Goal: Check status: Check status

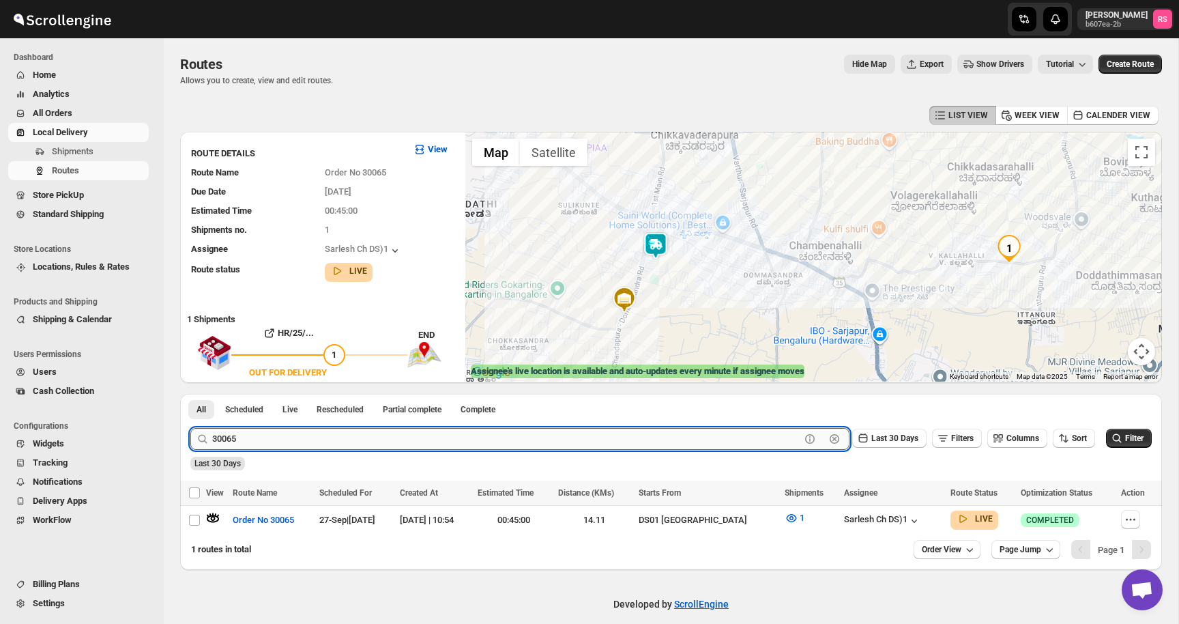
click at [281, 439] on input "30065" at bounding box center [506, 439] width 588 height 22
click at [190, 394] on button "Submit" at bounding box center [209, 401] width 39 height 14
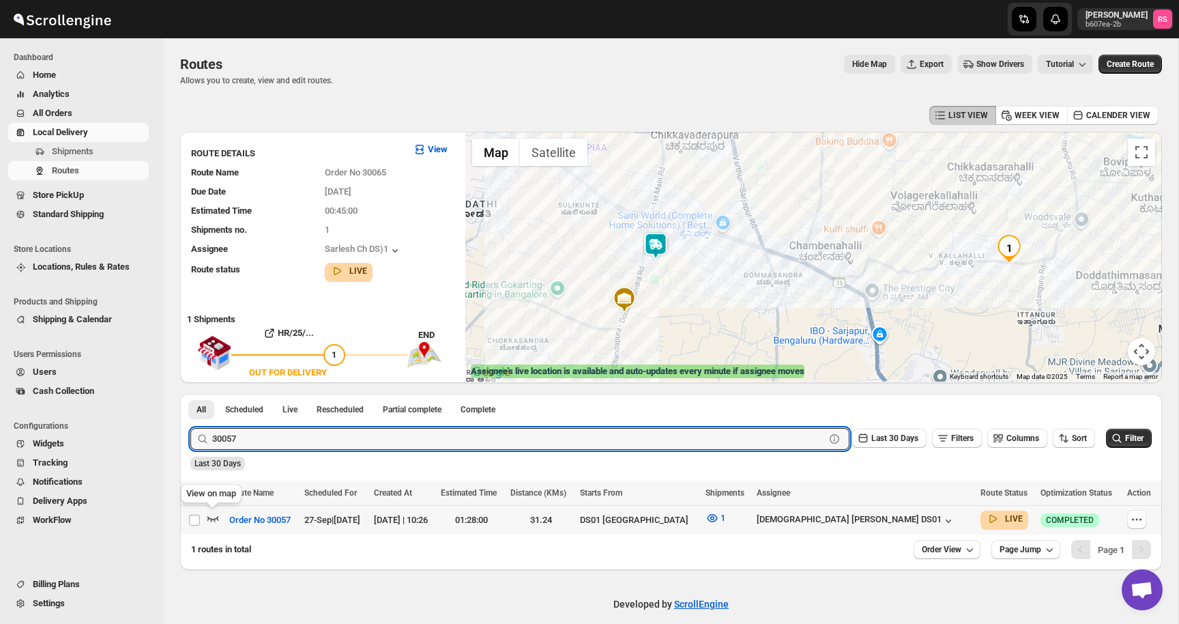
click at [214, 515] on icon "button" at bounding box center [213, 518] width 14 height 14
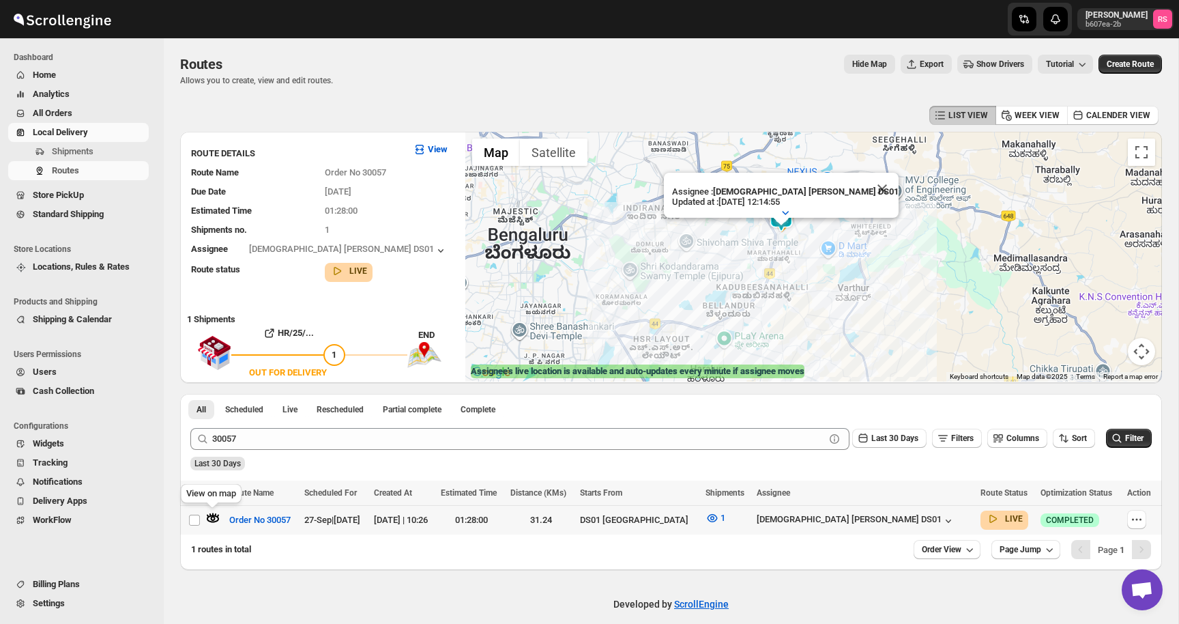
click at [216, 518] on icon "button" at bounding box center [213, 518] width 14 height 14
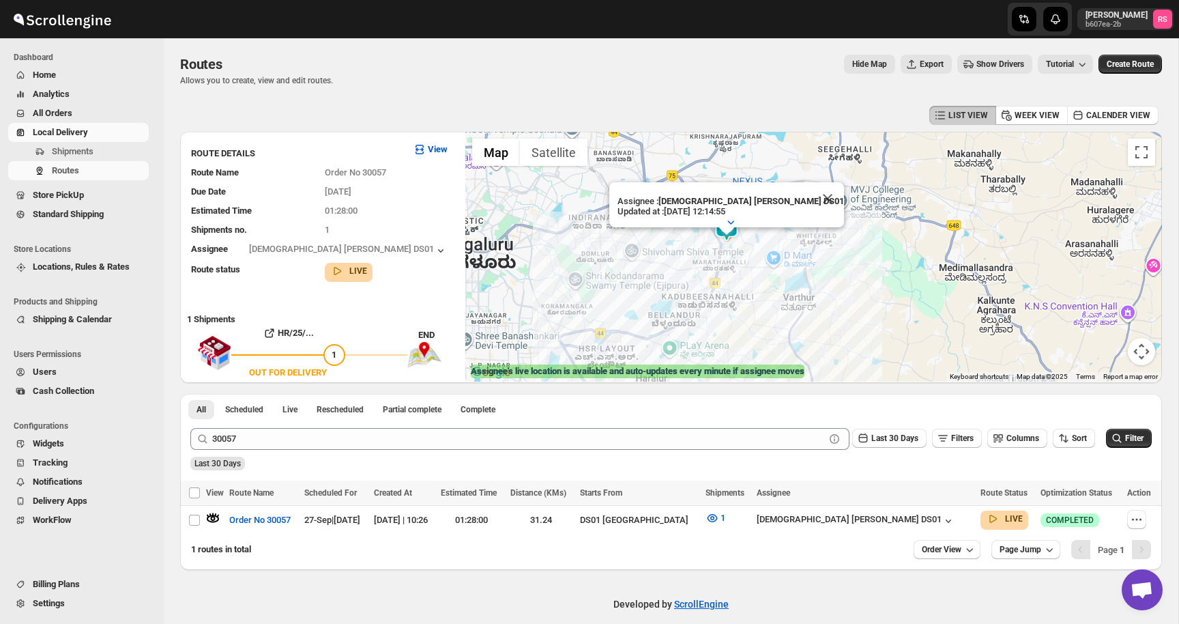
drag, startPoint x: 739, startPoint y: 235, endPoint x: 685, endPoint y: 319, distance: 100.7
click at [685, 319] on div "Assignee : Islam Laskar DS01 Updated at : 27/09/2025, 12:14:55 Duty mode Enable…" at bounding box center [814, 257] width 697 height 250
click at [812, 197] on button "Close" at bounding box center [828, 198] width 33 height 33
click at [733, 238] on img at bounding box center [726, 227] width 27 height 27
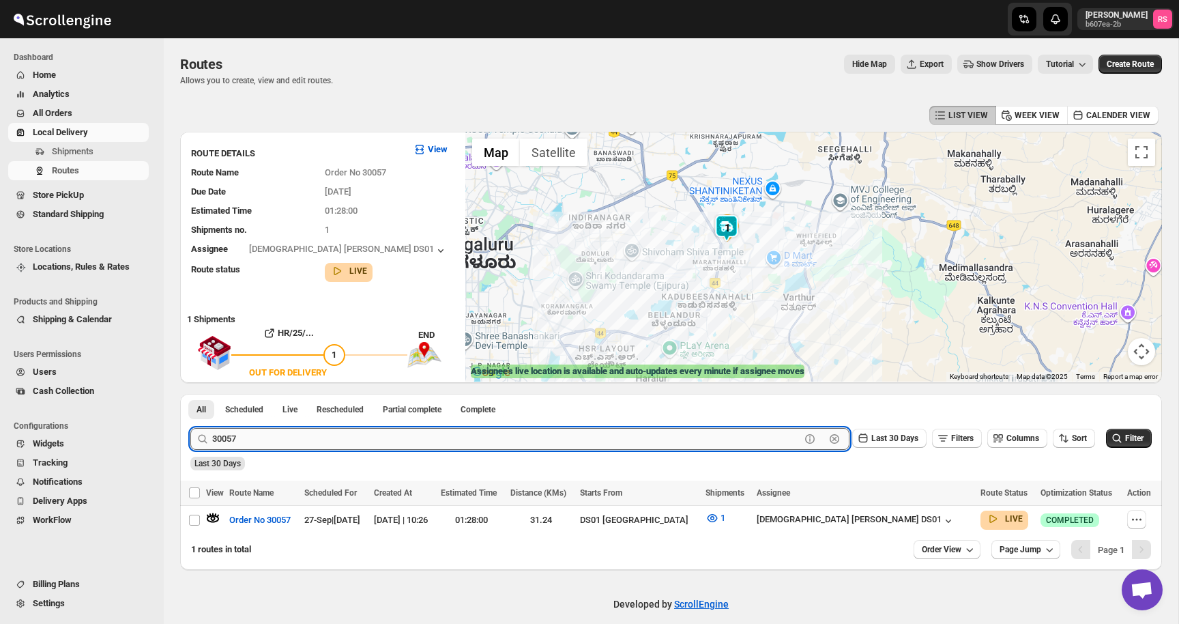
click at [321, 442] on input "30057" at bounding box center [506, 439] width 588 height 22
click at [352, 438] on input "30057" at bounding box center [506, 439] width 588 height 22
click at [190, 394] on button "Submit" at bounding box center [209, 401] width 39 height 14
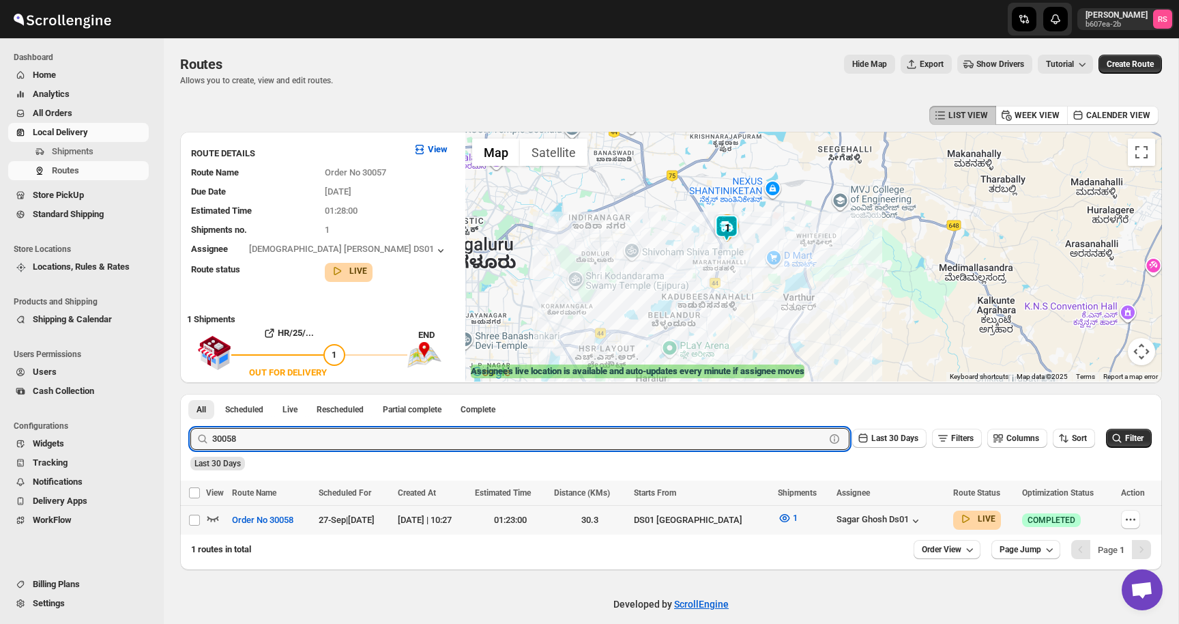
click at [219, 517] on icon "button" at bounding box center [213, 518] width 14 height 14
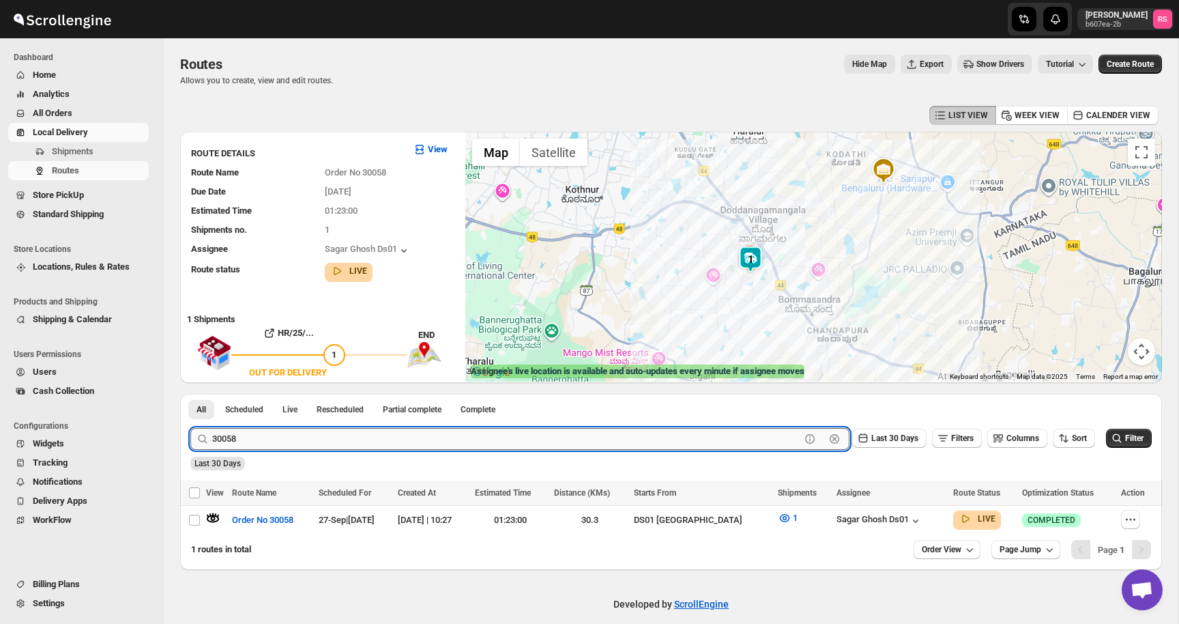
click at [284, 434] on input "30058" at bounding box center [506, 439] width 588 height 22
click at [190, 394] on button "Submit" at bounding box center [209, 401] width 39 height 14
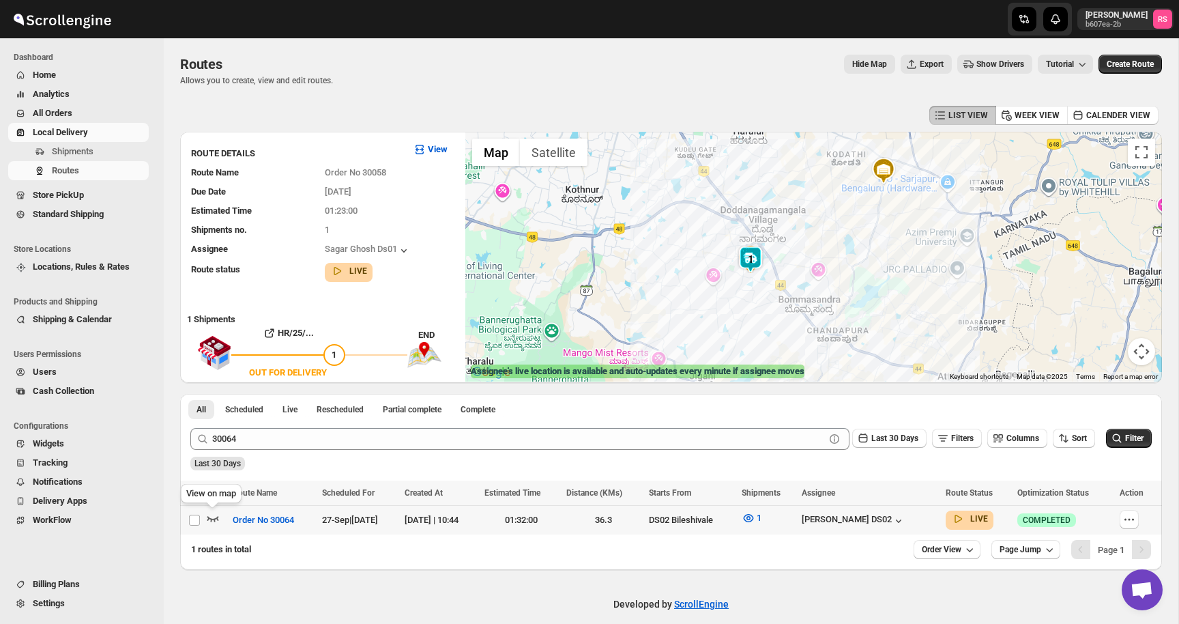
click at [218, 516] on icon "button" at bounding box center [214, 518] width 12 height 5
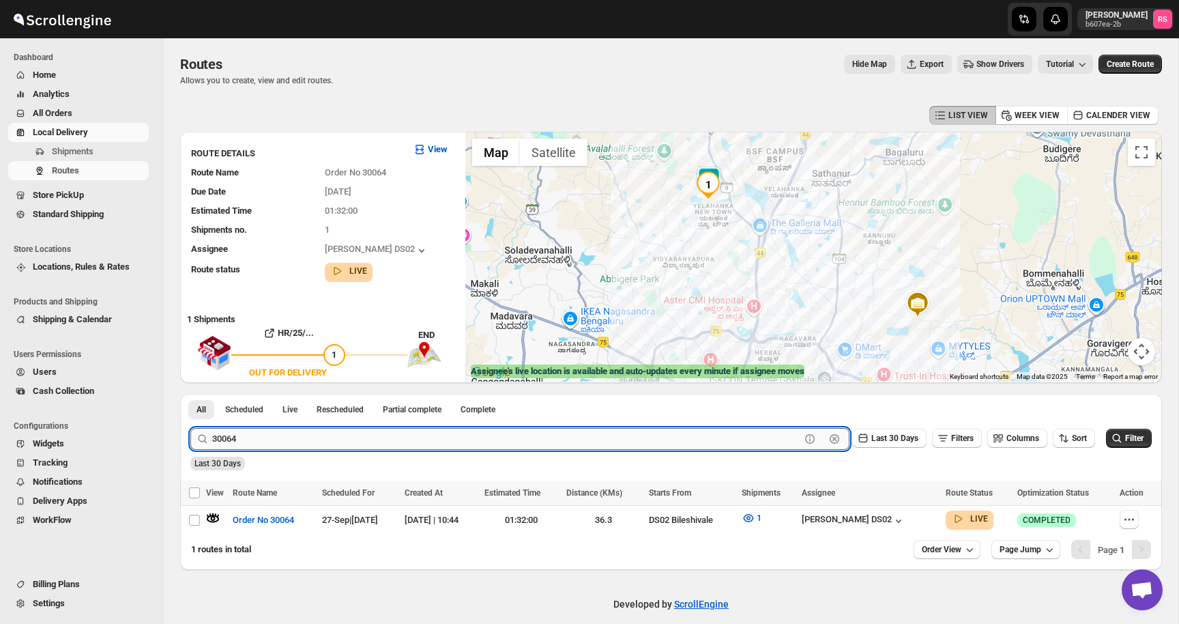
click at [279, 435] on input "30064" at bounding box center [506, 439] width 588 height 22
click at [190, 394] on button "Submit" at bounding box center [209, 401] width 39 height 14
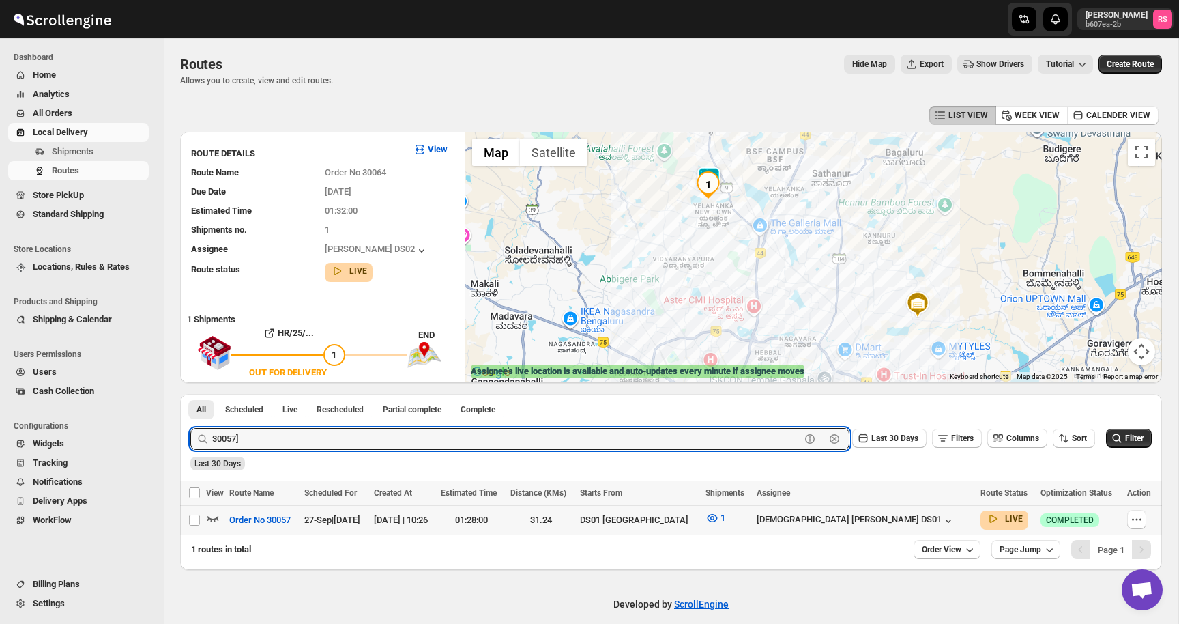
type input "30057]"
click at [210, 516] on icon "button" at bounding box center [213, 518] width 14 height 14
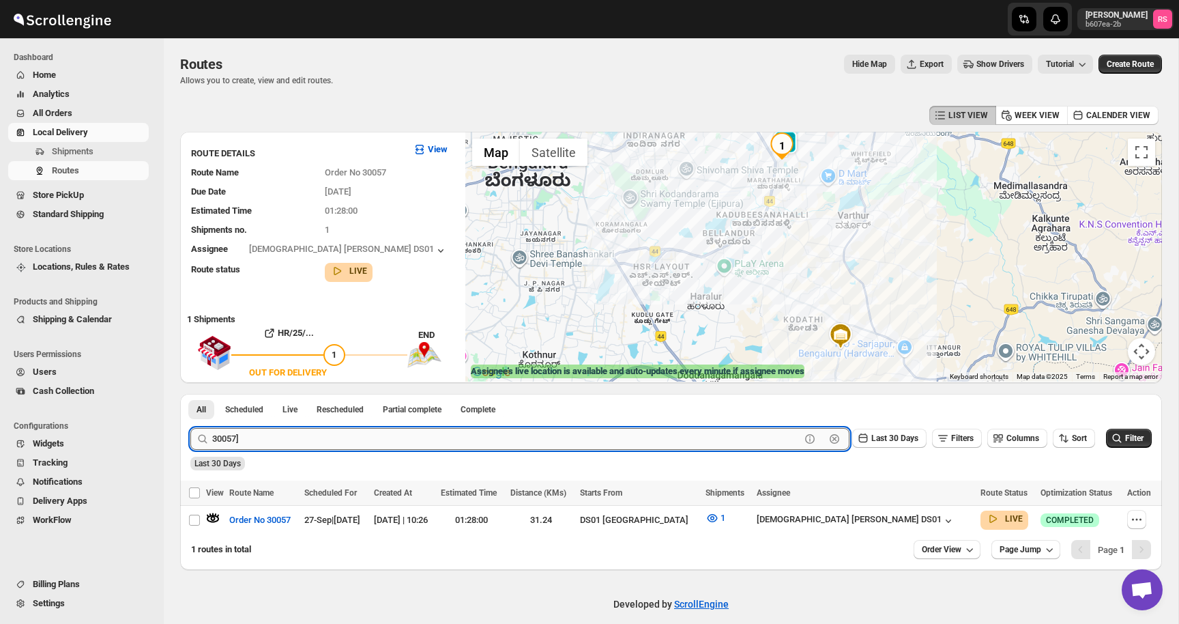
click at [362, 431] on input "30057]" at bounding box center [506, 439] width 588 height 22
click at [190, 394] on button "Submit" at bounding box center [209, 401] width 39 height 14
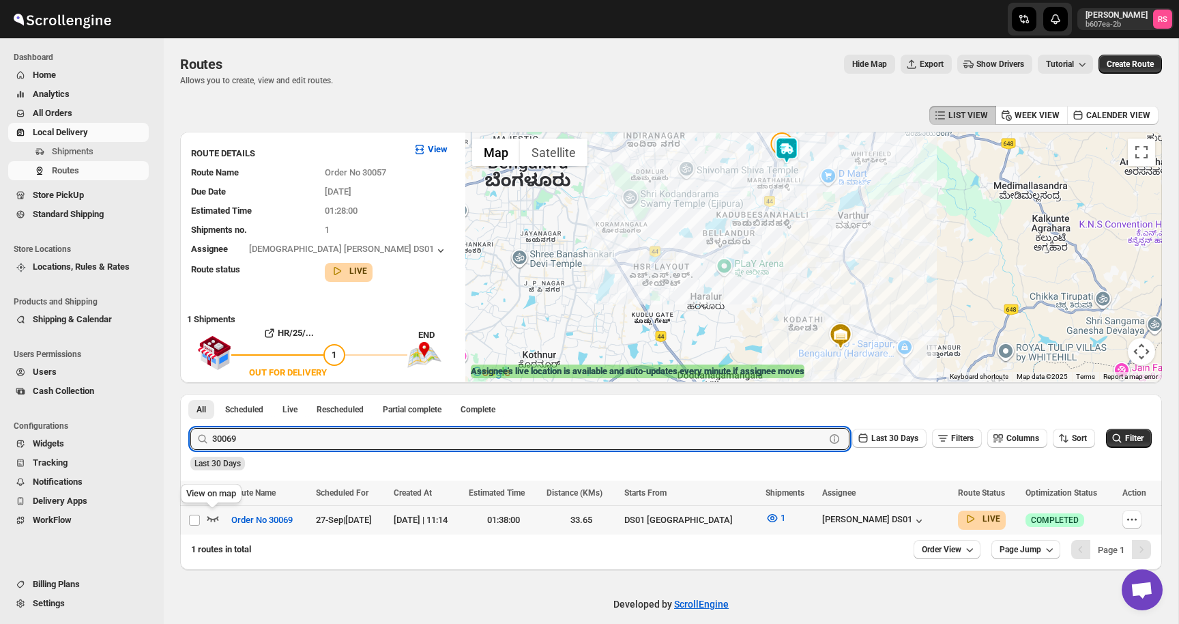
click at [212, 515] on icon "button" at bounding box center [213, 518] width 14 height 14
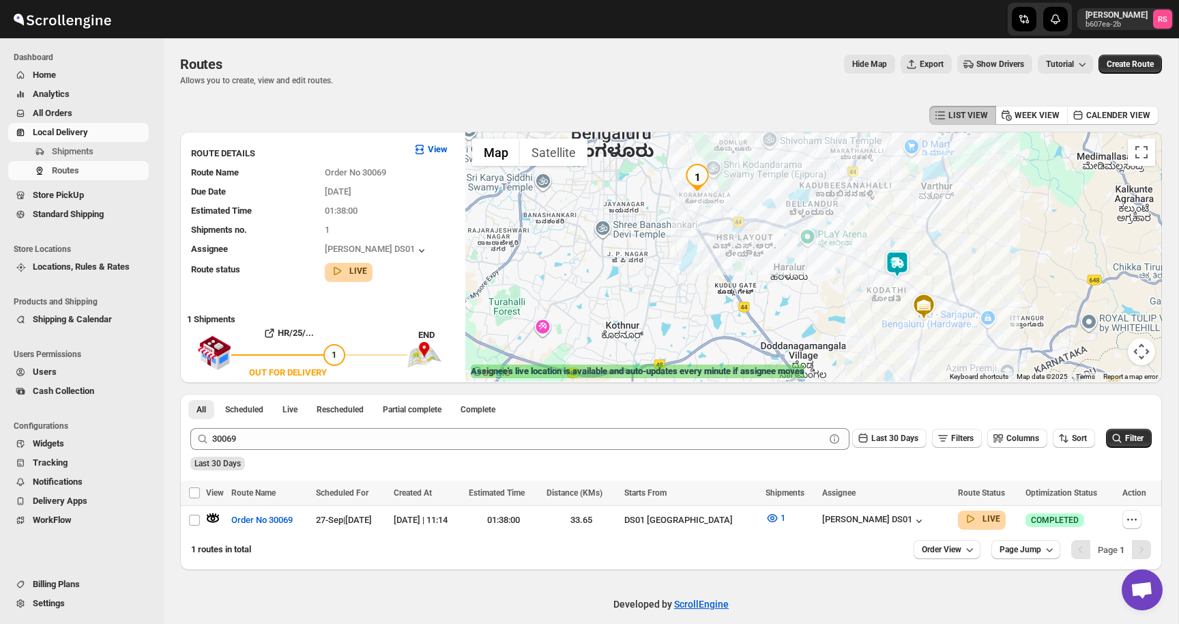
click at [902, 266] on img at bounding box center [897, 264] width 27 height 27
click at [950, 200] on button "Close" at bounding box center [950, 207] width 33 height 33
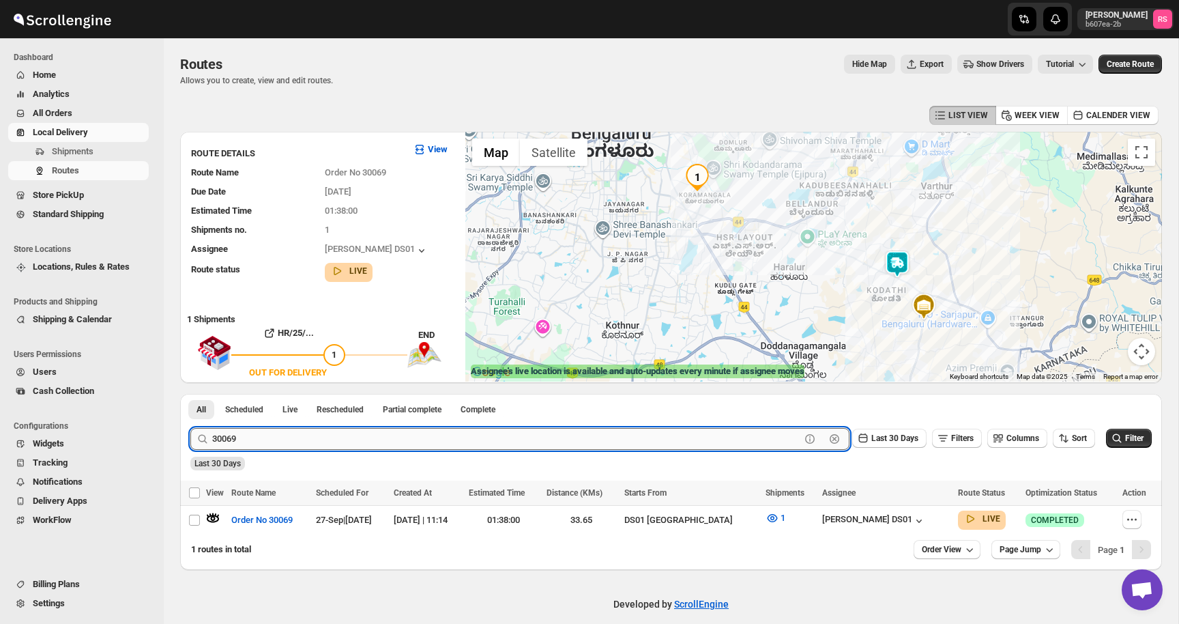
click at [262, 444] on input "30069" at bounding box center [506, 439] width 588 height 22
click at [285, 440] on input "30069" at bounding box center [506, 439] width 588 height 22
type input "30070"
click at [190, 394] on button "Submit" at bounding box center [209, 401] width 39 height 14
click at [218, 516] on icon "button" at bounding box center [214, 518] width 12 height 5
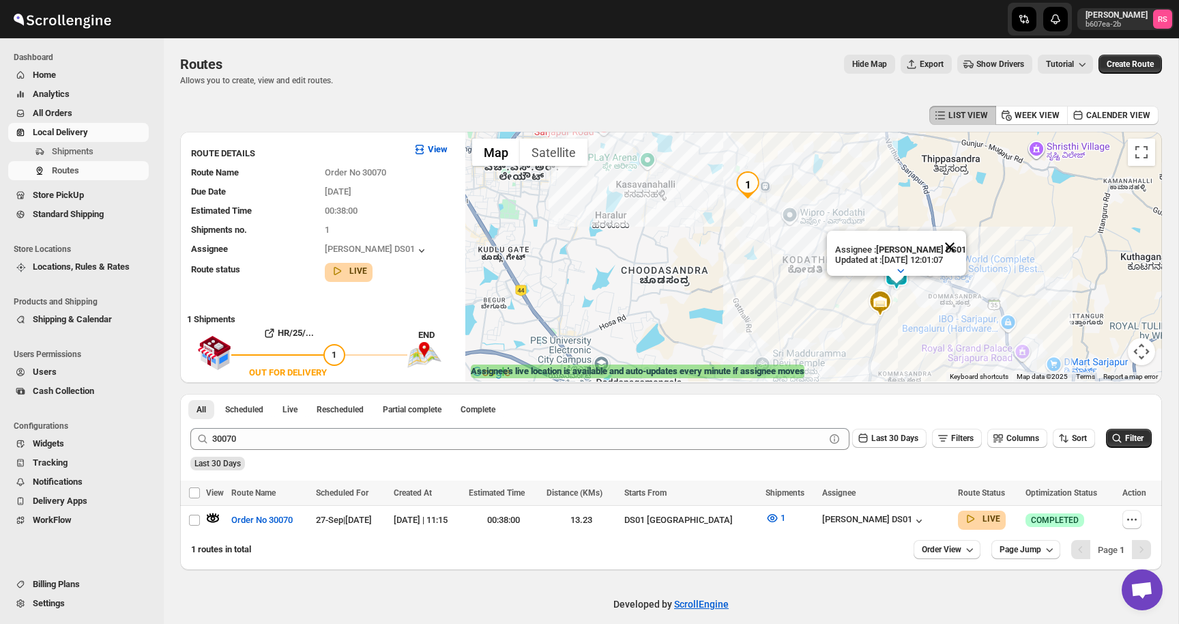
click at [945, 244] on button "Close" at bounding box center [950, 247] width 33 height 33
click at [899, 275] on img at bounding box center [896, 276] width 27 height 27
click at [904, 271] on img at bounding box center [896, 276] width 27 height 27
click at [951, 223] on button "Close" at bounding box center [950, 219] width 33 height 33
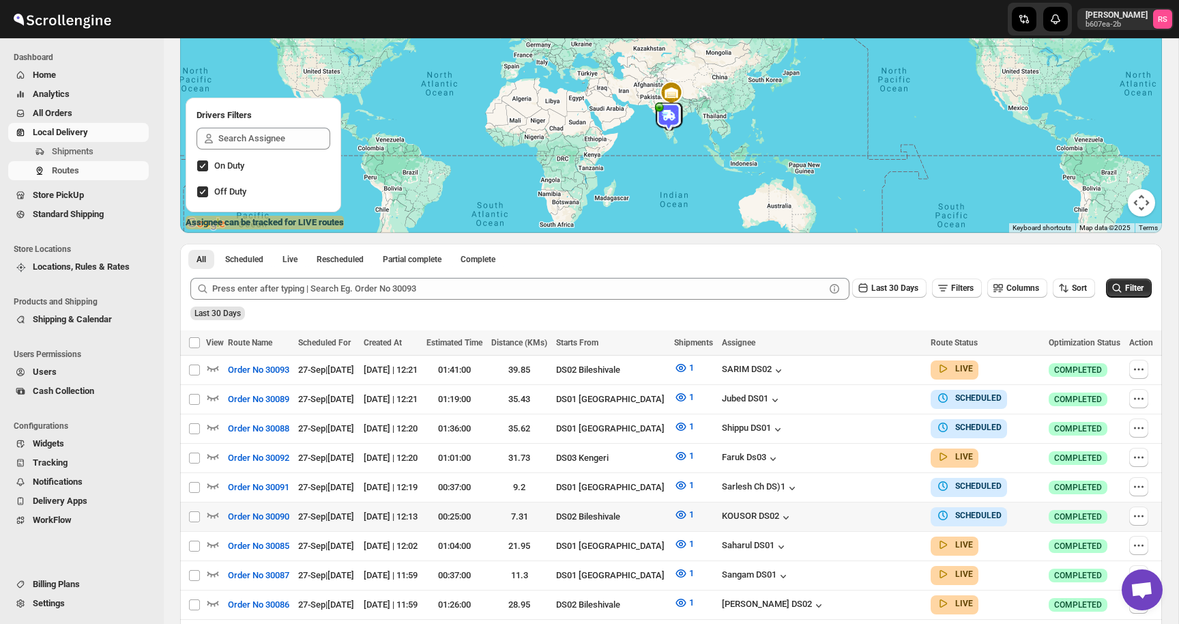
scroll to position [195, 0]
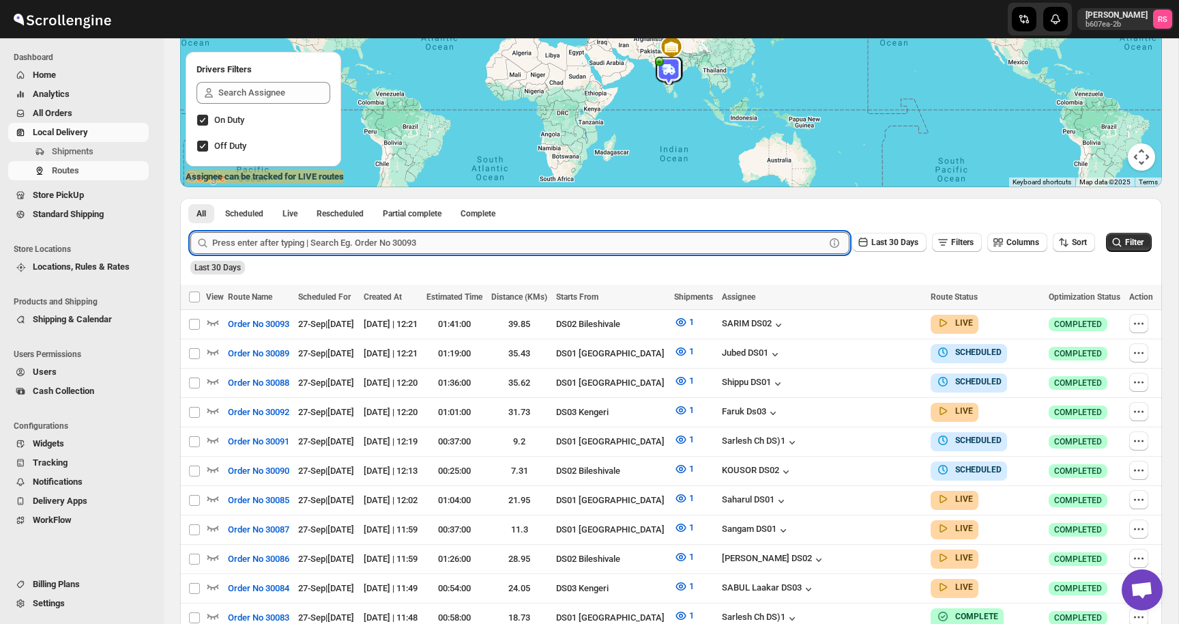
click at [287, 242] on input "text" at bounding box center [518, 243] width 613 height 22
click at [190, 198] on button "Submit" at bounding box center [209, 205] width 39 height 14
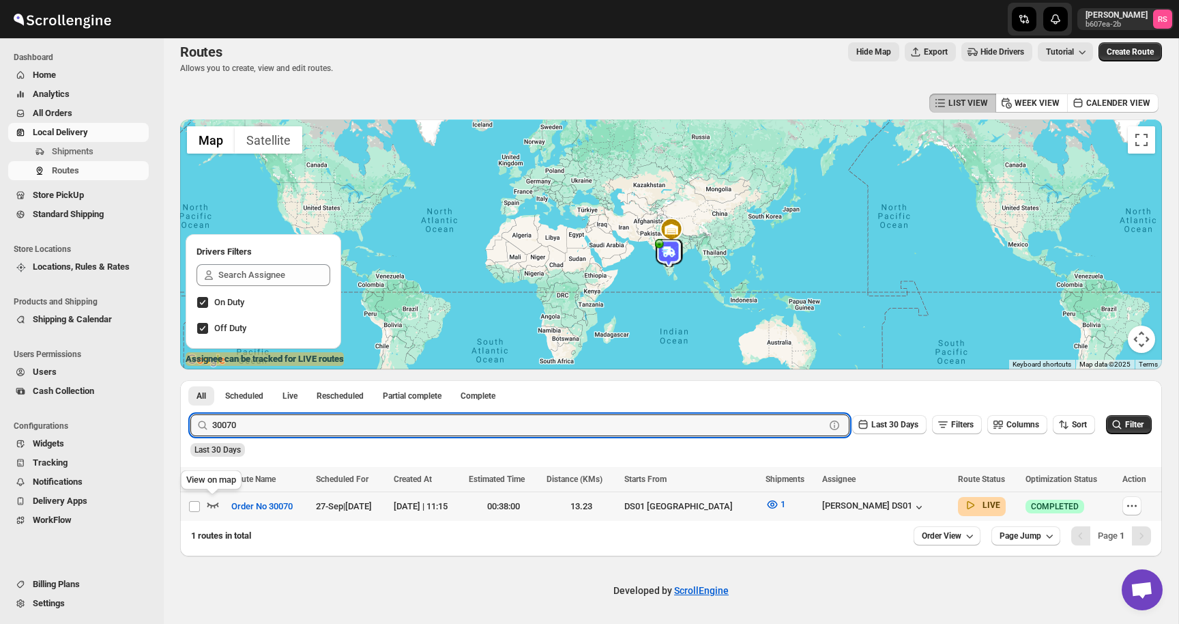
click at [215, 510] on icon "button" at bounding box center [213, 505] width 14 height 14
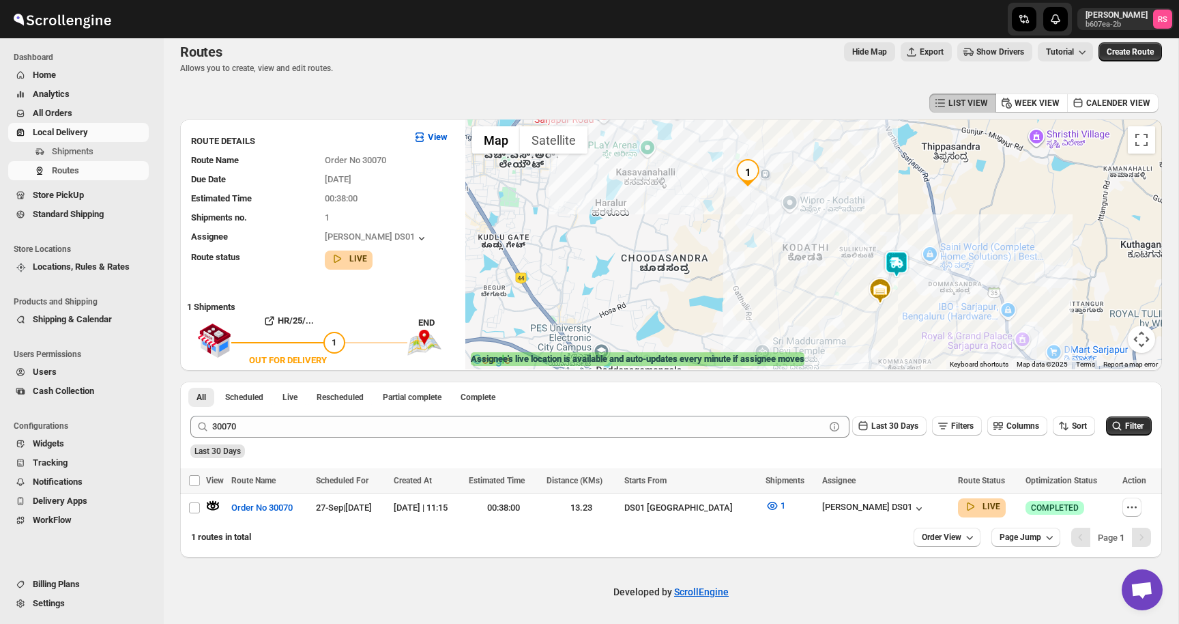
click at [900, 263] on img at bounding box center [896, 264] width 27 height 27
click at [878, 502] on div "[PERSON_NAME] DS01" at bounding box center [874, 509] width 104 height 14
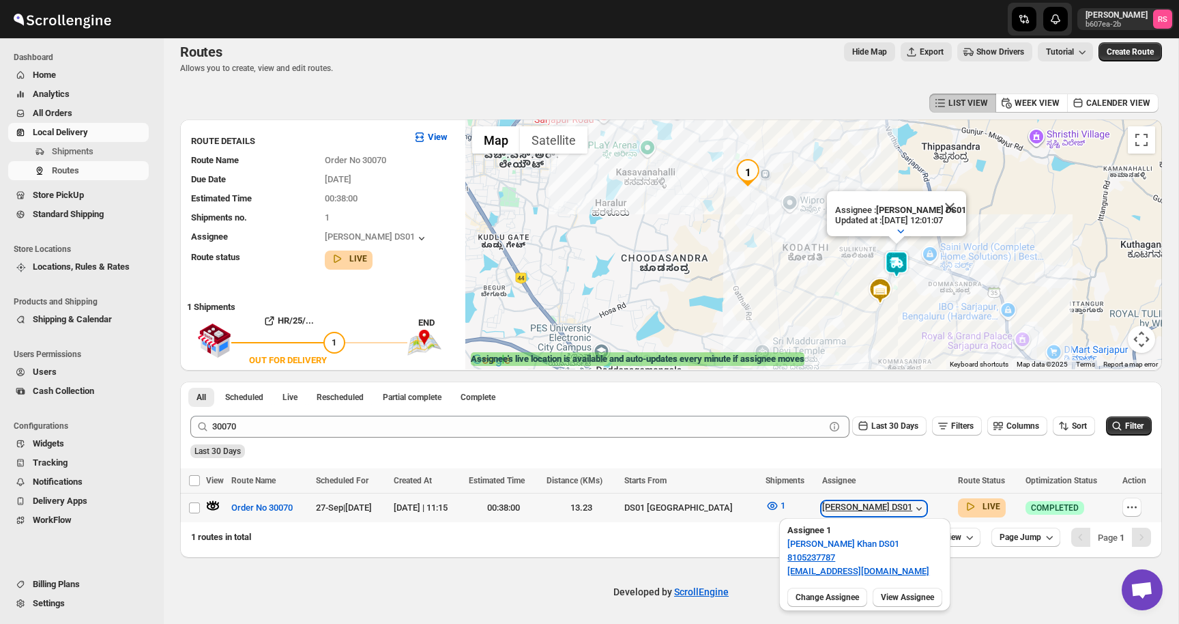
click at [878, 502] on div "[PERSON_NAME] DS01" at bounding box center [874, 509] width 104 height 14
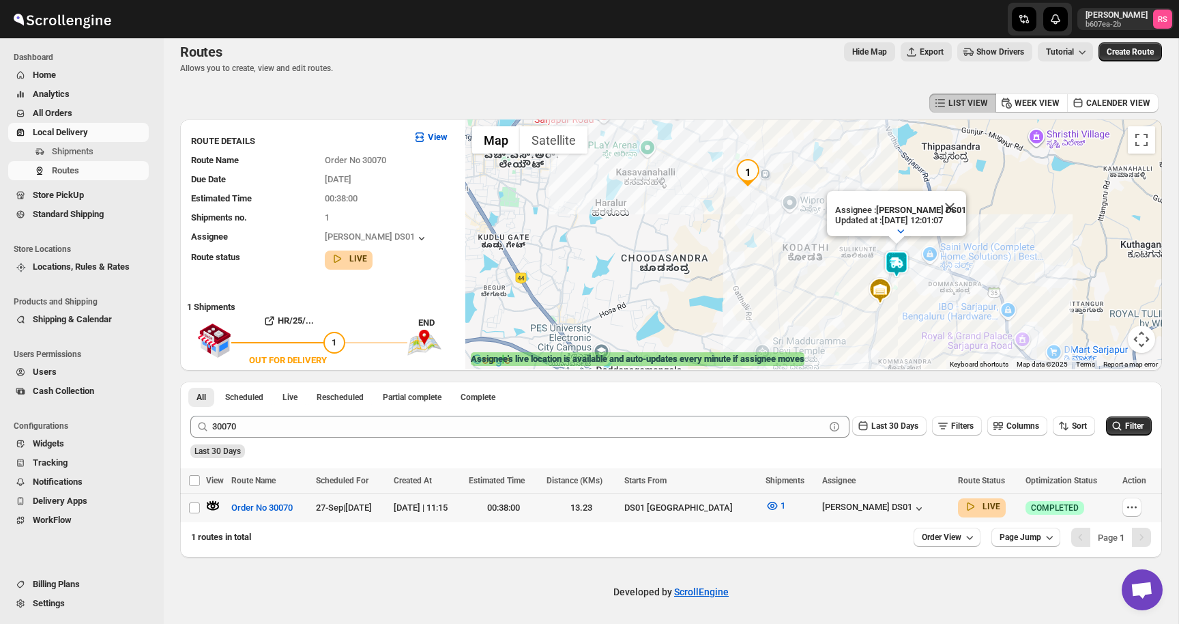
click at [213, 504] on icon "button" at bounding box center [213, 506] width 5 height 5
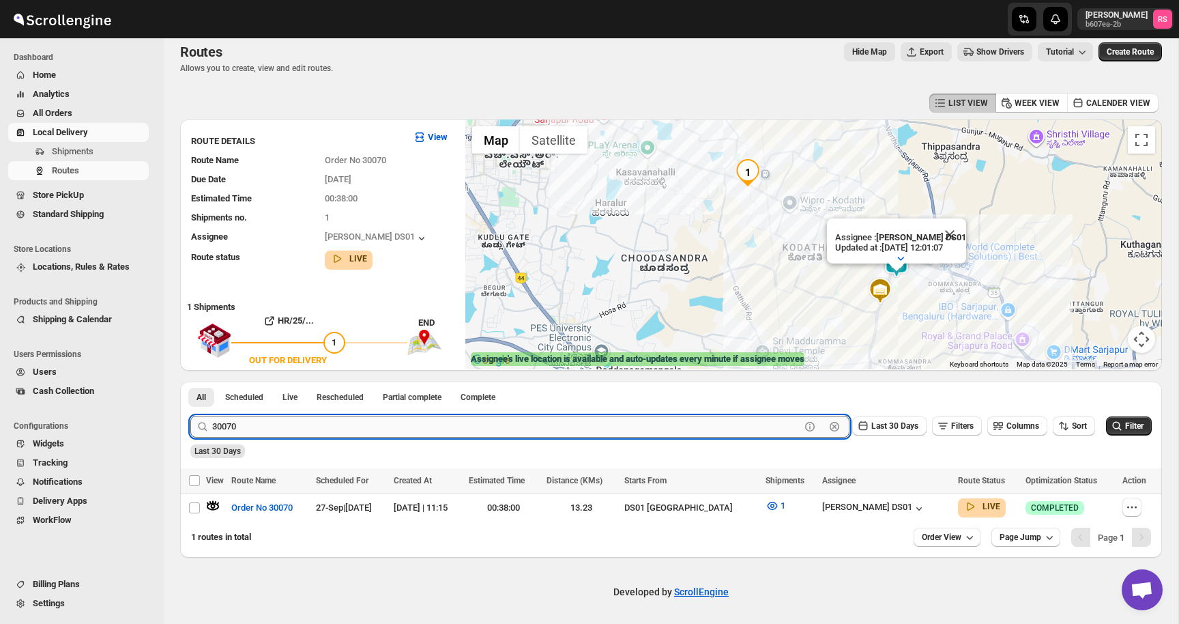
click at [276, 429] on input "30070" at bounding box center [506, 427] width 588 height 22
click at [295, 430] on input "30070" at bounding box center [506, 427] width 588 height 22
click at [190, 382] on button "Submit" at bounding box center [209, 389] width 39 height 14
click at [218, 506] on icon "button" at bounding box center [214, 506] width 12 height 5
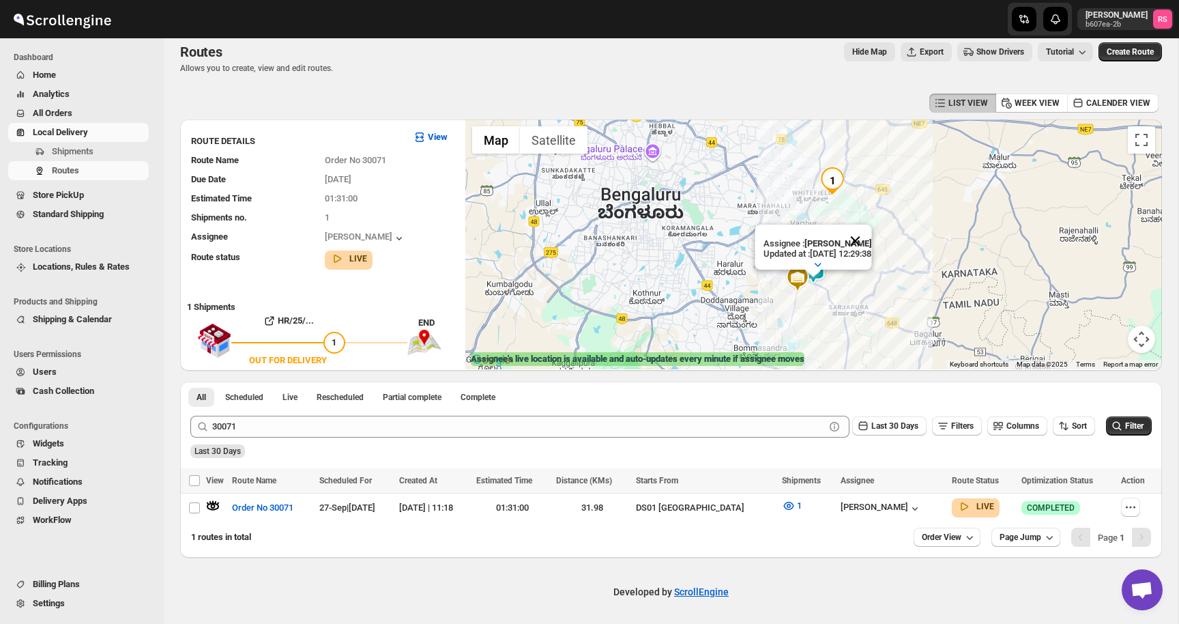
click at [872, 244] on button "Close" at bounding box center [855, 241] width 33 height 33
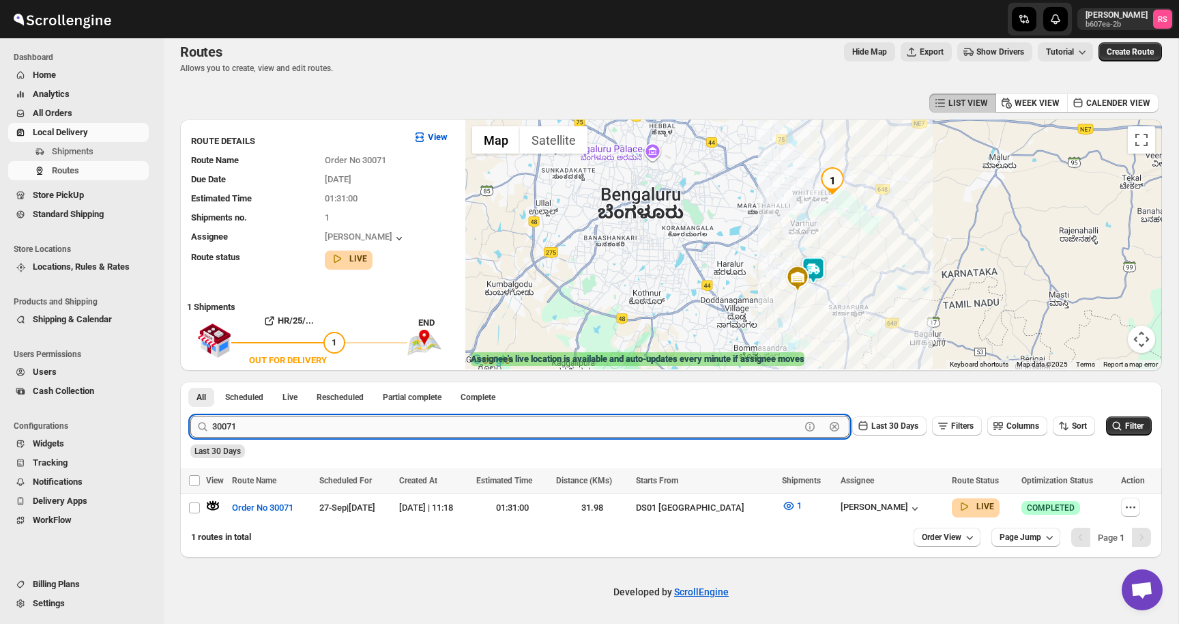
click at [251, 432] on input "30071" at bounding box center [506, 427] width 588 height 22
click at [268, 433] on input "30071" at bounding box center [506, 427] width 588 height 22
click at [190, 382] on button "Submit" at bounding box center [209, 389] width 39 height 14
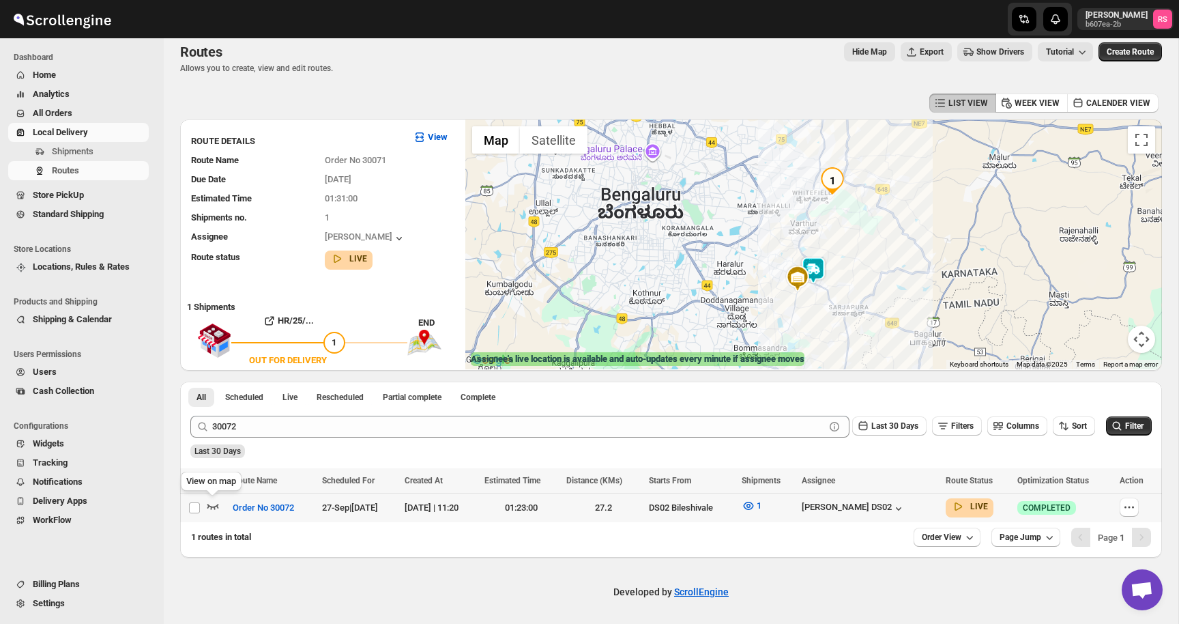
click at [216, 506] on icon "button" at bounding box center [213, 506] width 14 height 14
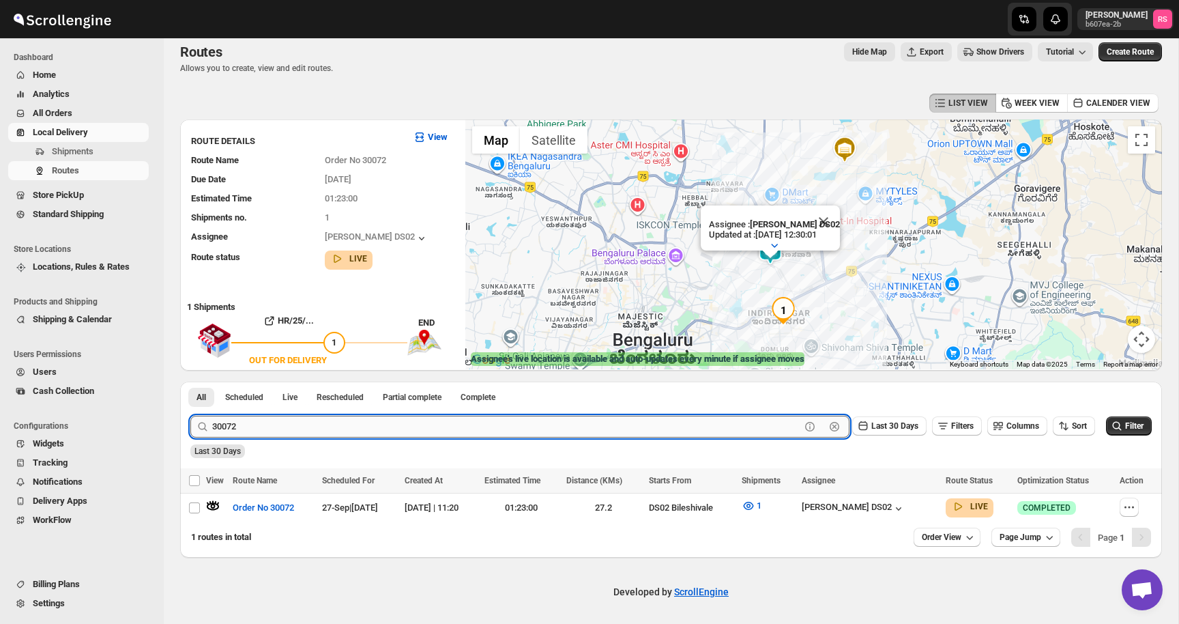
click at [289, 428] on input "30072" at bounding box center [506, 427] width 588 height 22
click at [332, 427] on input "30072" at bounding box center [506, 427] width 588 height 22
click at [190, 382] on button "Submit" at bounding box center [209, 389] width 39 height 14
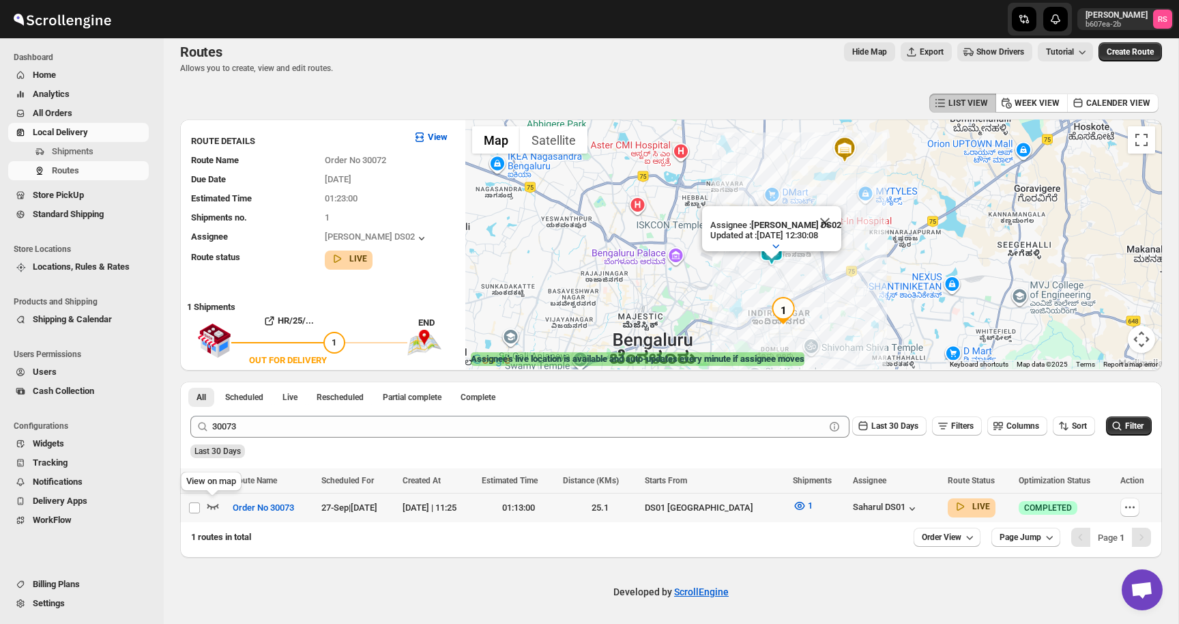
click at [216, 506] on icon "button" at bounding box center [214, 506] width 12 height 5
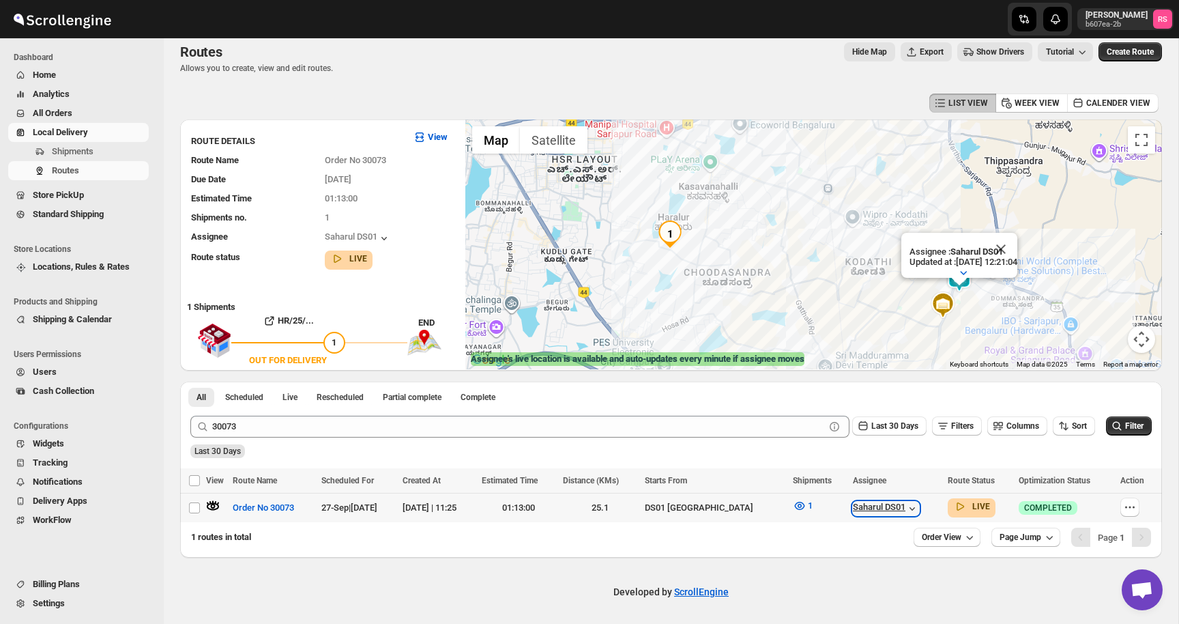
click at [906, 510] on icon "button" at bounding box center [913, 509] width 14 height 14
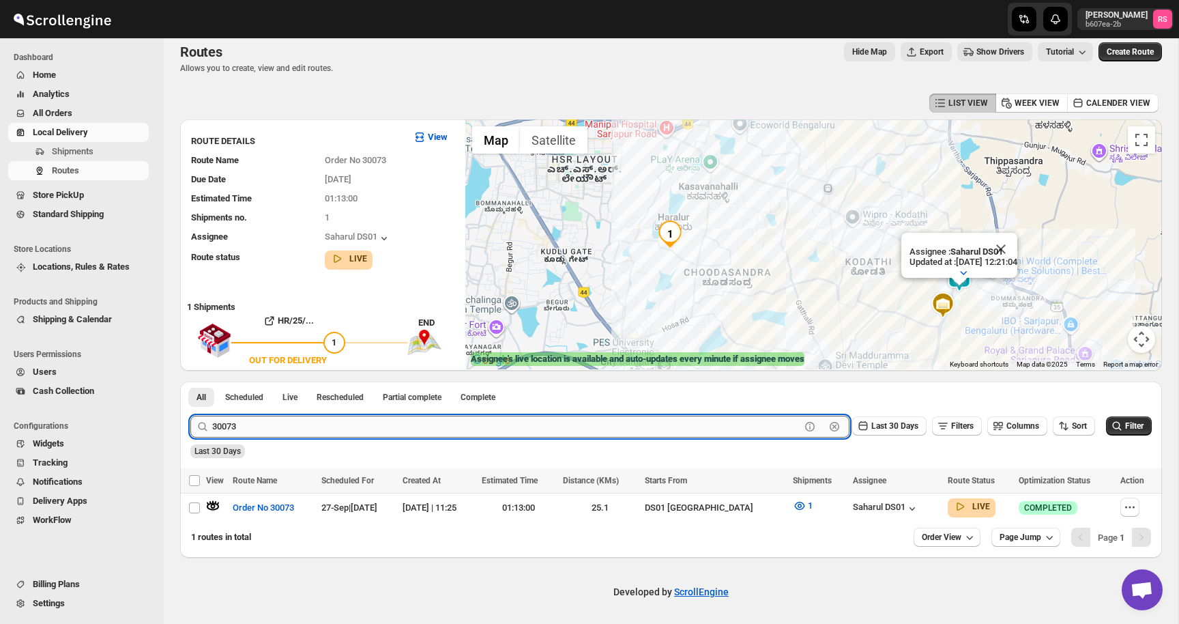
click at [261, 422] on input "30073" at bounding box center [506, 427] width 588 height 22
click at [276, 427] on input "30073" at bounding box center [506, 427] width 588 height 22
click at [190, 382] on button "Submit" at bounding box center [209, 389] width 39 height 14
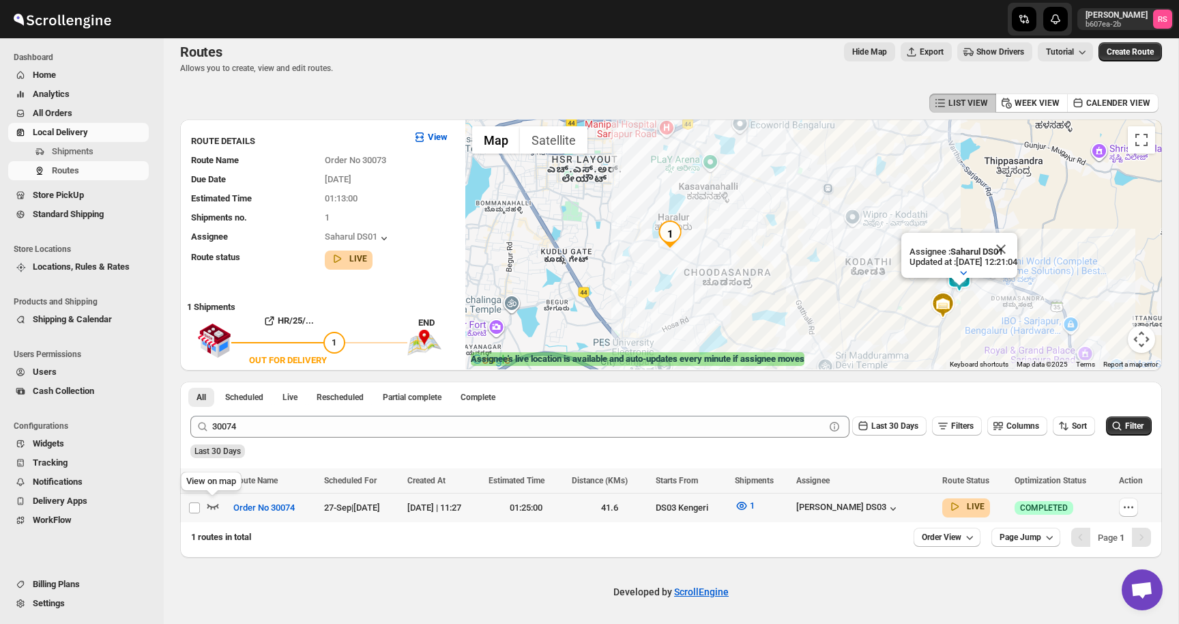
click at [216, 502] on icon "button" at bounding box center [213, 506] width 14 height 14
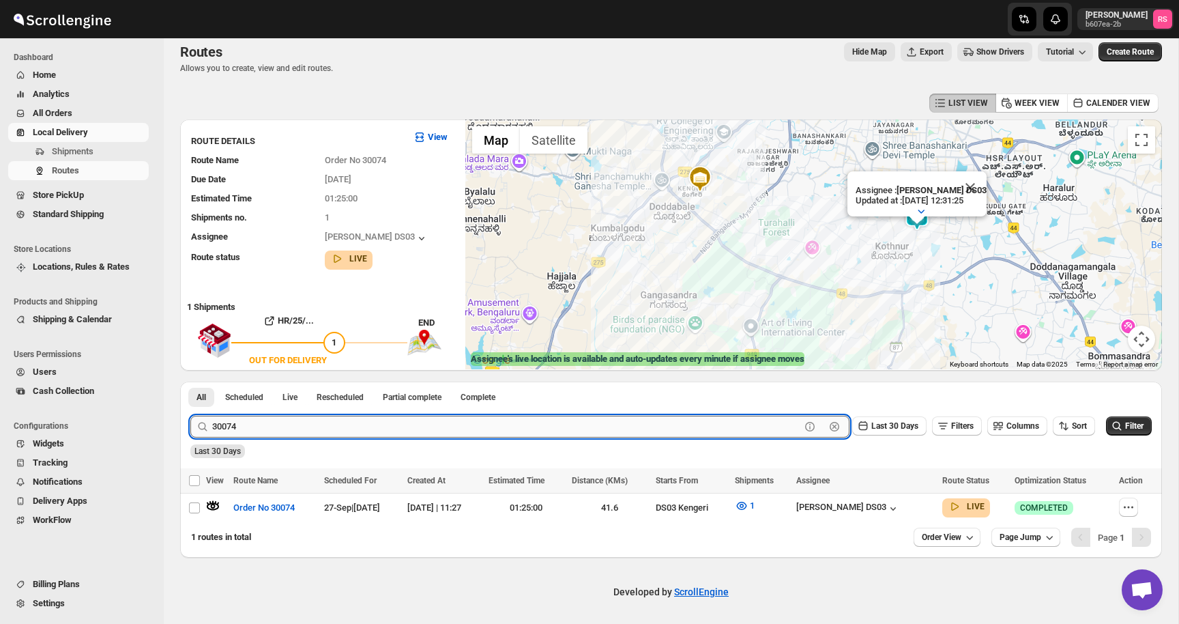
click at [309, 424] on input "30074" at bounding box center [506, 427] width 588 height 22
click at [345, 430] on input "30074" at bounding box center [506, 427] width 588 height 22
click at [190, 382] on button "Submit" at bounding box center [209, 389] width 39 height 14
click at [215, 503] on icon "button" at bounding box center [213, 506] width 14 height 14
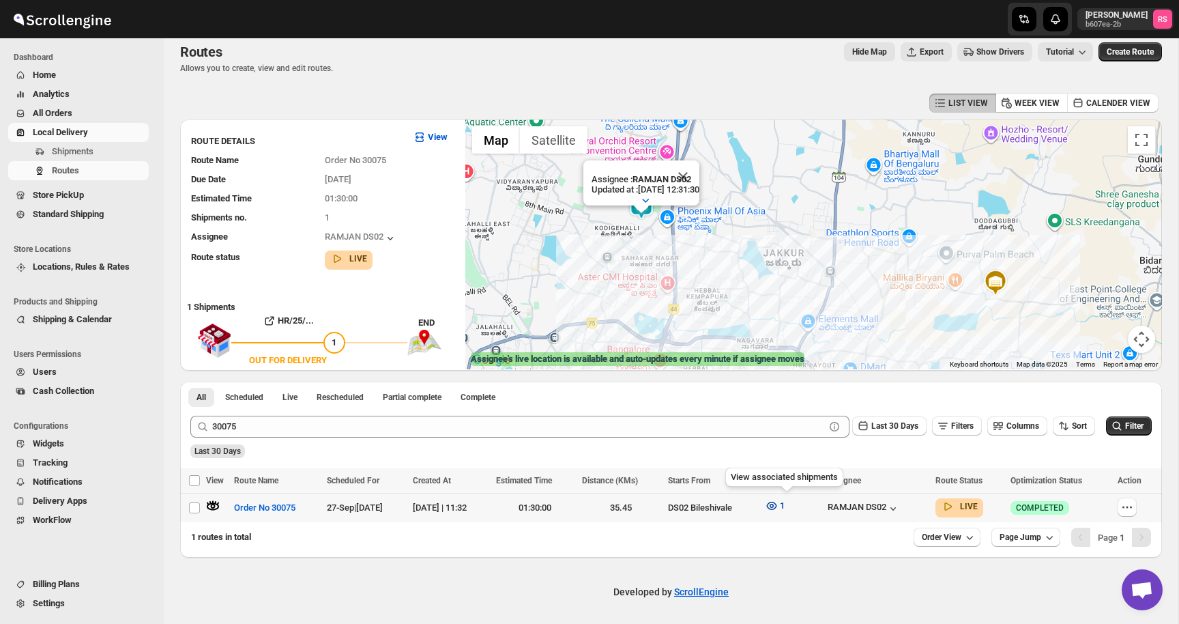
click at [779, 510] on icon "button" at bounding box center [772, 506] width 14 height 14
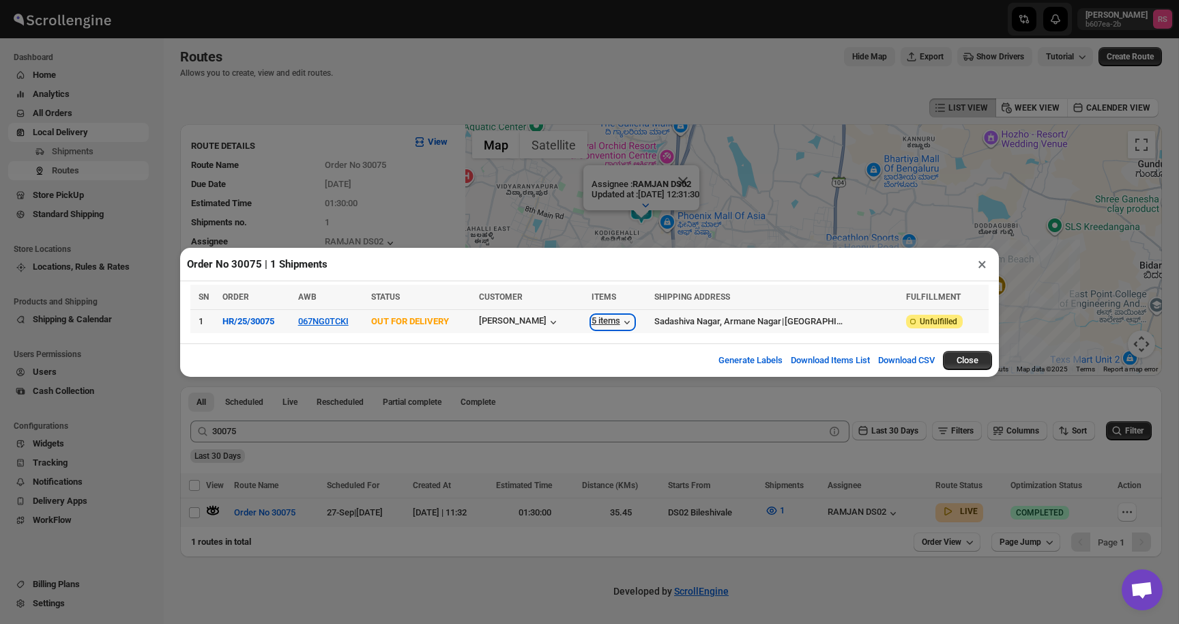
click at [634, 317] on icon "button" at bounding box center [627, 322] width 14 height 14
click at [990, 266] on button "×" at bounding box center [983, 264] width 20 height 19
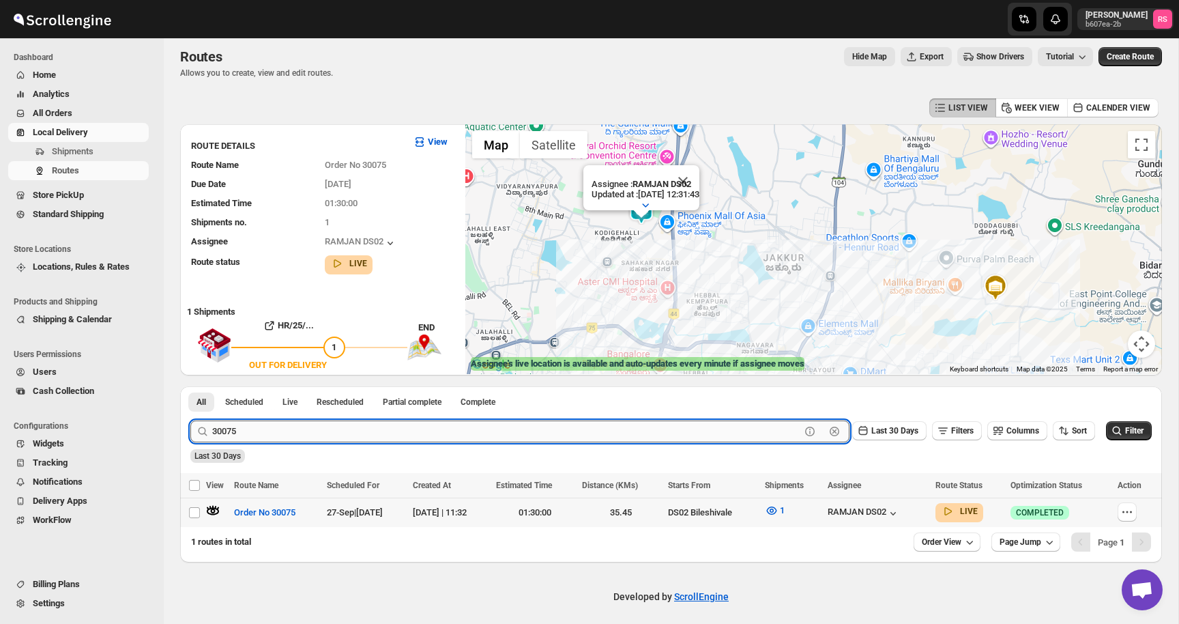
click at [272, 436] on input "30075" at bounding box center [506, 431] width 588 height 22
click at [299, 434] on input "30075" at bounding box center [506, 431] width 588 height 22
click at [190, 386] on button "Submit" at bounding box center [209, 393] width 39 height 14
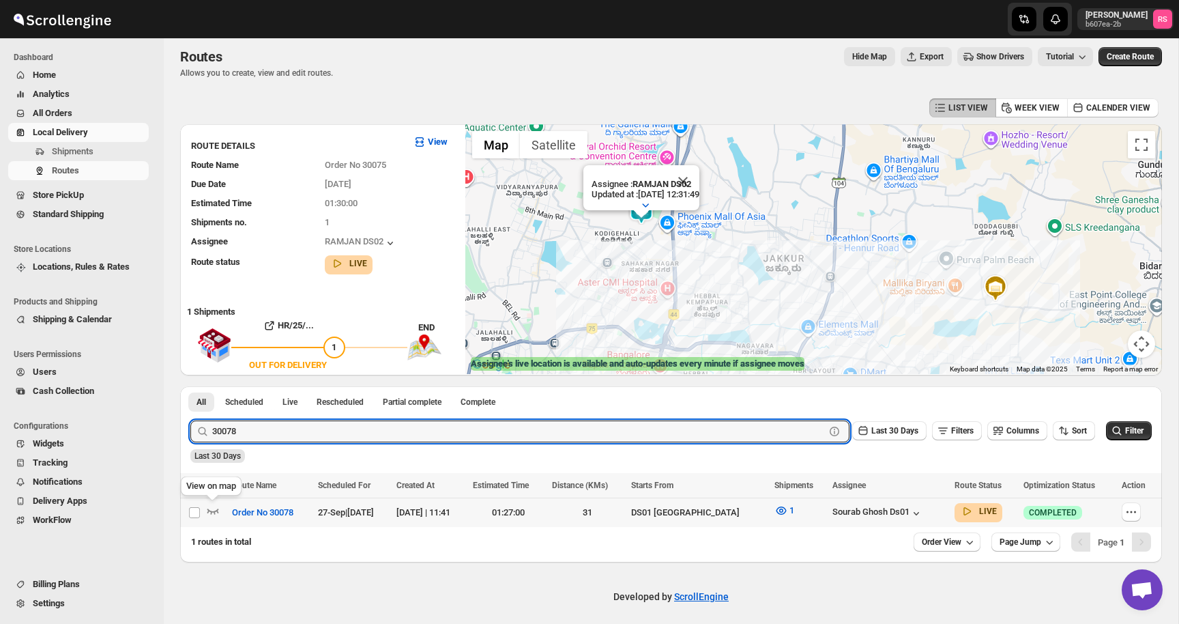
click at [220, 508] on div at bounding box center [217, 513] width 22 height 18
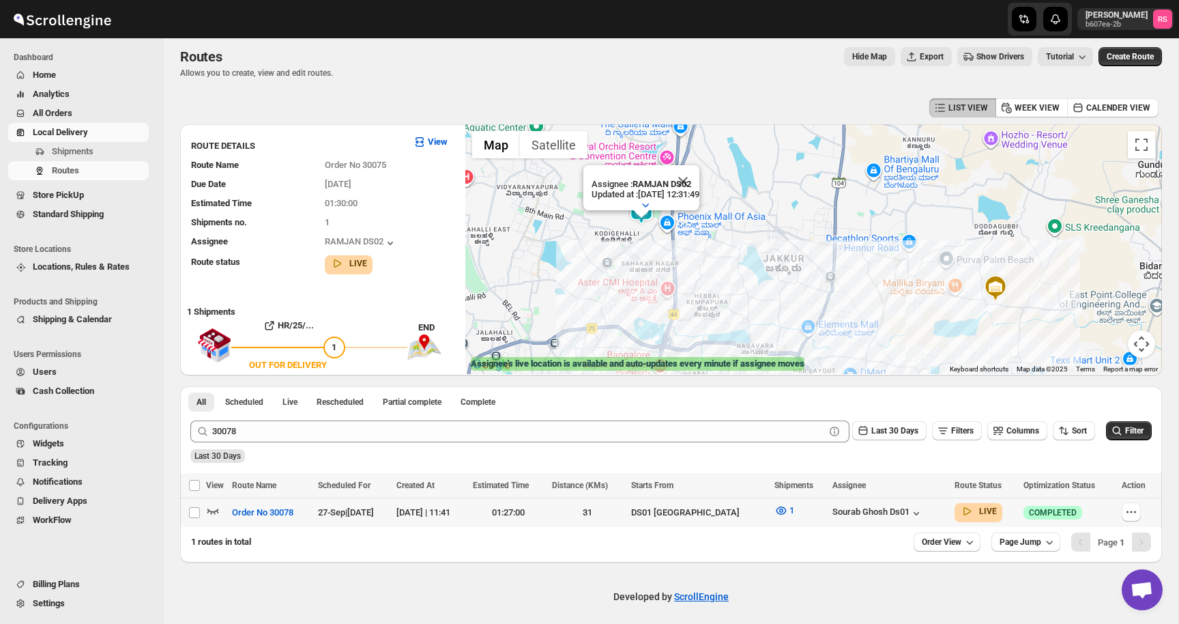
click at [214, 508] on icon "button" at bounding box center [213, 511] width 14 height 14
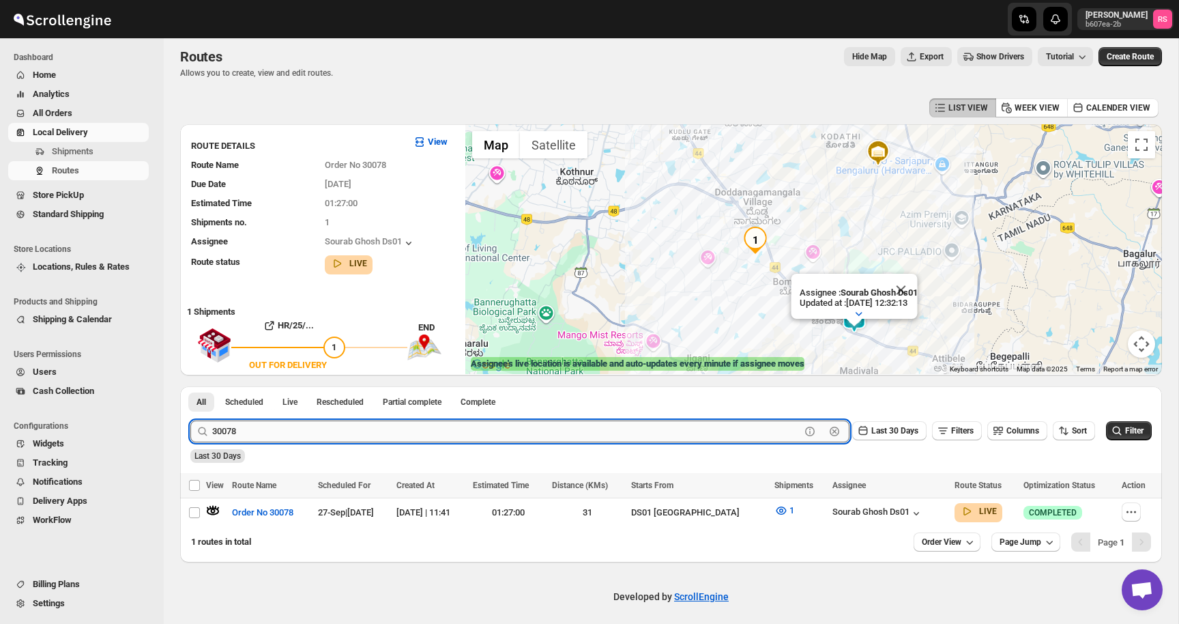
click at [300, 428] on input "30078" at bounding box center [506, 431] width 588 height 22
click at [307, 431] on input "30078" at bounding box center [506, 431] width 588 height 22
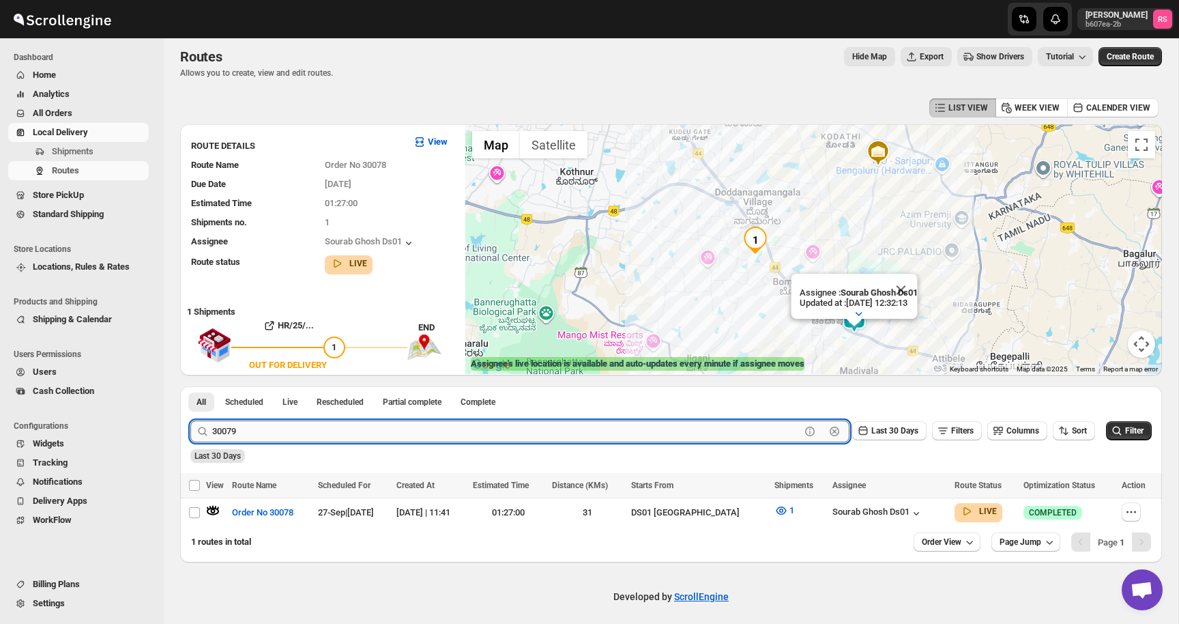
click at [190, 386] on button "Submit" at bounding box center [209, 393] width 39 height 14
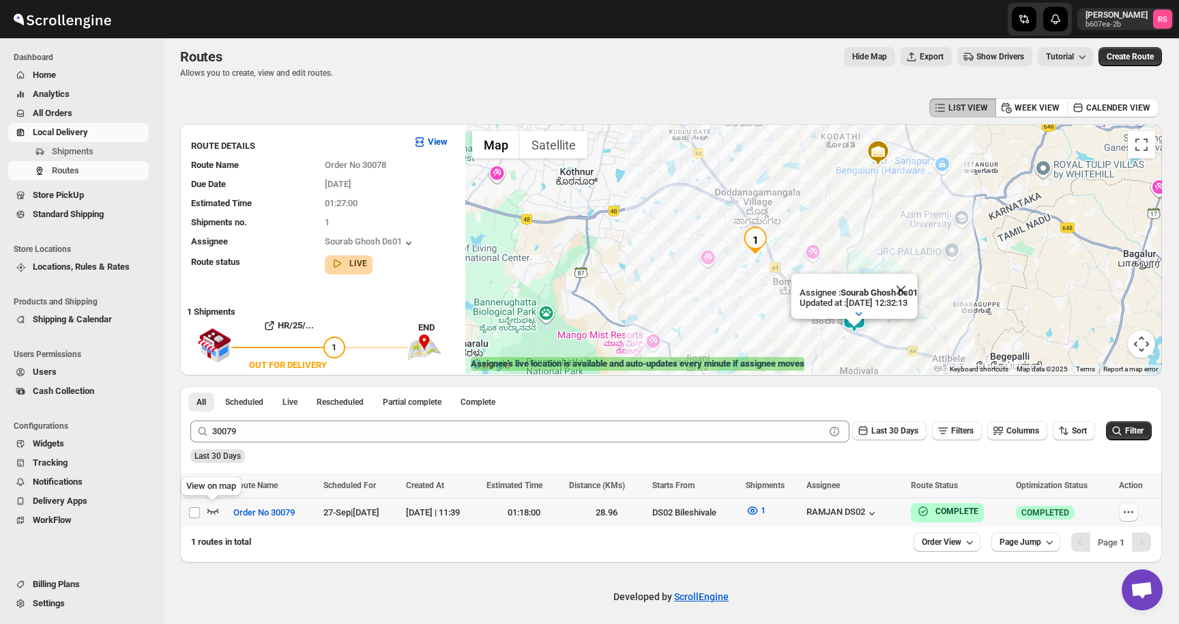
click at [216, 510] on icon "button" at bounding box center [214, 511] width 12 height 5
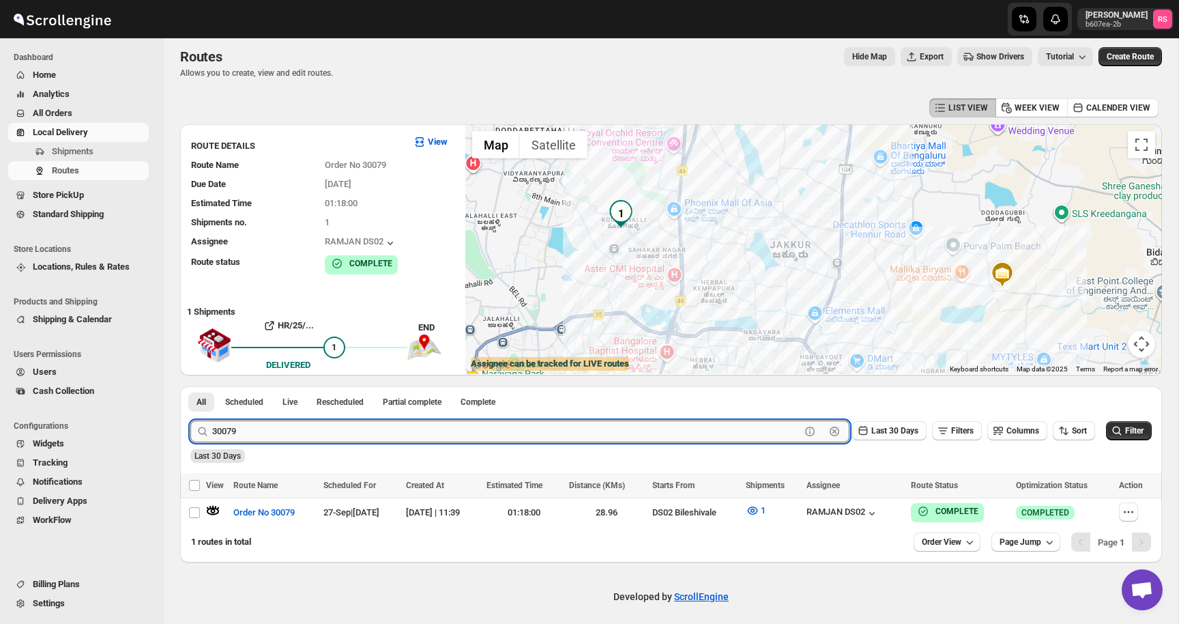
click at [278, 423] on input "30079" at bounding box center [506, 431] width 588 height 22
click at [297, 434] on input "30079" at bounding box center [506, 431] width 588 height 22
click at [190, 386] on button "Submit" at bounding box center [209, 393] width 39 height 14
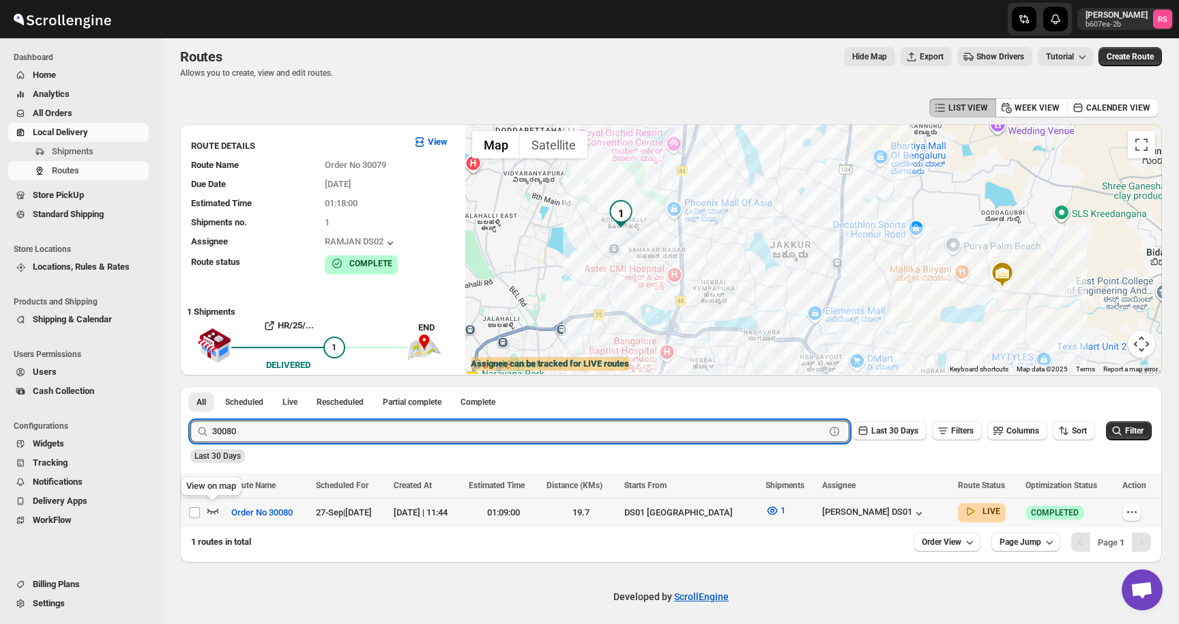
click at [216, 506] on icon "button" at bounding box center [213, 511] width 14 height 14
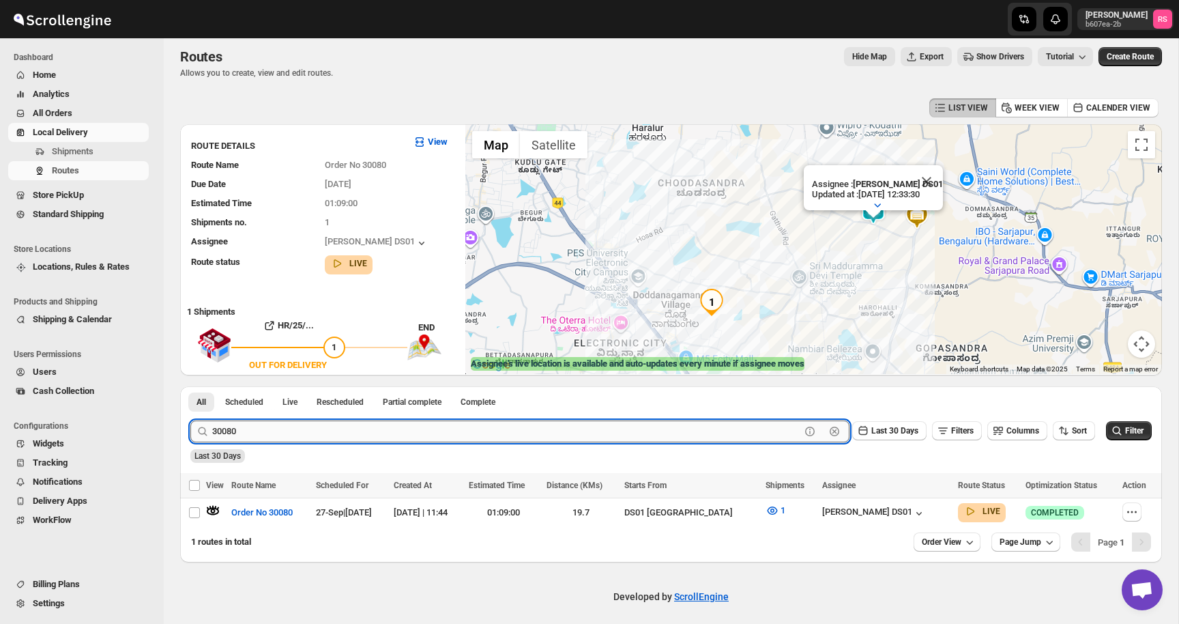
click at [277, 424] on input "30080" at bounding box center [506, 431] width 588 height 22
click at [299, 428] on input "30080" at bounding box center [506, 431] width 588 height 22
click at [190, 386] on button "Submit" at bounding box center [209, 393] width 39 height 14
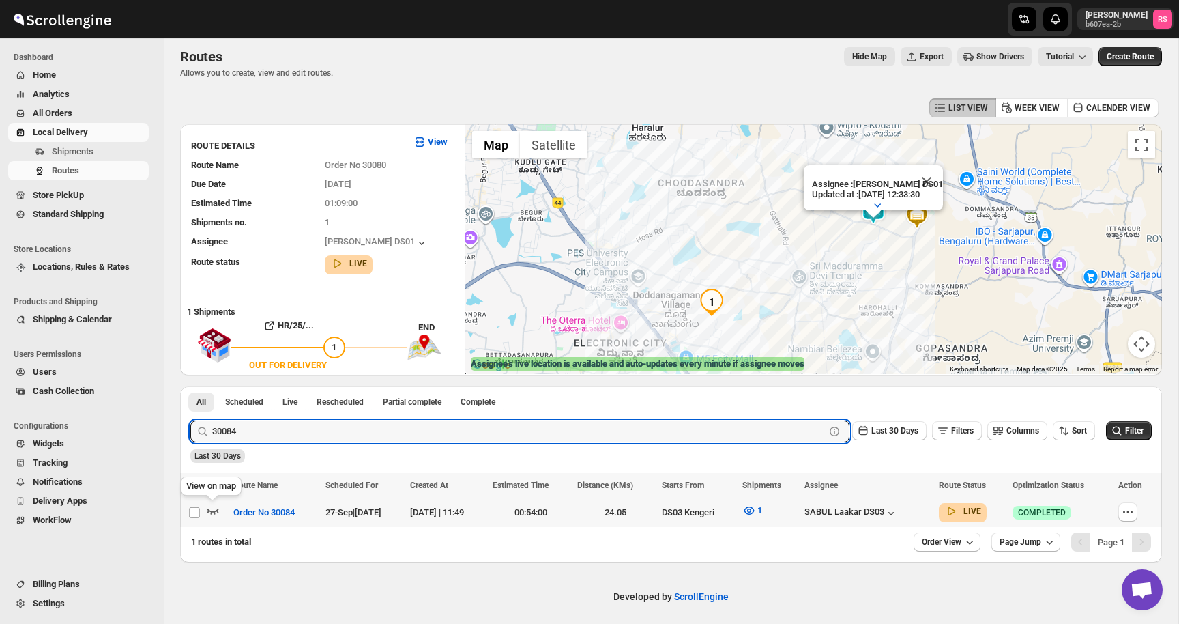
click at [216, 508] on icon "button" at bounding box center [213, 511] width 14 height 14
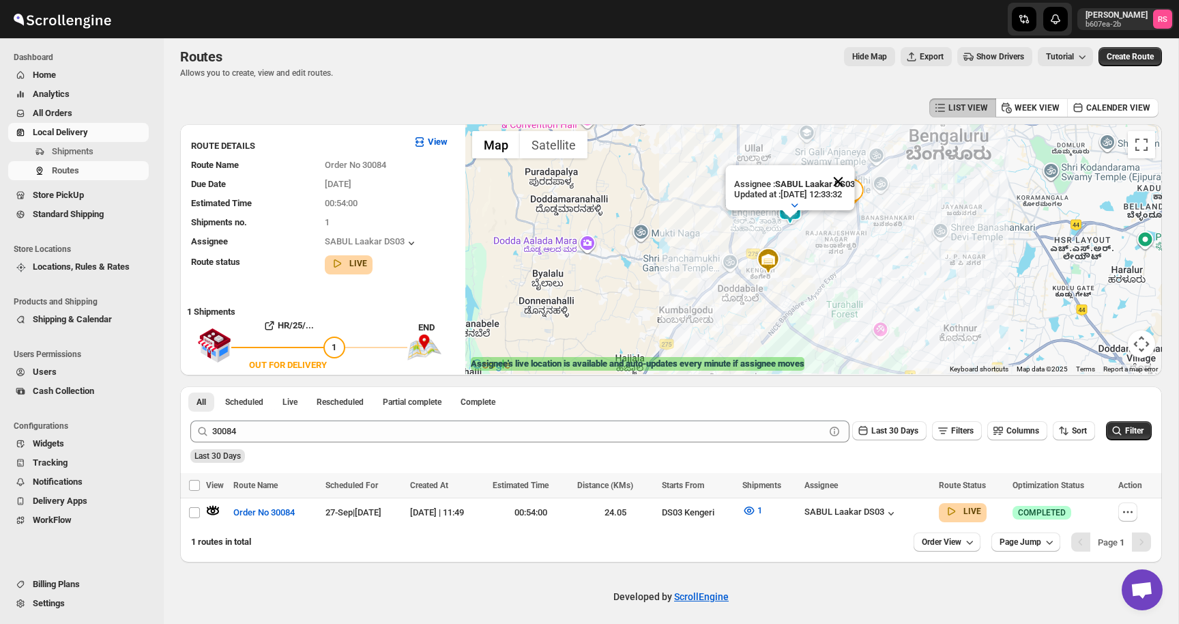
click at [844, 180] on button "Close" at bounding box center [838, 181] width 33 height 33
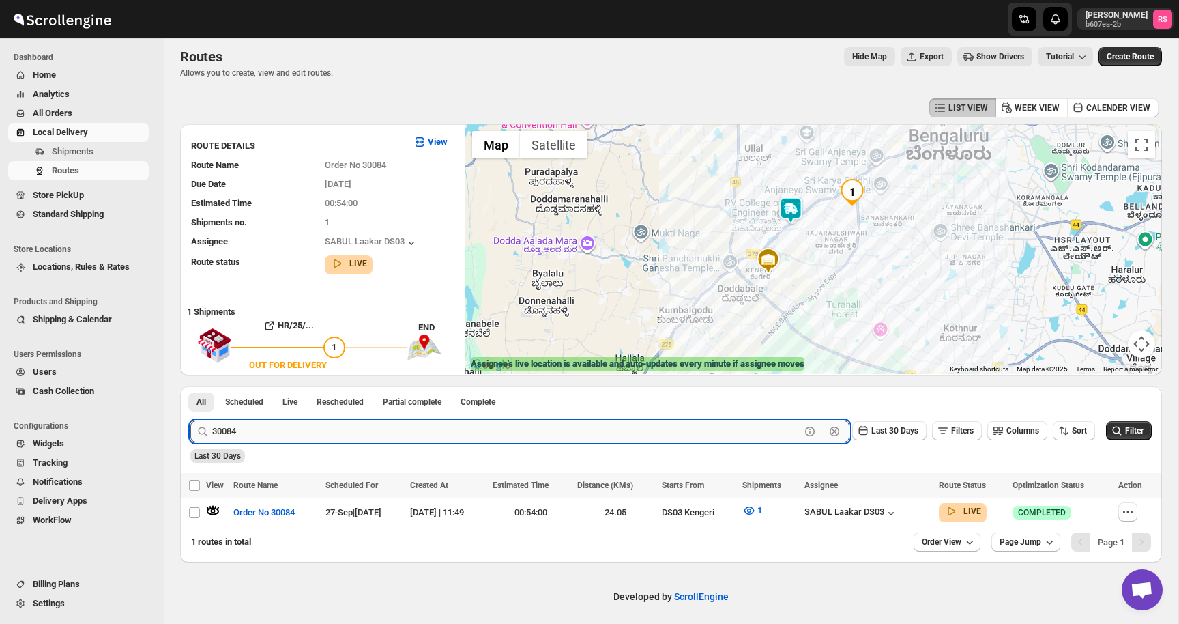
click at [301, 436] on input "30084" at bounding box center [506, 431] width 588 height 22
click at [190, 386] on button "Submit" at bounding box center [209, 393] width 39 height 14
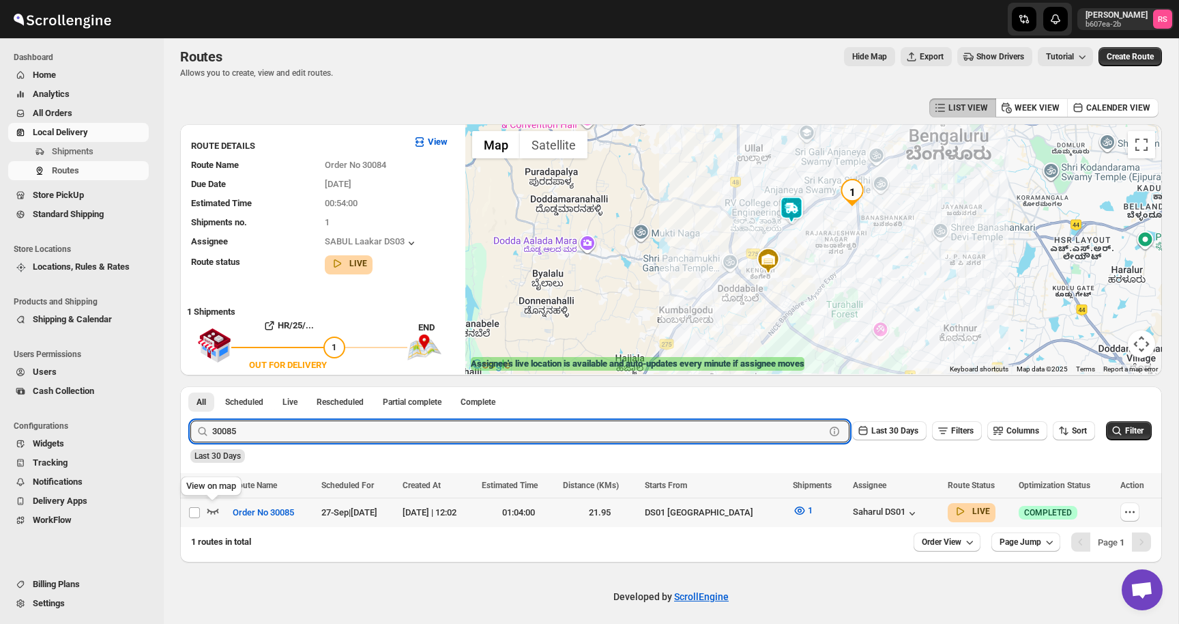
click at [216, 509] on icon "button" at bounding box center [214, 511] width 12 height 5
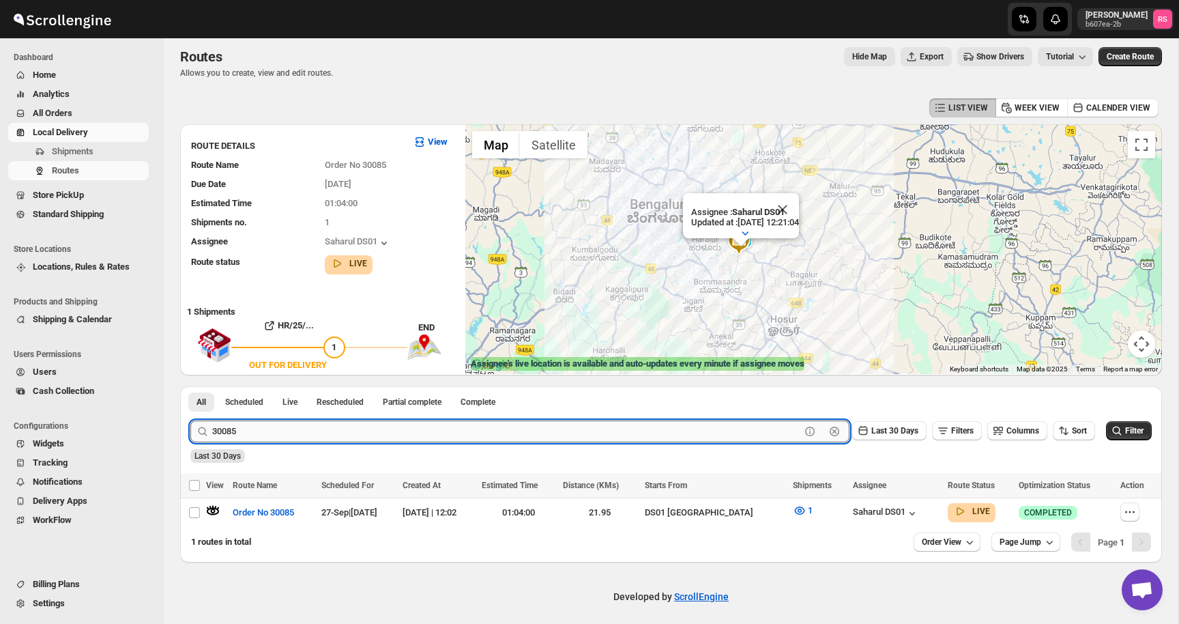
click at [270, 427] on input "30085" at bounding box center [506, 431] width 588 height 22
click at [314, 433] on input "30085" at bounding box center [506, 431] width 588 height 22
click at [190, 386] on button "Submit" at bounding box center [209, 393] width 39 height 14
click at [281, 433] on input "30086" at bounding box center [506, 431] width 588 height 22
click at [190, 386] on button "Submit" at bounding box center [209, 393] width 39 height 14
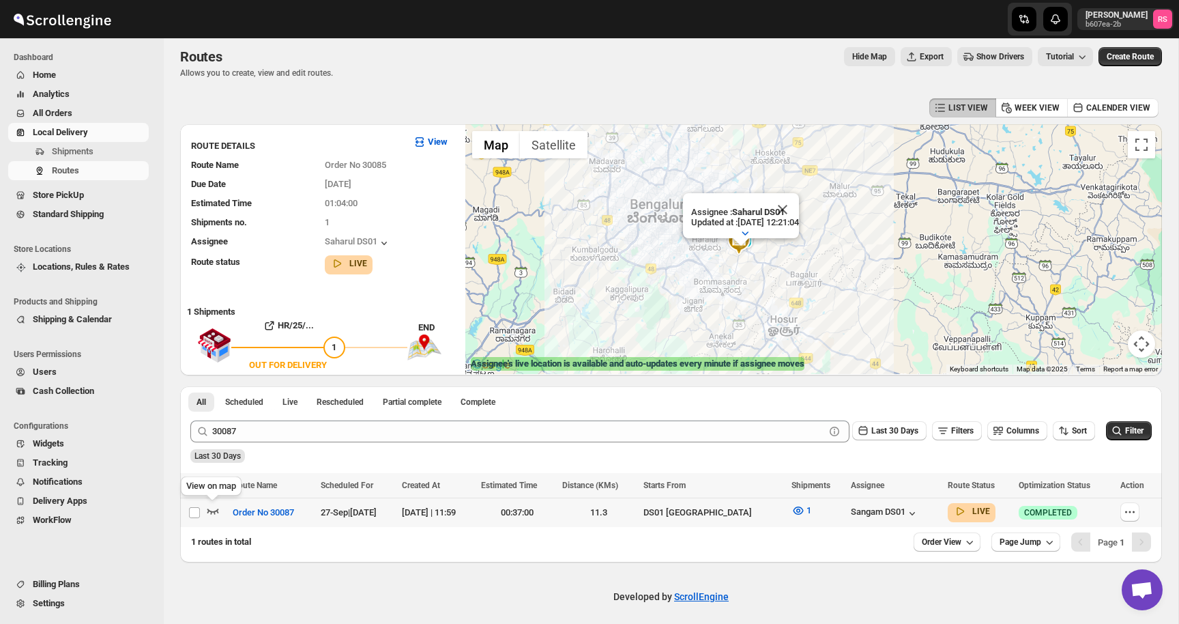
click at [206, 508] on icon "button" at bounding box center [213, 511] width 14 height 14
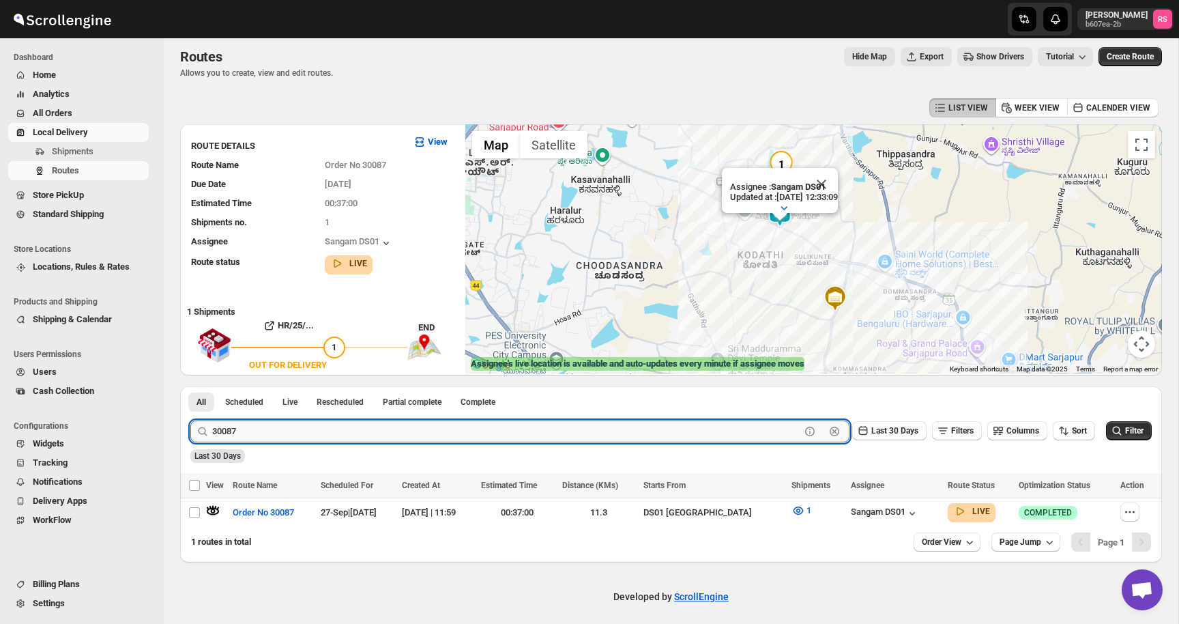
click at [320, 438] on input "30087" at bounding box center [506, 431] width 588 height 22
click at [343, 431] on input "30087" at bounding box center [506, 431] width 588 height 22
click at [190, 386] on button "Submit" at bounding box center [209, 393] width 39 height 14
click at [215, 509] on icon "button" at bounding box center [213, 511] width 14 height 14
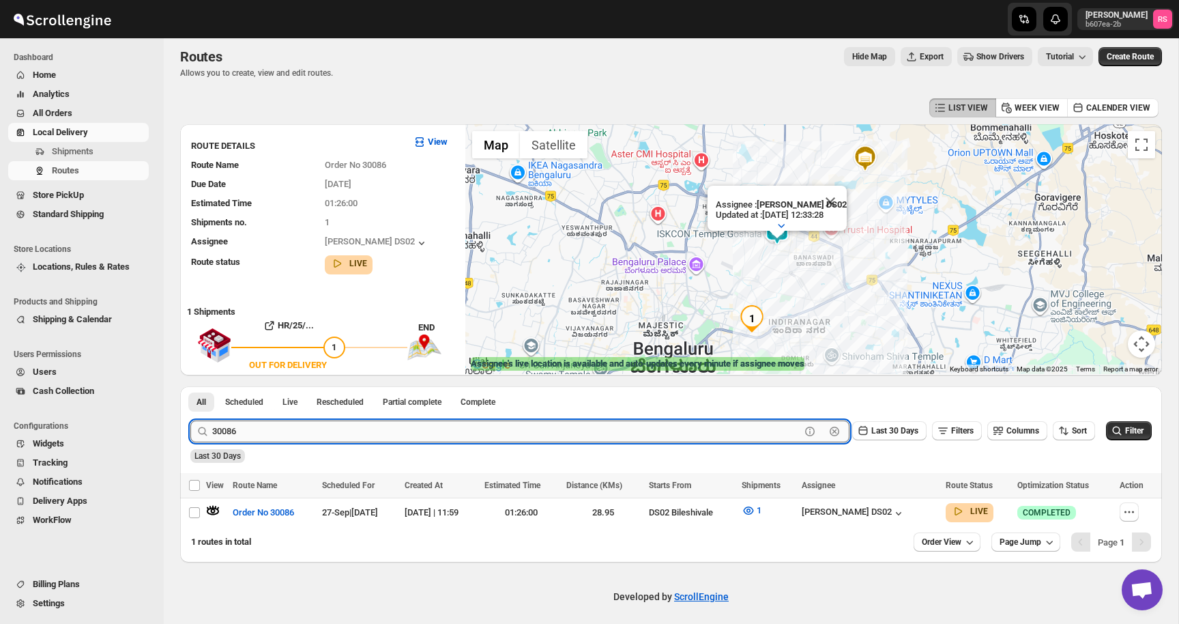
click at [372, 432] on input "30086" at bounding box center [506, 431] width 588 height 22
type input "30064"
click at [190, 386] on button "Submit" at bounding box center [209, 393] width 39 height 14
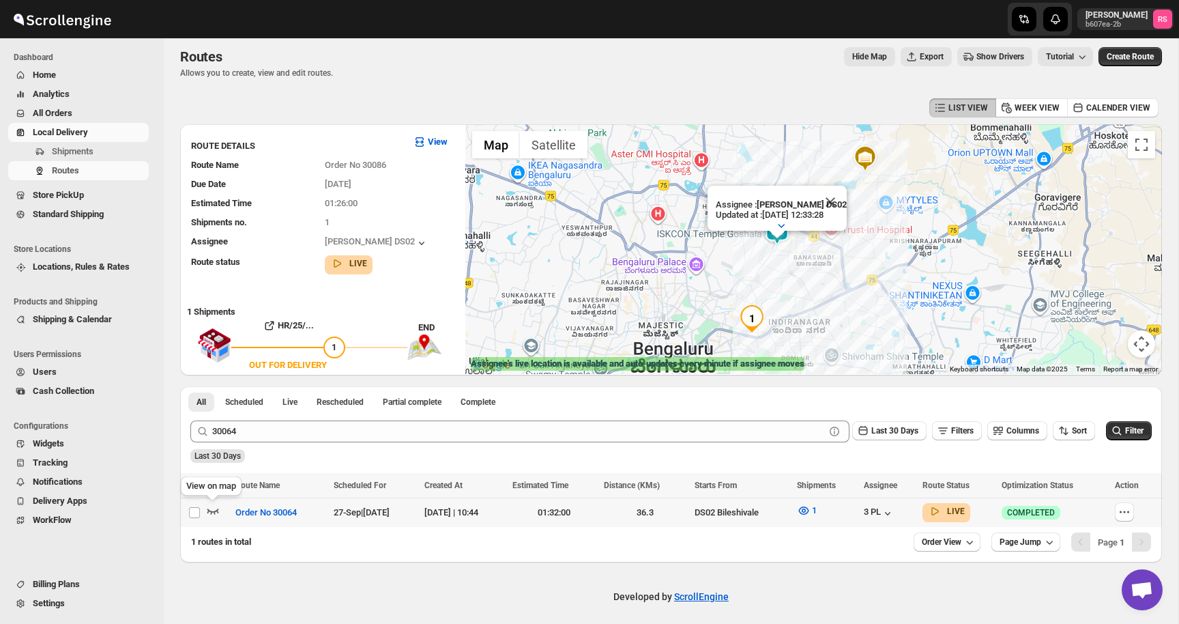
click at [216, 508] on icon "button" at bounding box center [213, 511] width 14 height 14
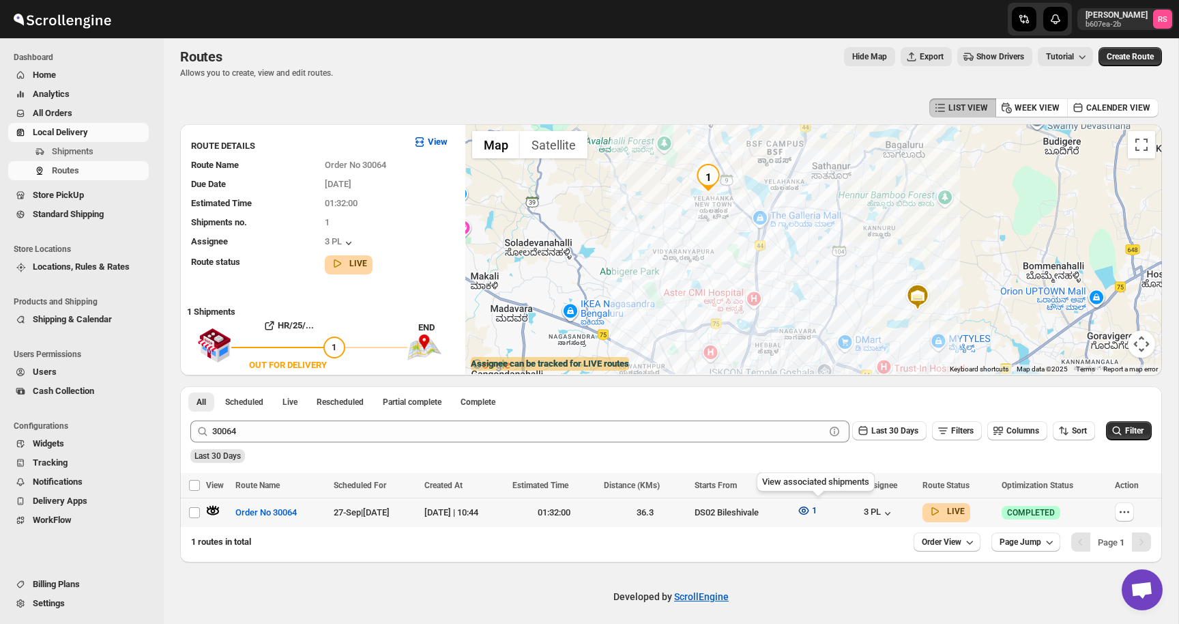
click at [811, 509] on icon "button" at bounding box center [804, 511] width 14 height 14
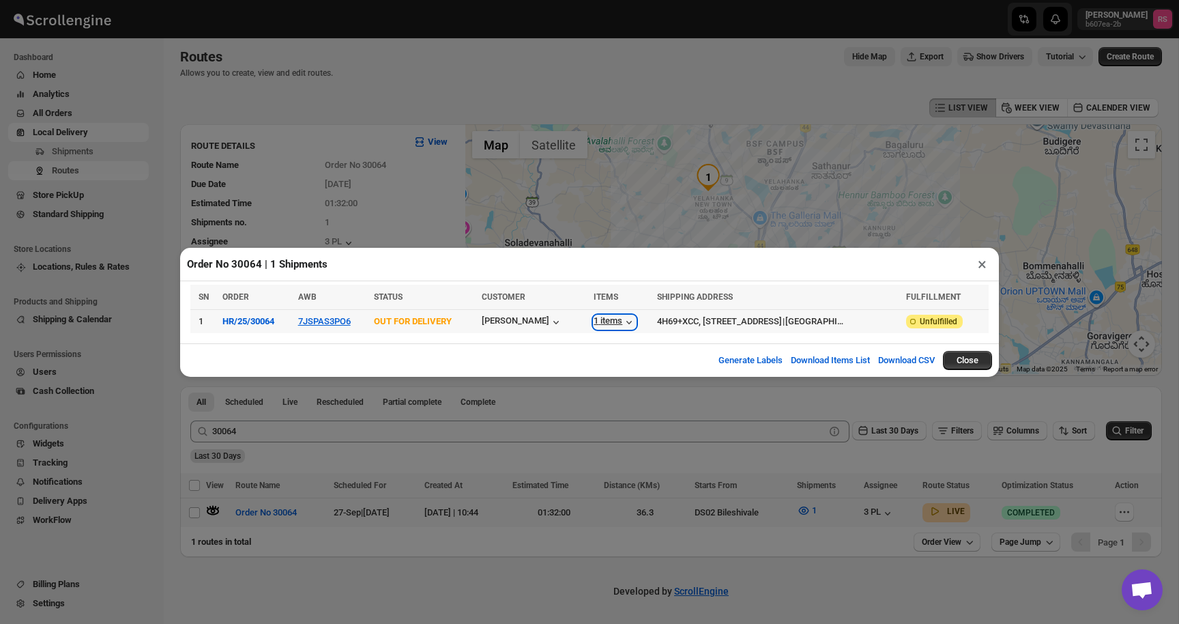
click at [613, 320] on div "1 items" at bounding box center [615, 322] width 42 height 14
click at [610, 318] on div "1 items" at bounding box center [615, 322] width 42 height 14
click at [610, 319] on div "1 items" at bounding box center [615, 322] width 42 height 14
click at [979, 261] on button "×" at bounding box center [983, 264] width 20 height 19
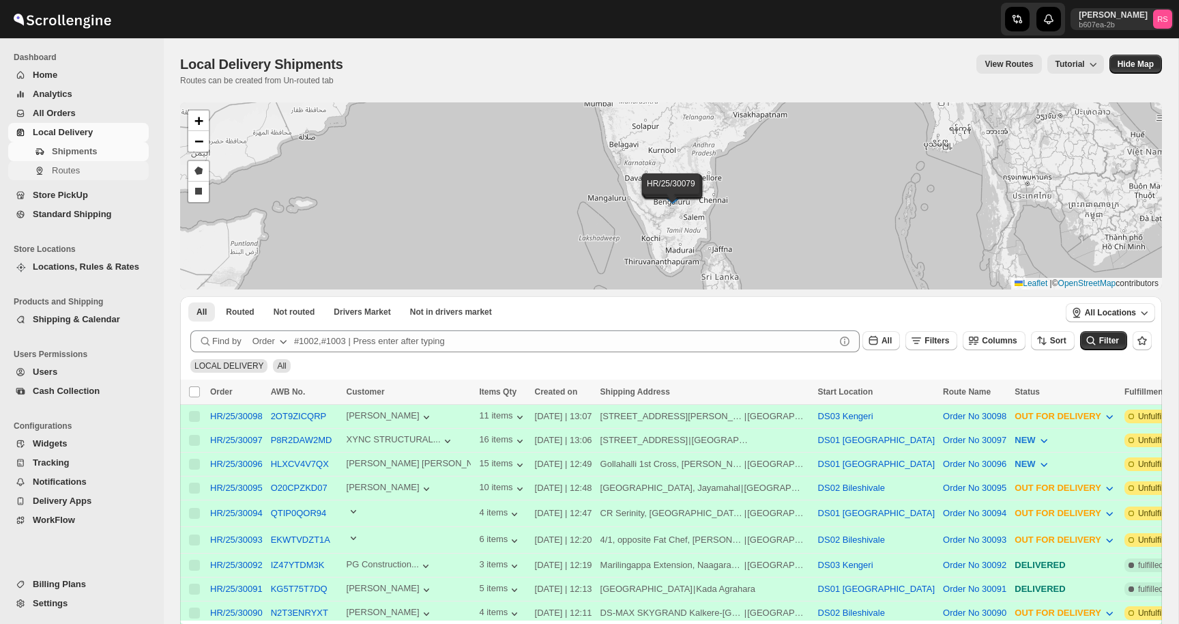
click at [61, 175] on span "Routes" at bounding box center [99, 171] width 94 height 14
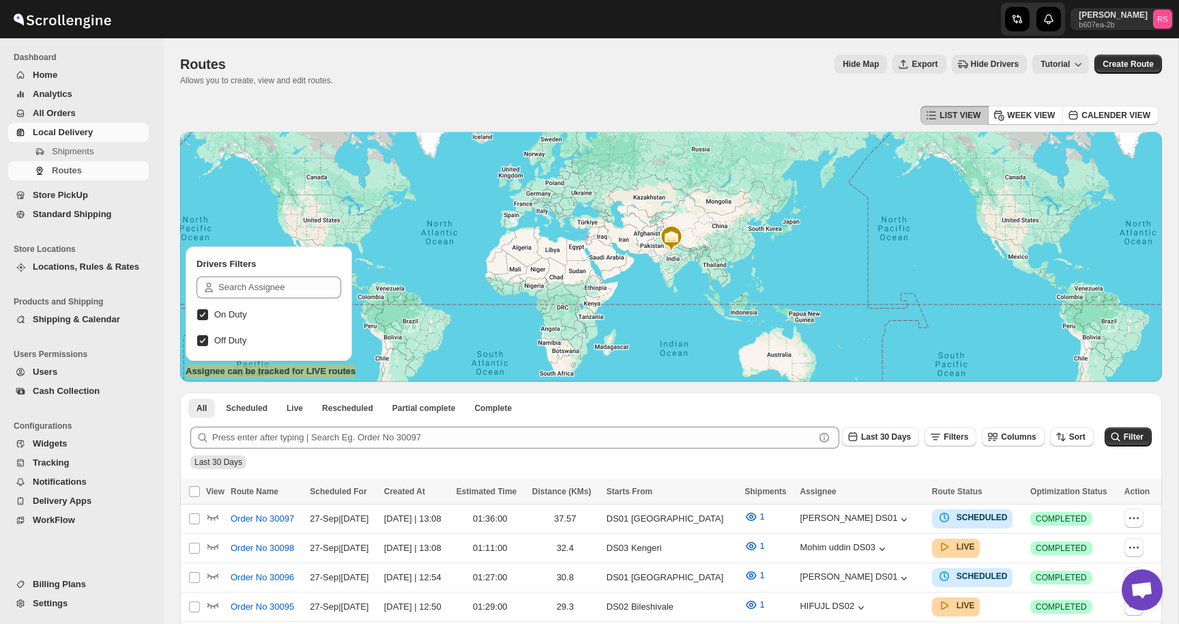
click at [319, 448] on div "Last 30 Days" at bounding box center [670, 457] width 964 height 23
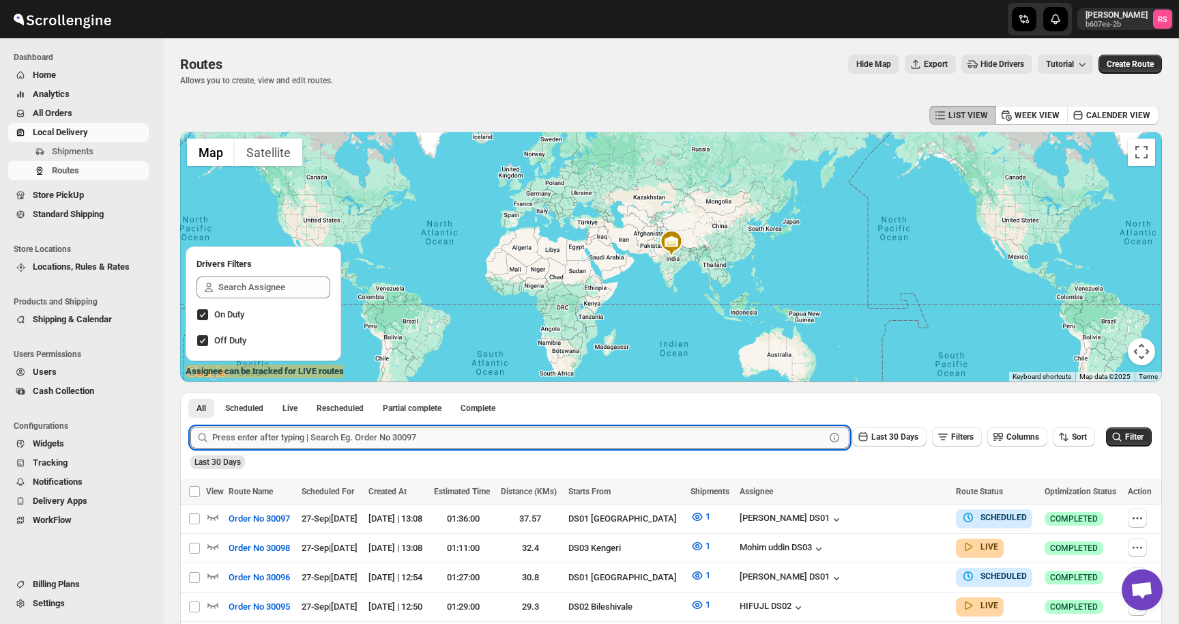
click at [316, 431] on input "text" at bounding box center [518, 438] width 613 height 22
click at [210, 573] on icon "button" at bounding box center [213, 576] width 14 height 14
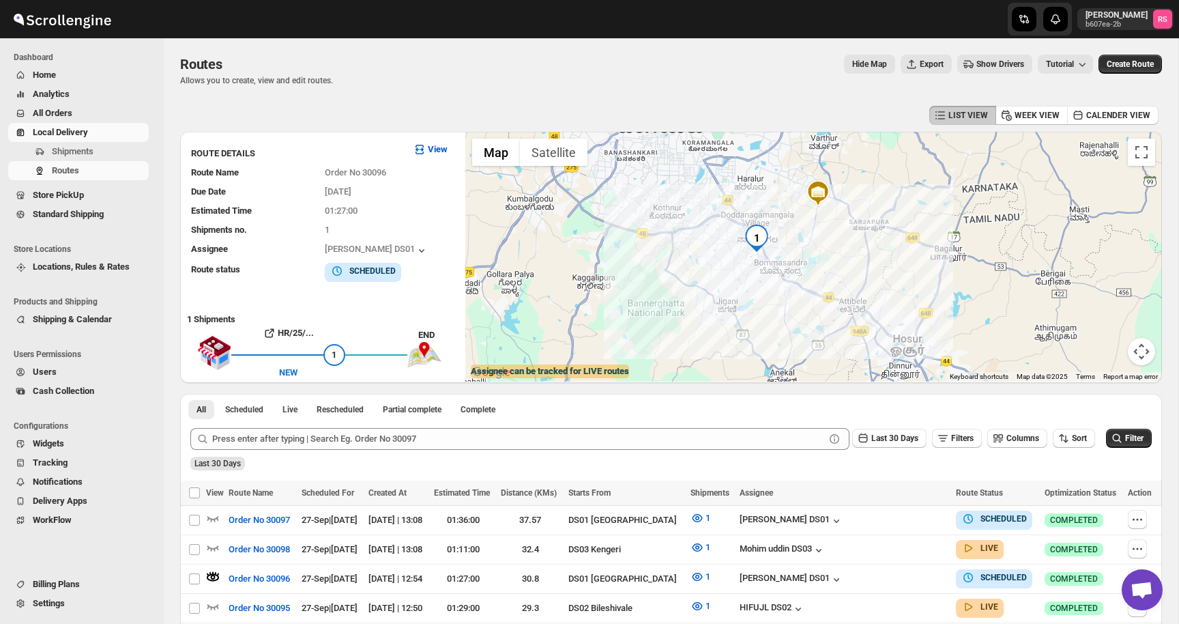
drag, startPoint x: 803, startPoint y: 286, endPoint x: 881, endPoint y: 302, distance: 79.4
click at [881, 302] on div at bounding box center [814, 257] width 697 height 250
click at [216, 574] on icon "button" at bounding box center [213, 578] width 12 height 8
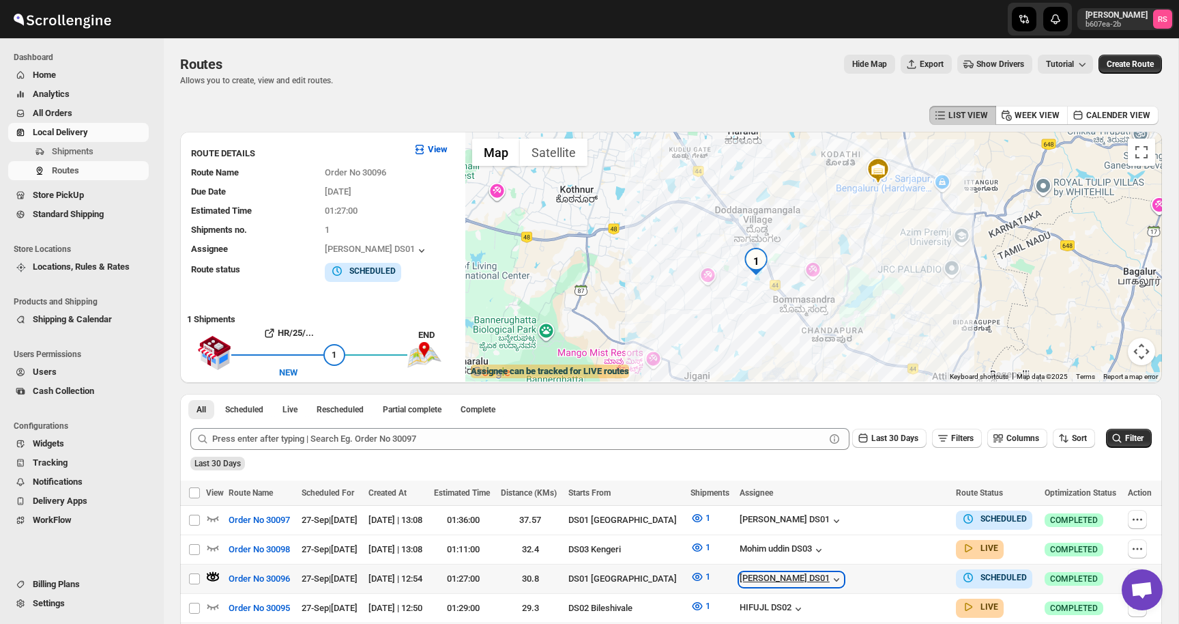
click at [844, 573] on icon "button" at bounding box center [837, 580] width 14 height 14
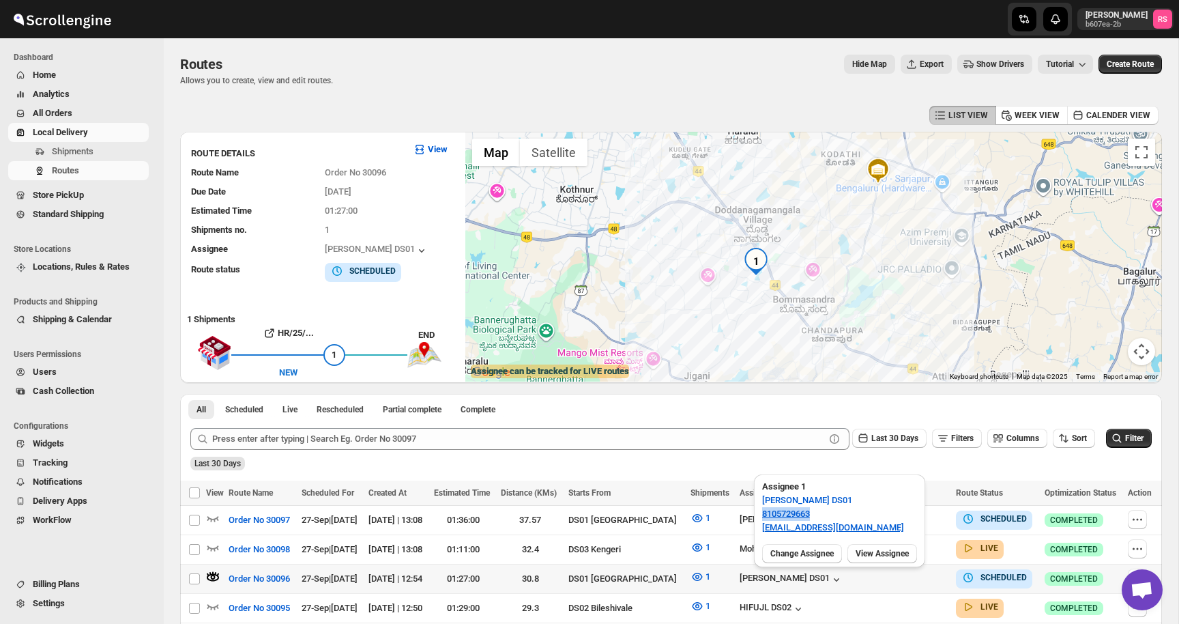
drag, startPoint x: 833, startPoint y: 515, endPoint x: 755, endPoint y: 518, distance: 78.6
click at [755, 518] on div "Assignee 1 Kousar Khan DS01 8105729663 kifikak673@cspaus.com" at bounding box center [839, 506] width 171 height 64
click at [834, 506] on span "Kousar Khan DS01" at bounding box center [807, 500] width 90 height 14
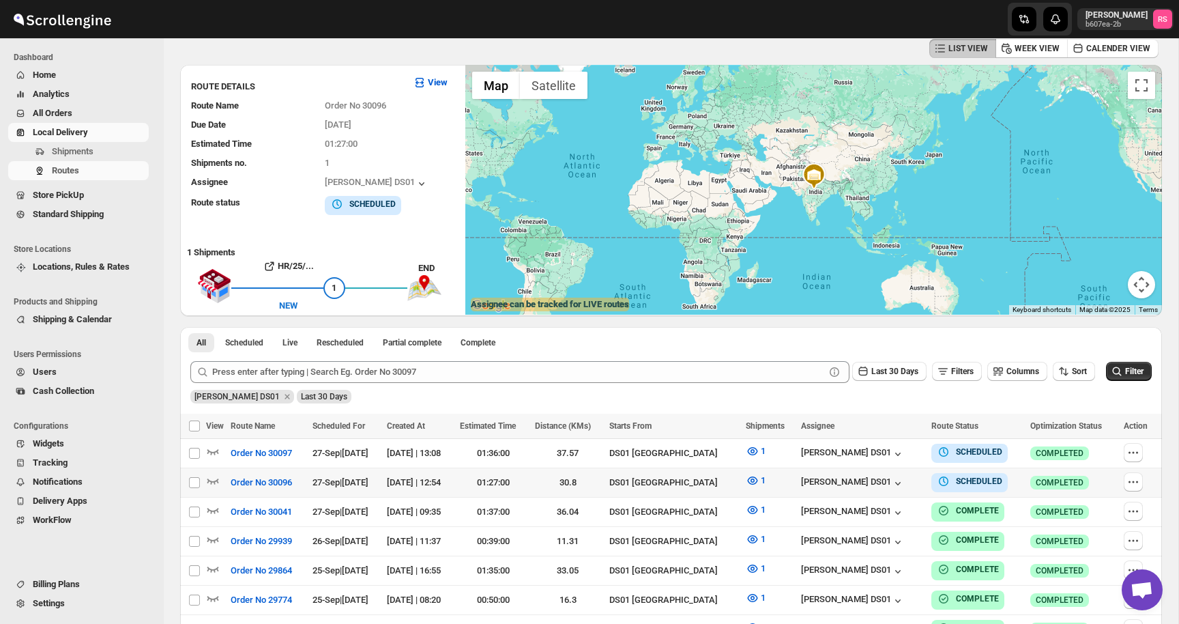
scroll to position [69, 0]
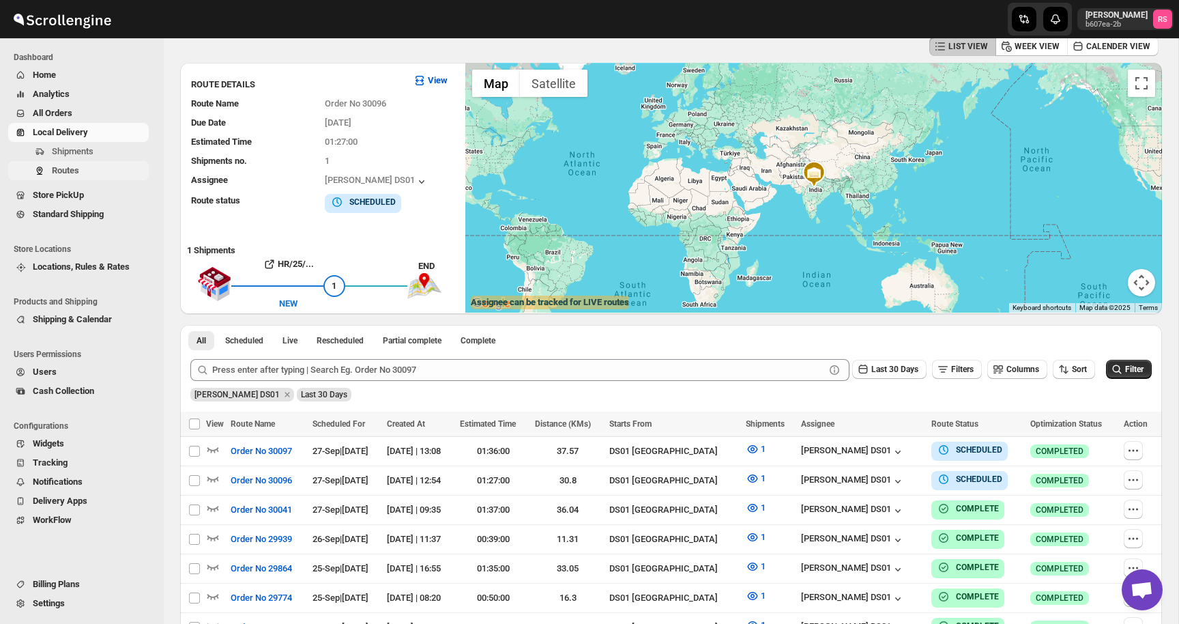
click at [111, 167] on span "Routes" at bounding box center [99, 171] width 94 height 14
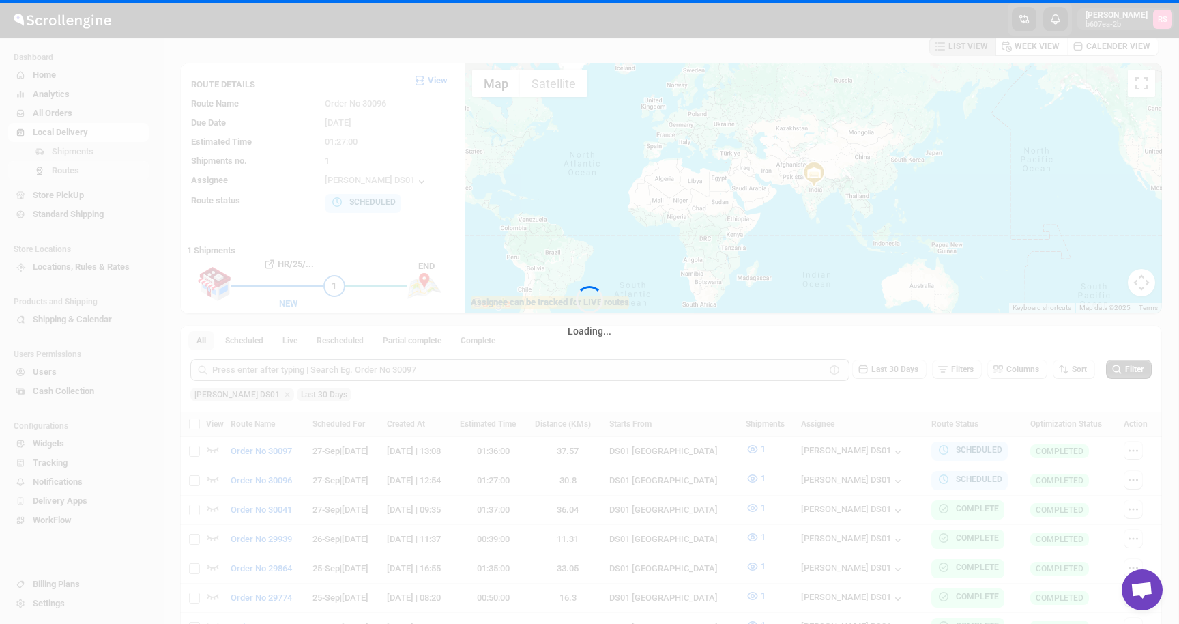
scroll to position [0, 0]
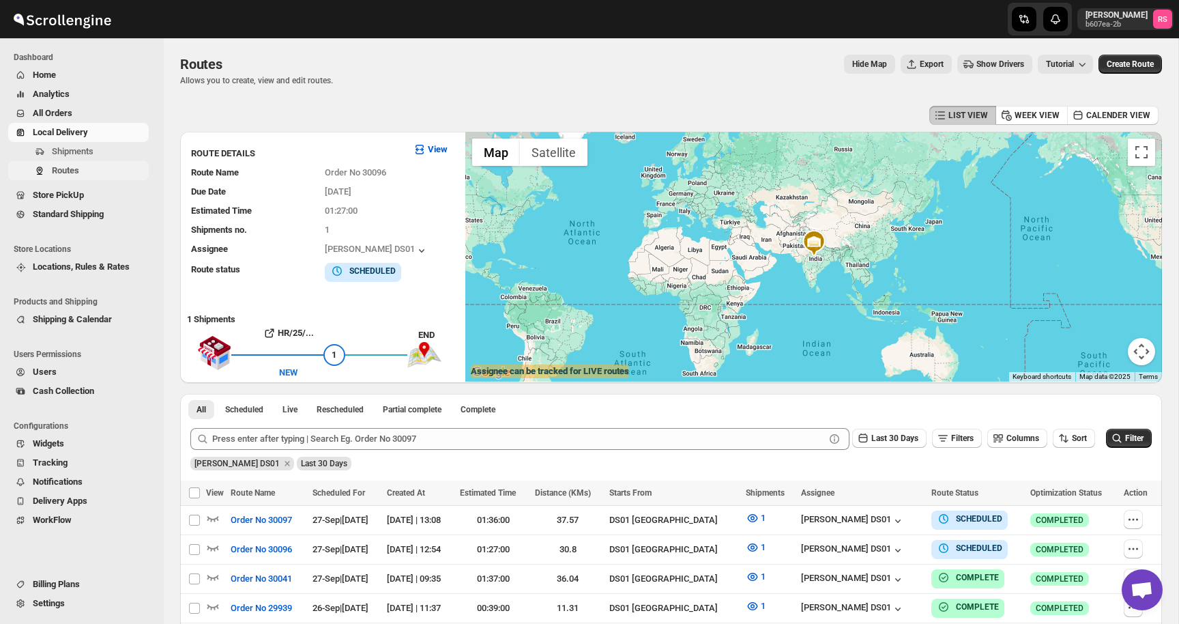
click at [79, 177] on span "Routes" at bounding box center [99, 171] width 94 height 14
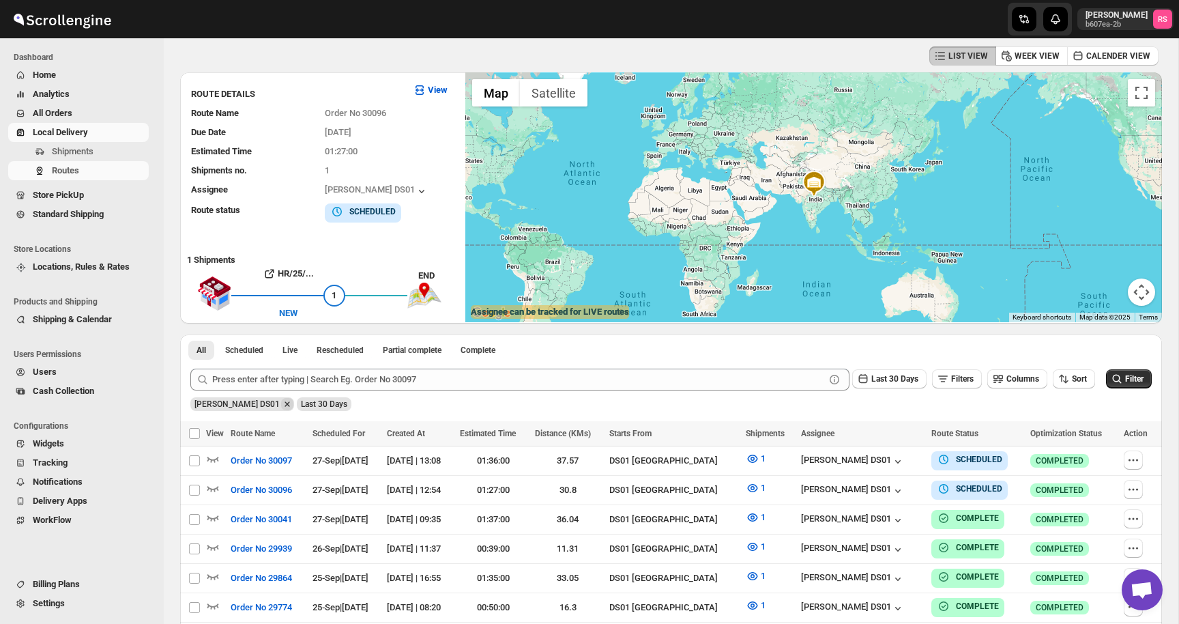
click at [285, 404] on icon "Remove Kousar Khan DS01" at bounding box center [287, 403] width 5 height 5
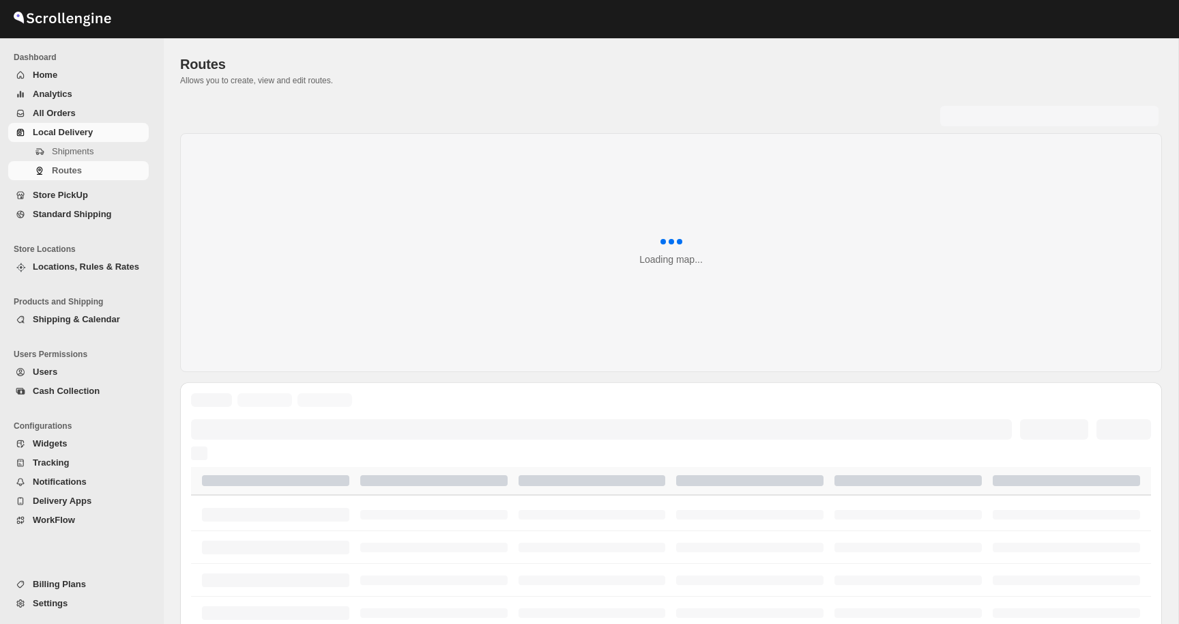
scroll to position [59, 0]
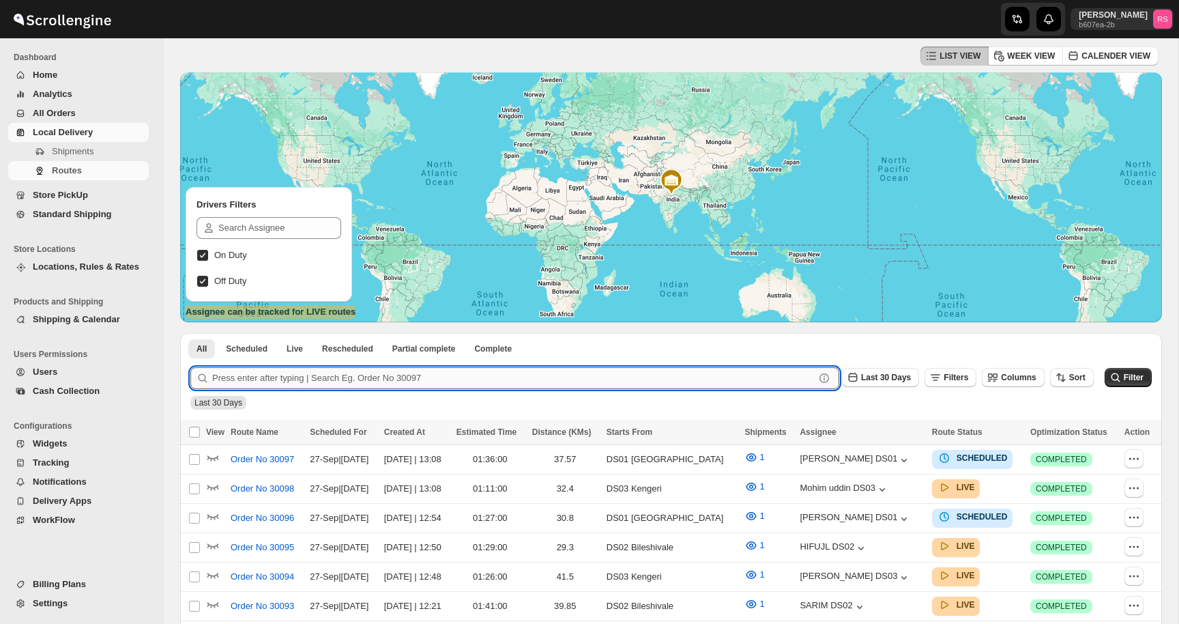
click at [289, 373] on input "text" at bounding box center [513, 378] width 603 height 22
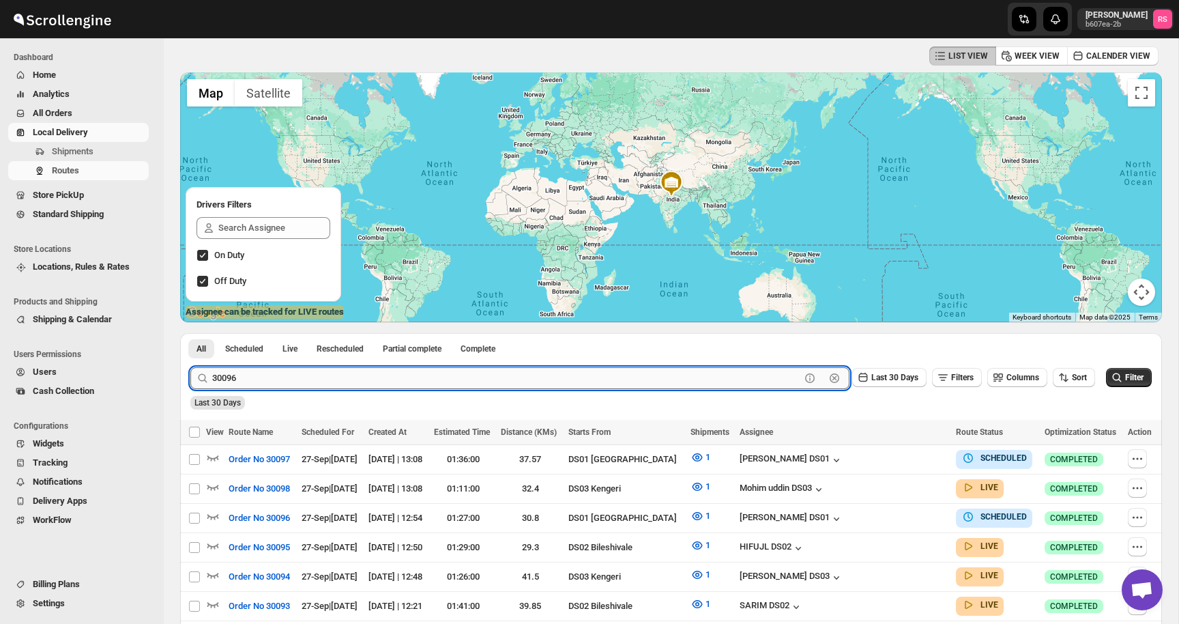
click at [190, 333] on button "Submit" at bounding box center [209, 340] width 39 height 14
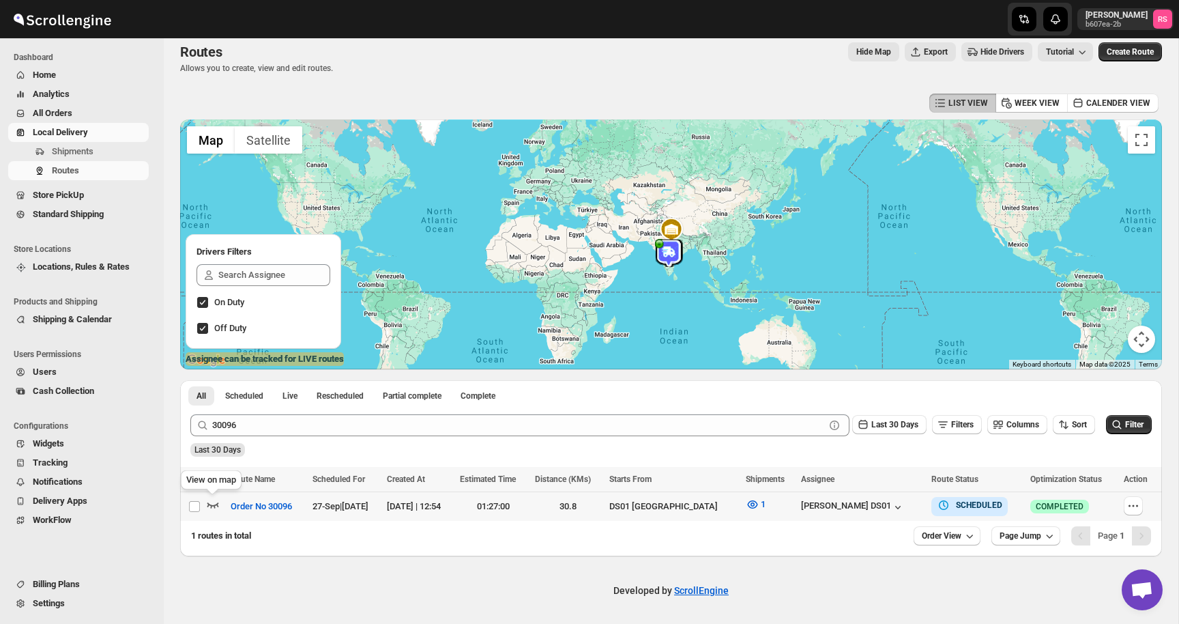
click at [215, 503] on icon "button" at bounding box center [213, 505] width 14 height 14
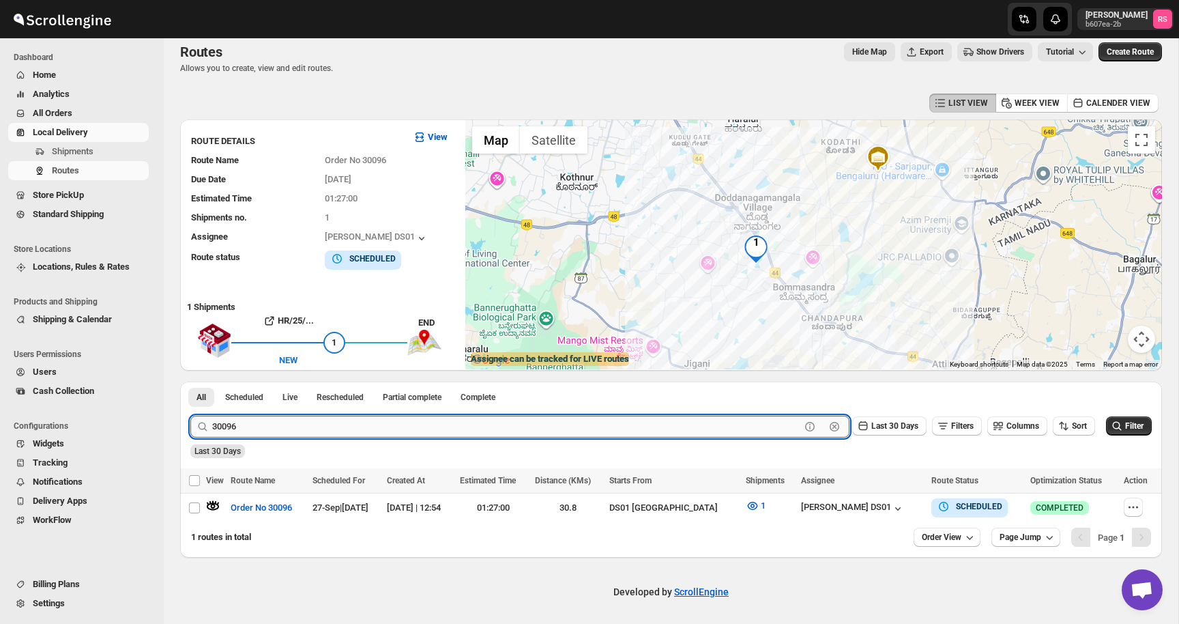
click at [270, 421] on input "30096" at bounding box center [506, 427] width 588 height 22
click at [190, 382] on button "Submit" at bounding box center [209, 389] width 39 height 14
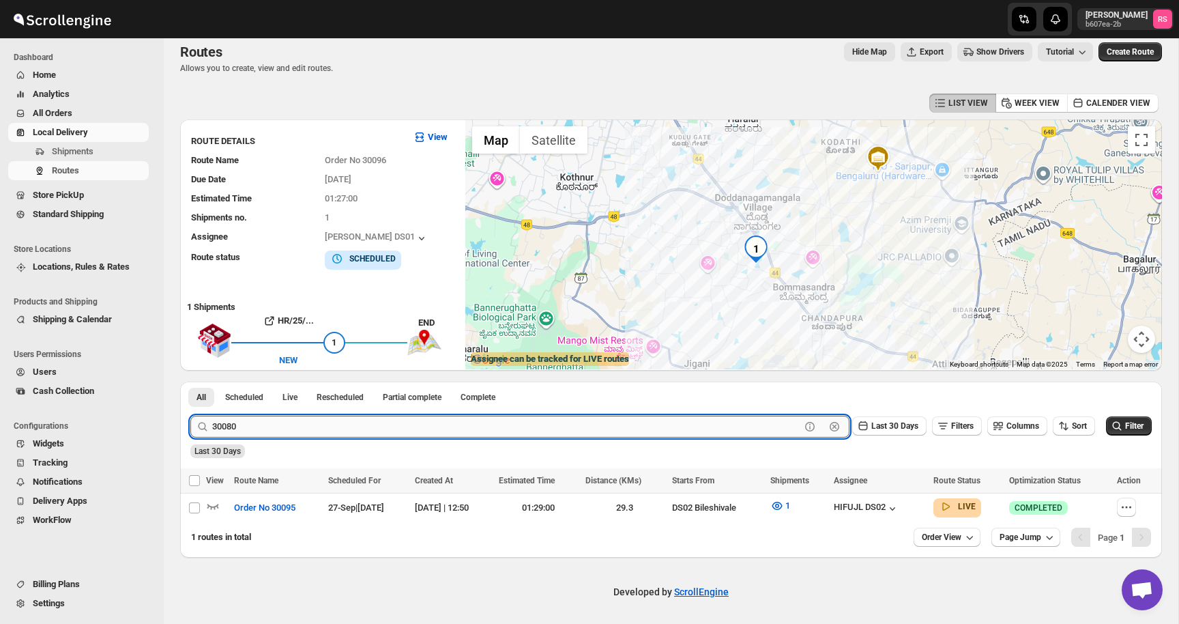
type input "30080"
click at [190, 382] on button "Submit" at bounding box center [209, 389] width 39 height 14
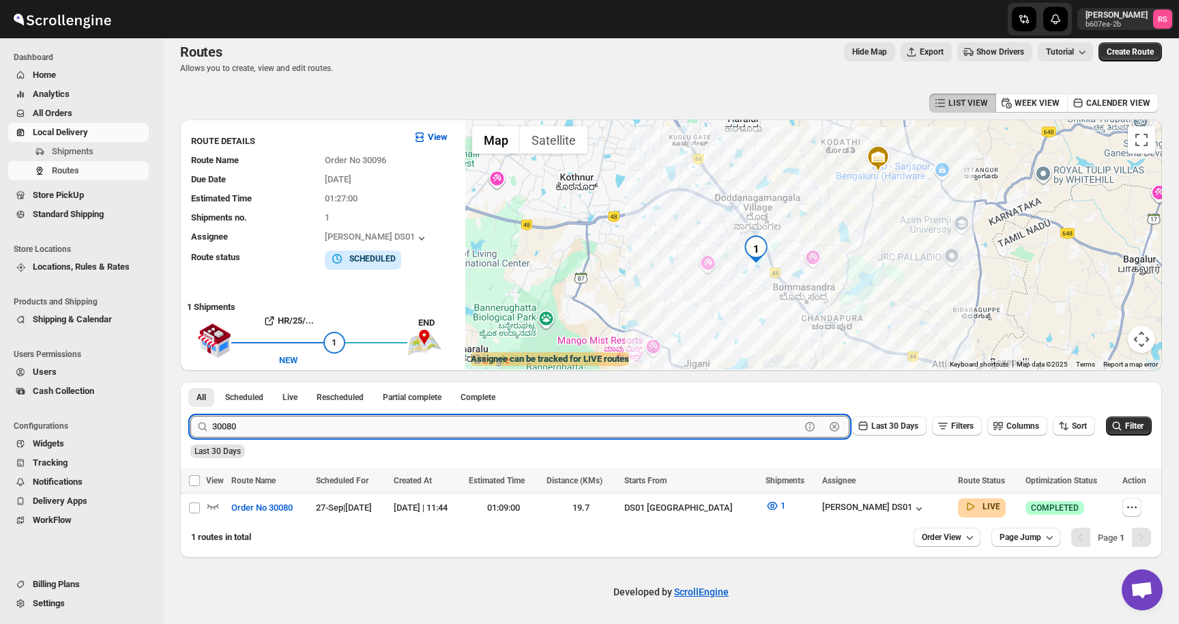
click at [190, 382] on button "Submit" at bounding box center [209, 389] width 39 height 14
click at [210, 499] on icon "button" at bounding box center [213, 506] width 14 height 14
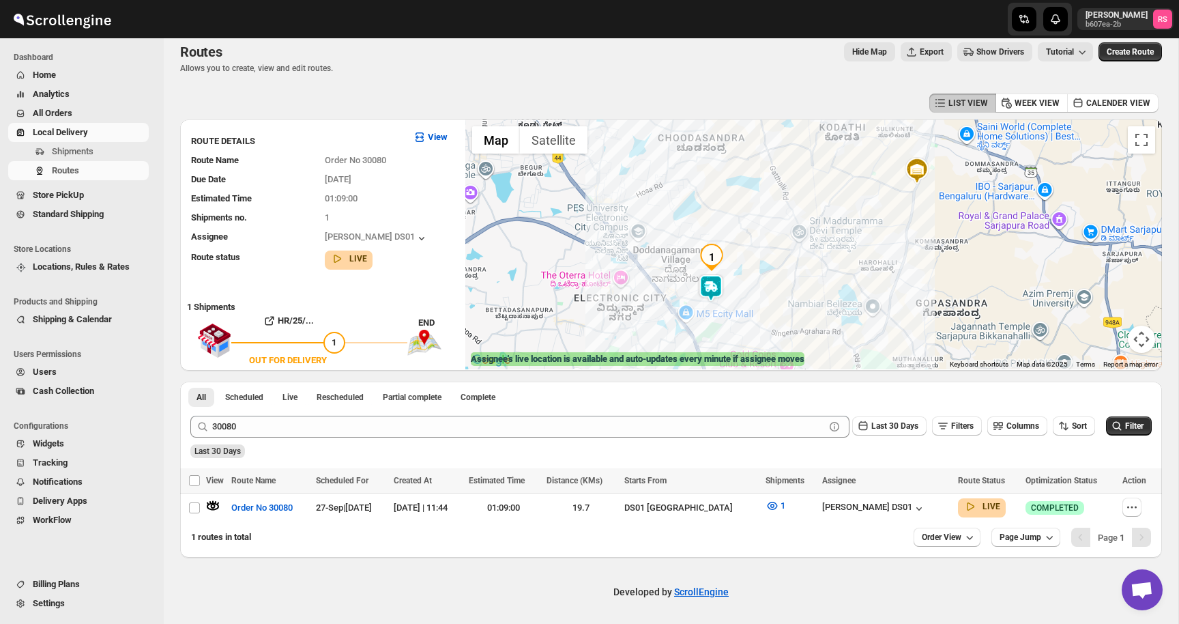
click at [713, 288] on img at bounding box center [711, 287] width 27 height 27
click at [760, 241] on button "Close" at bounding box center [753, 230] width 33 height 33
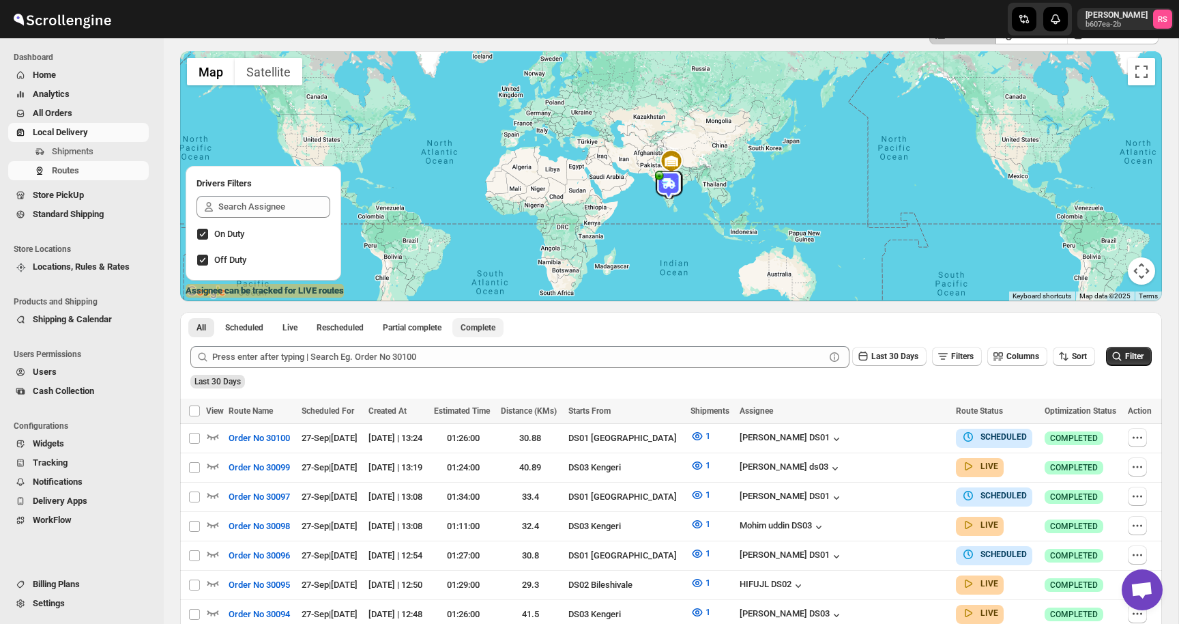
scroll to position [119, 0]
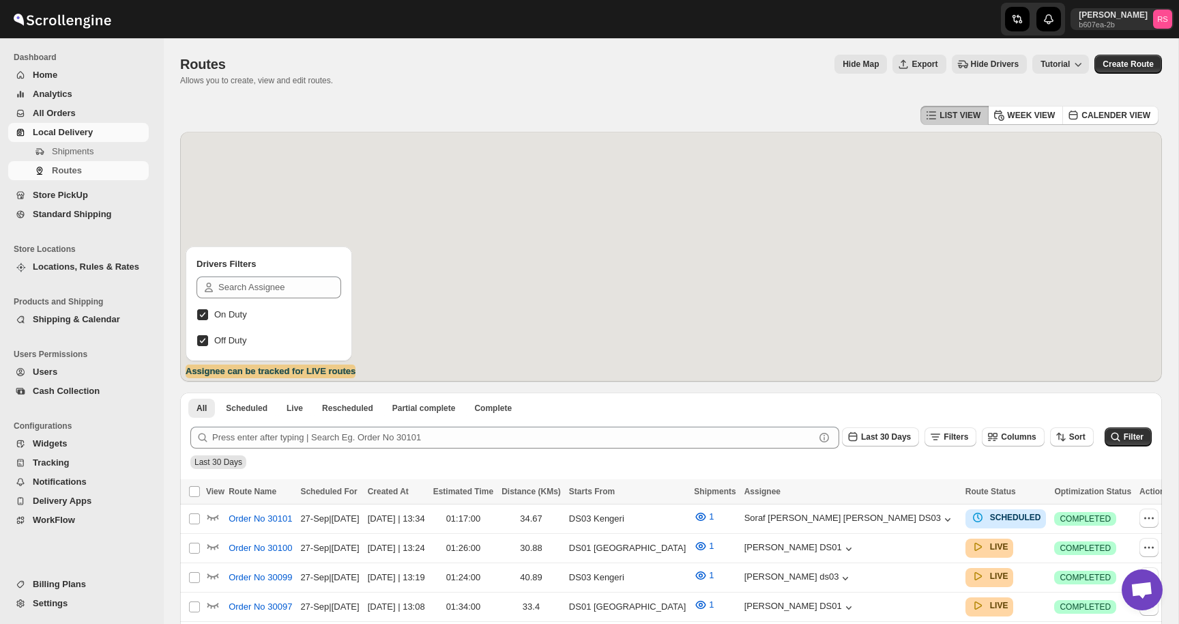
scroll to position [38, 0]
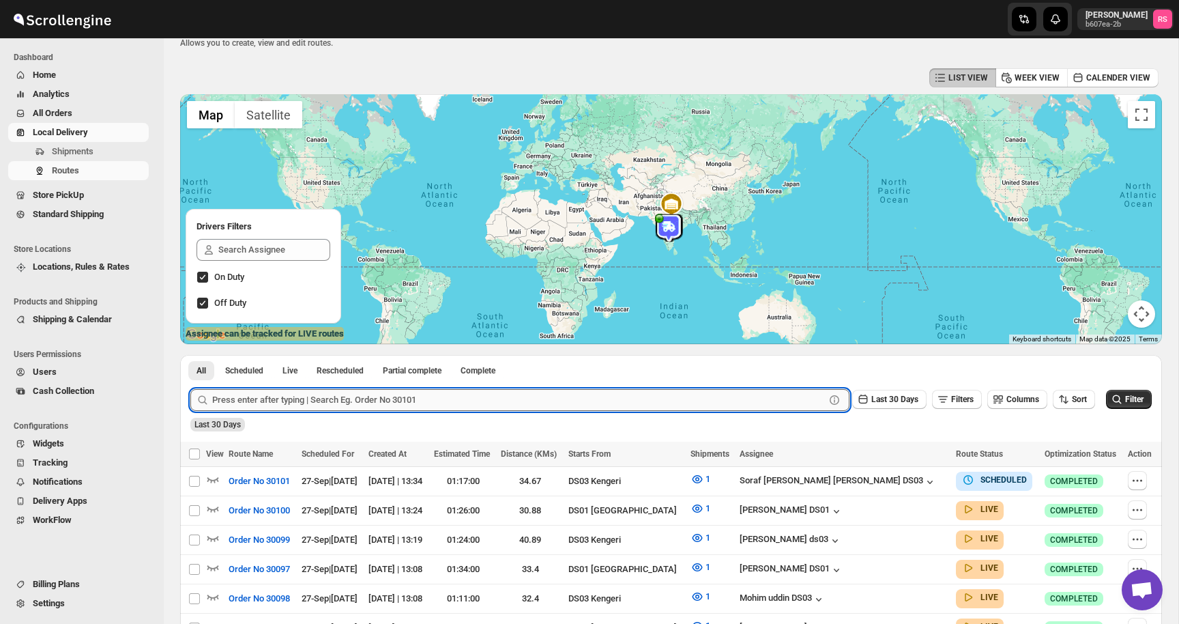
click at [325, 405] on input "text" at bounding box center [518, 400] width 613 height 22
click at [190, 355] on button "Submit" at bounding box center [209, 362] width 39 height 14
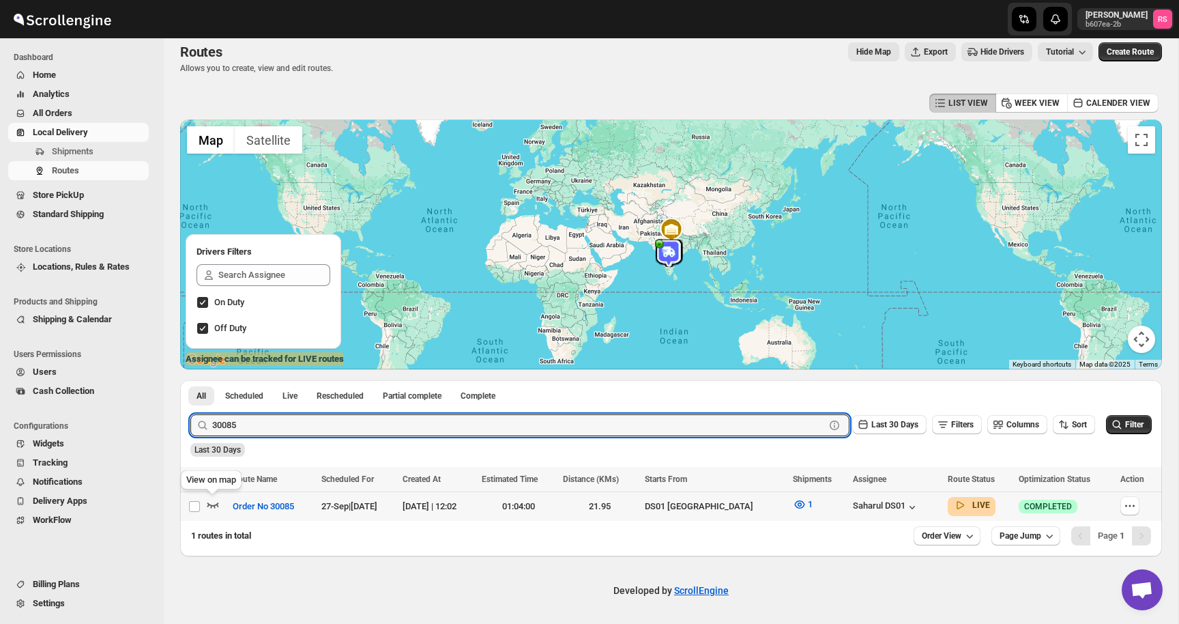
click at [210, 504] on icon "button" at bounding box center [213, 505] width 14 height 14
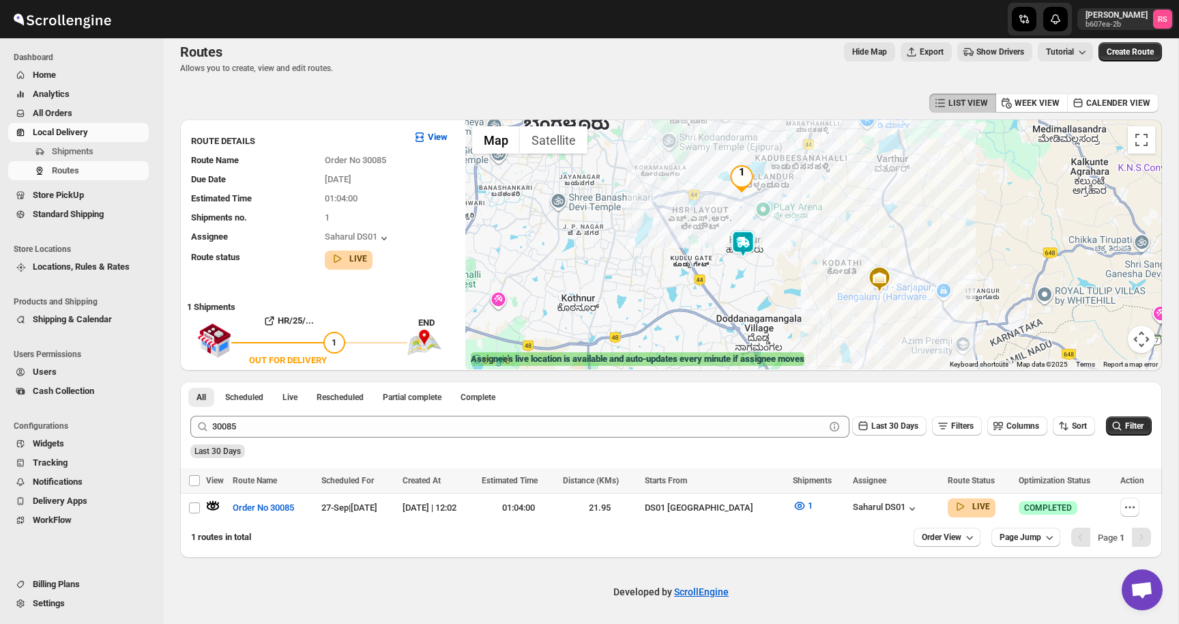
click at [747, 244] on img at bounding box center [743, 243] width 27 height 27
click at [801, 180] on button "Close" at bounding box center [785, 187] width 33 height 33
click at [798, 504] on icon "button" at bounding box center [800, 506] width 4 height 4
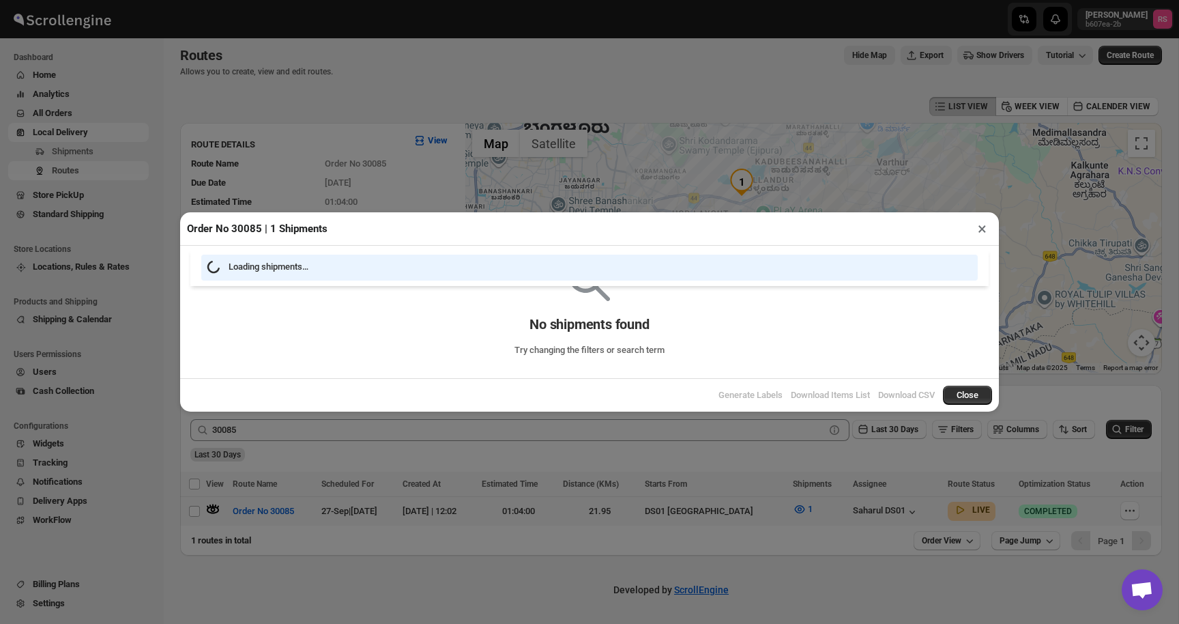
scroll to position [8, 0]
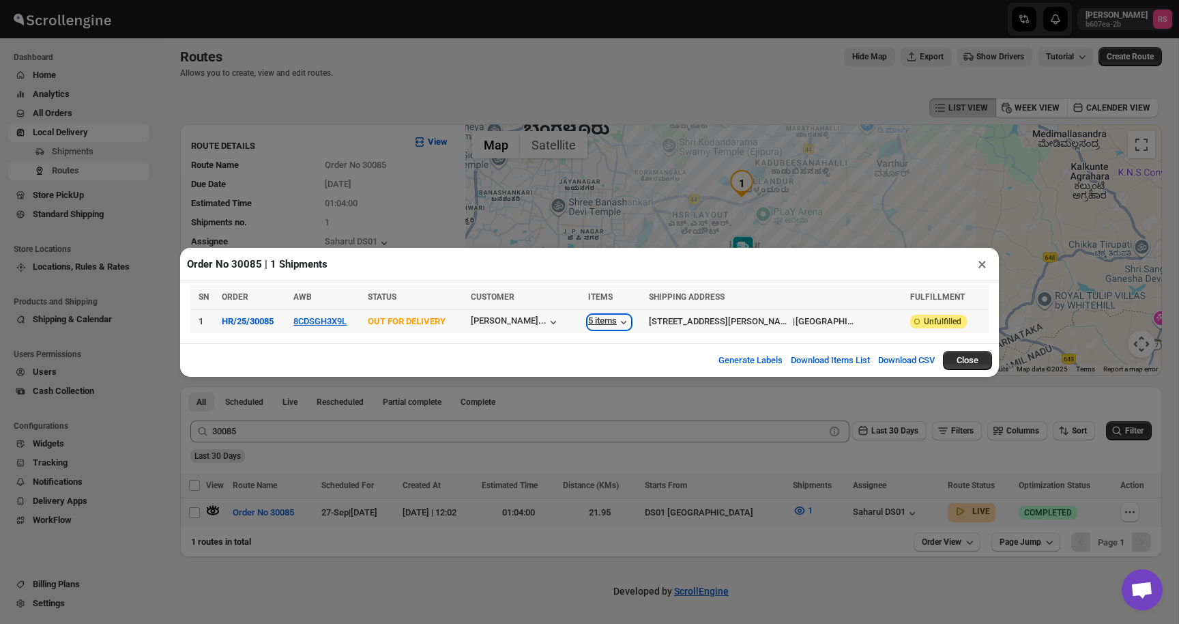
click at [631, 323] on icon "button" at bounding box center [624, 322] width 14 height 14
click at [977, 268] on button "×" at bounding box center [983, 264] width 20 height 19
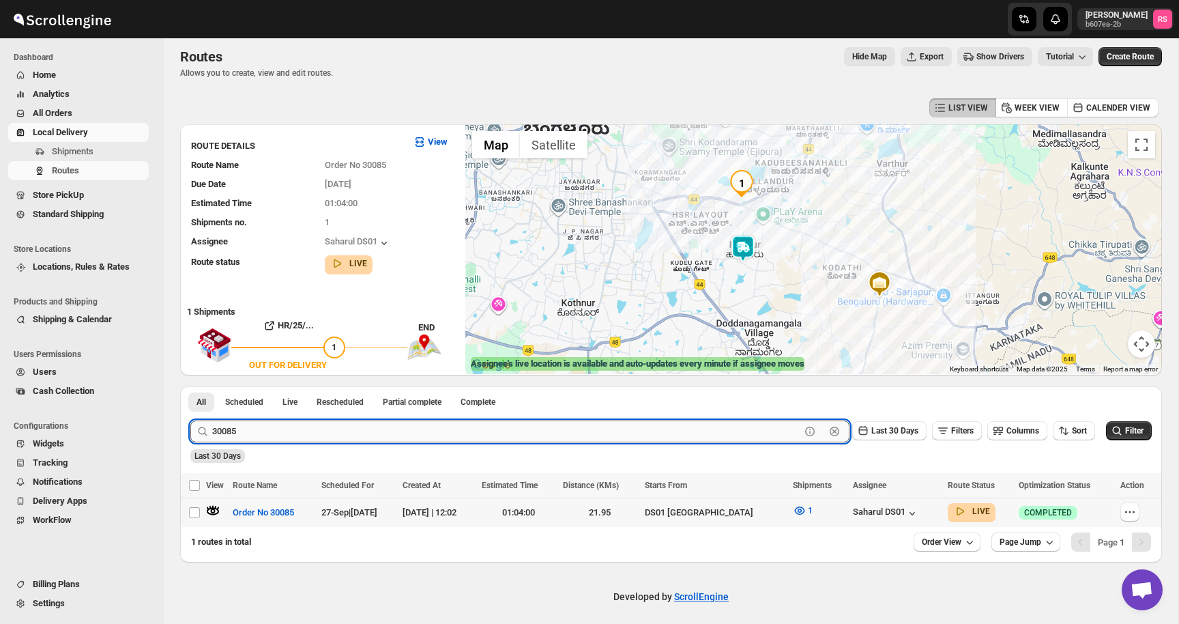
click at [313, 422] on input "30085" at bounding box center [506, 431] width 588 height 22
click at [190, 386] on button "Submit" at bounding box center [209, 393] width 39 height 14
click at [211, 512] on icon "button" at bounding box center [214, 511] width 12 height 5
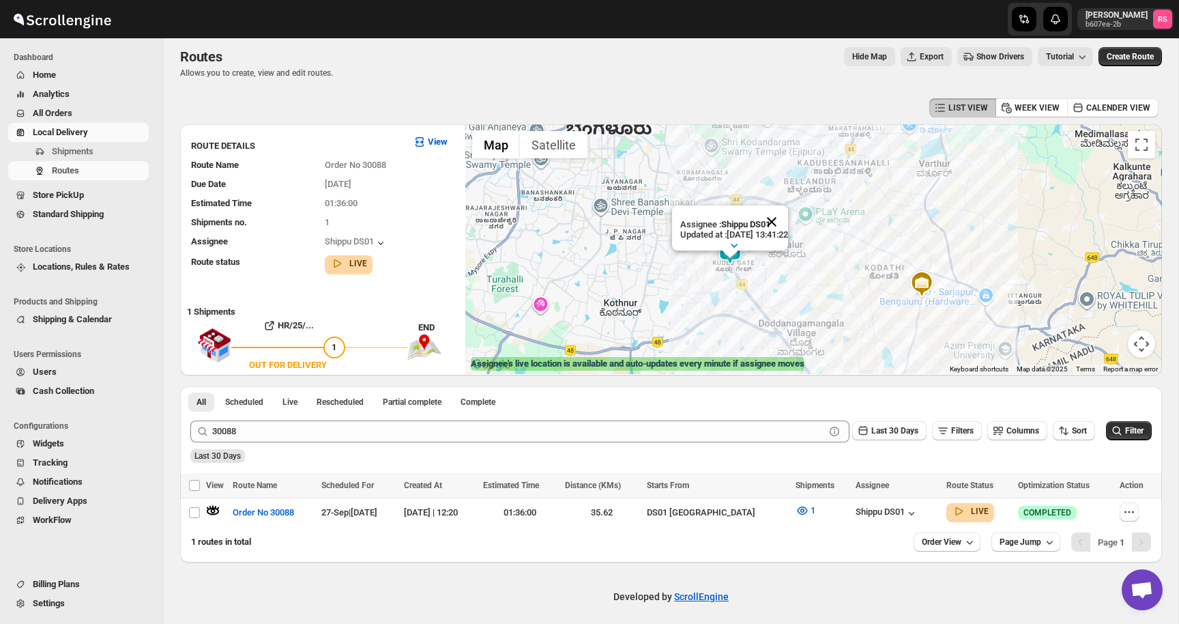
click at [788, 221] on button "Close" at bounding box center [772, 221] width 33 height 33
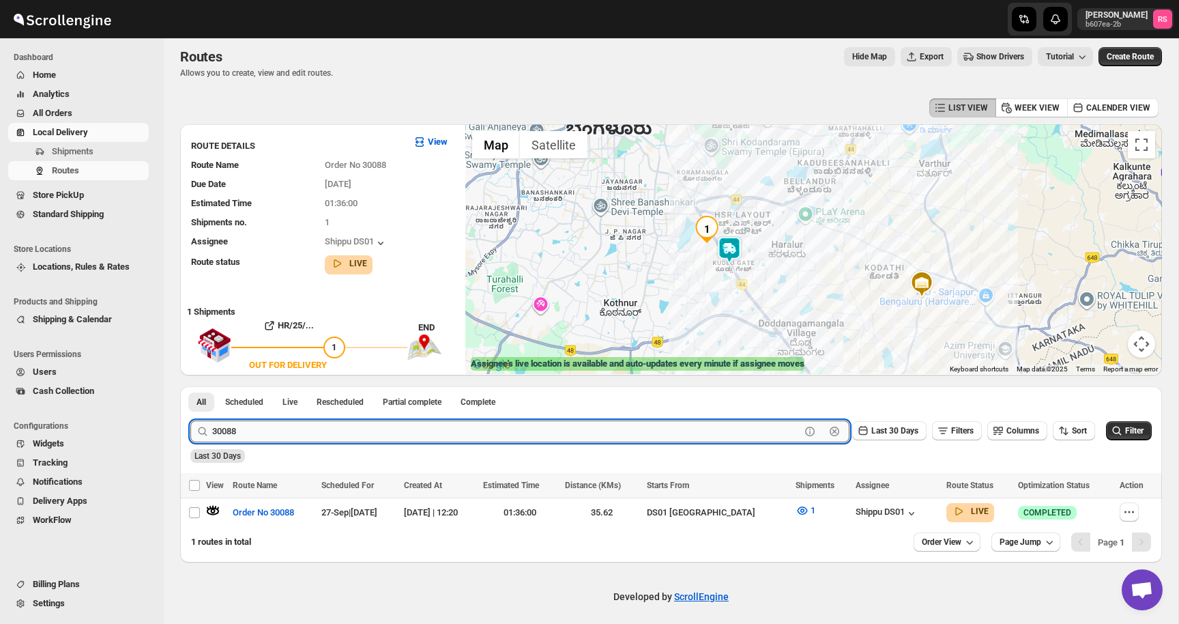
click at [395, 427] on input "30088" at bounding box center [506, 431] width 588 height 22
click at [190, 386] on button "Submit" at bounding box center [209, 393] width 39 height 14
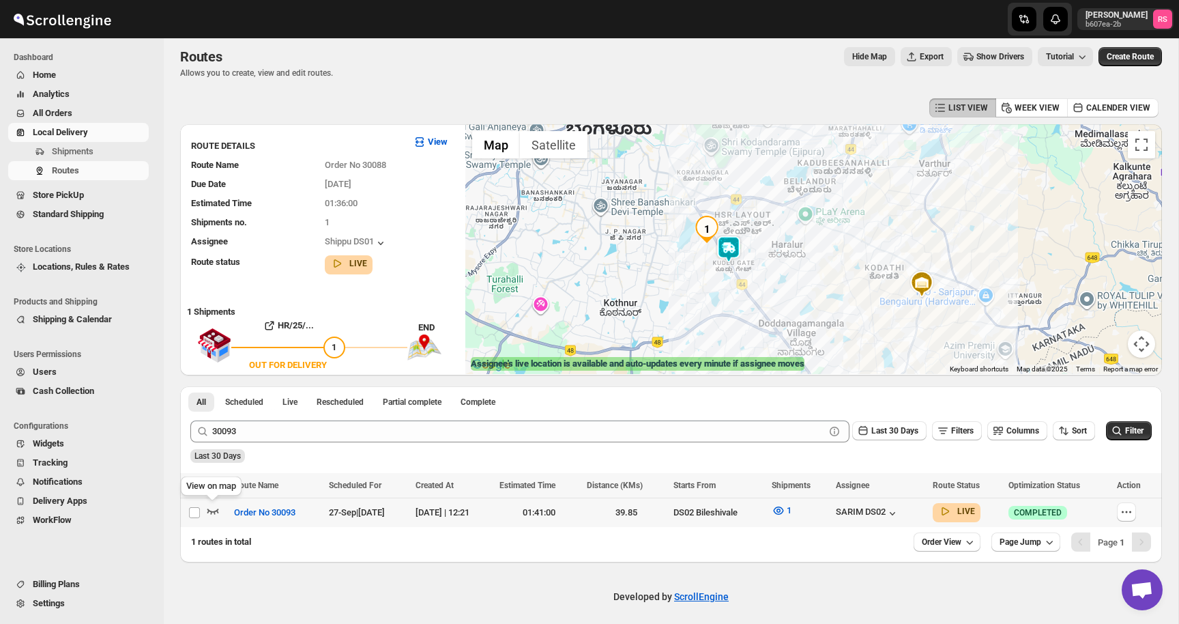
click at [208, 511] on icon "button" at bounding box center [213, 511] width 14 height 14
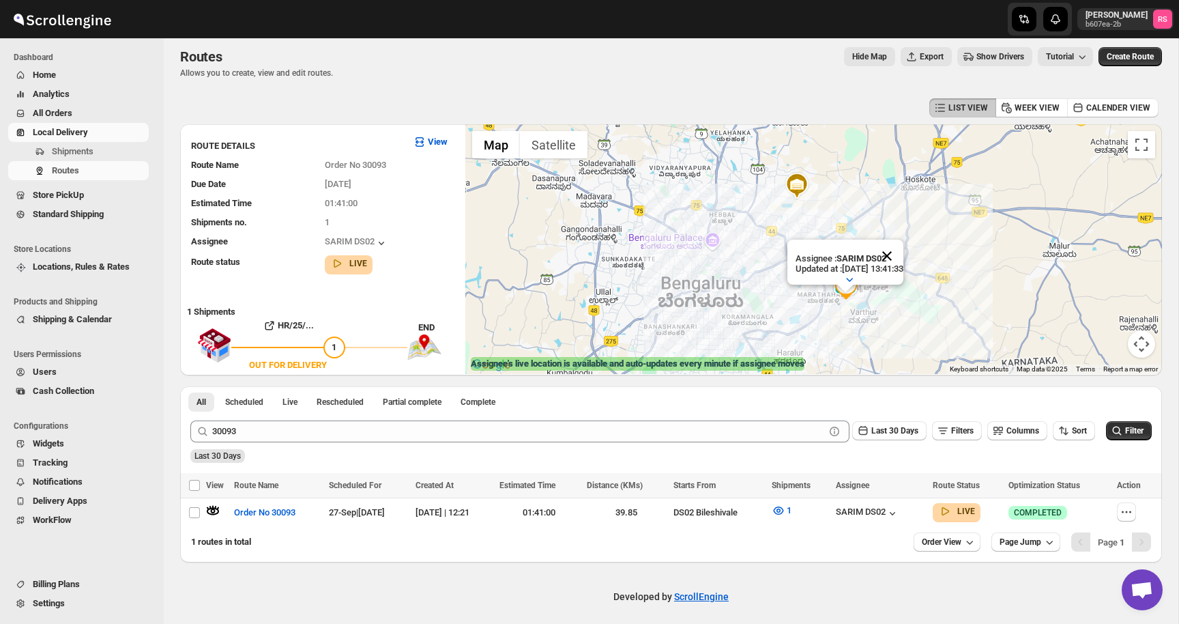
click at [904, 261] on button "Close" at bounding box center [887, 256] width 33 height 33
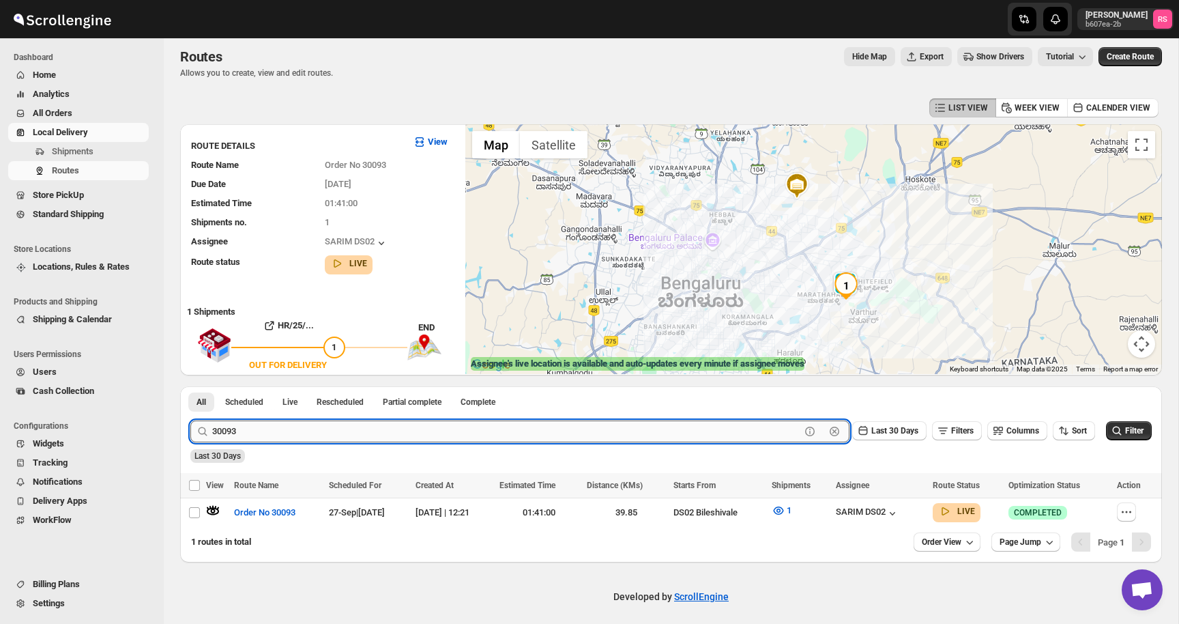
click at [287, 436] on input "30093" at bounding box center [506, 431] width 588 height 22
click at [307, 438] on input "30093" at bounding box center [506, 431] width 588 height 22
click at [190, 386] on button "Submit" at bounding box center [209, 393] width 39 height 14
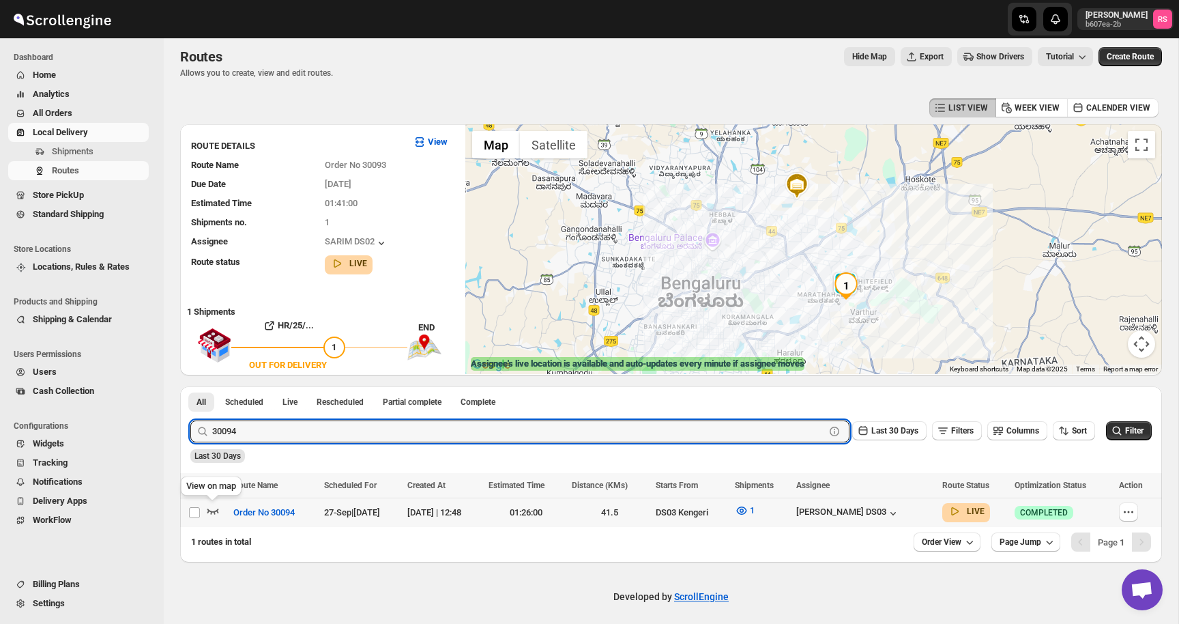
click at [211, 509] on icon "button" at bounding box center [213, 511] width 14 height 14
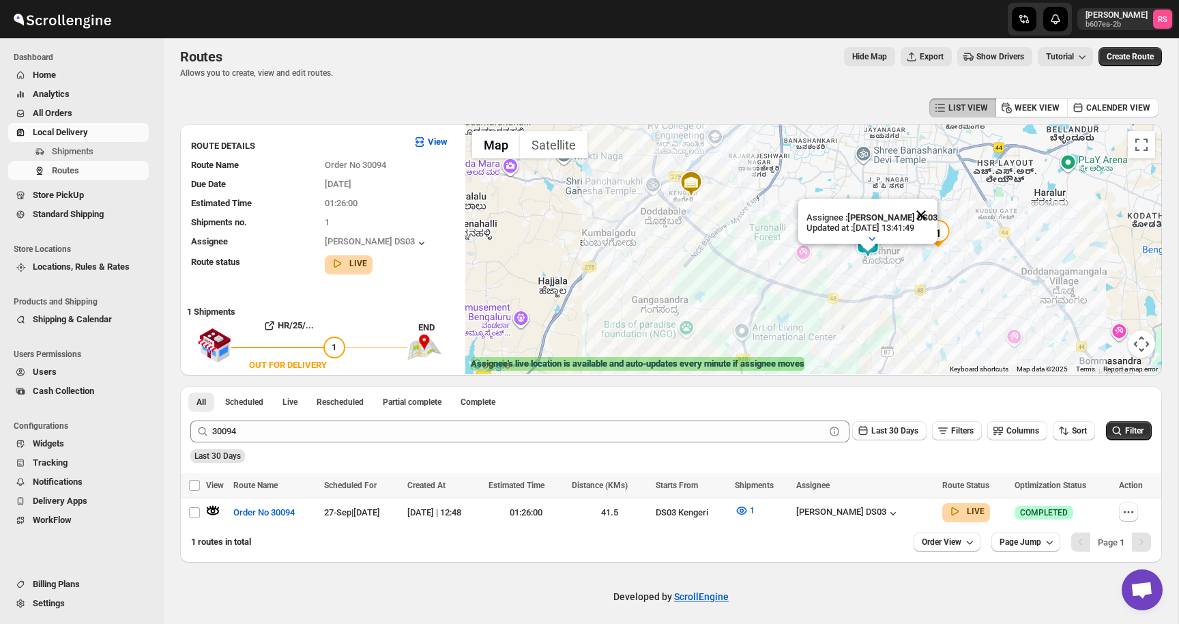
click at [936, 208] on button "Close" at bounding box center [921, 215] width 33 height 33
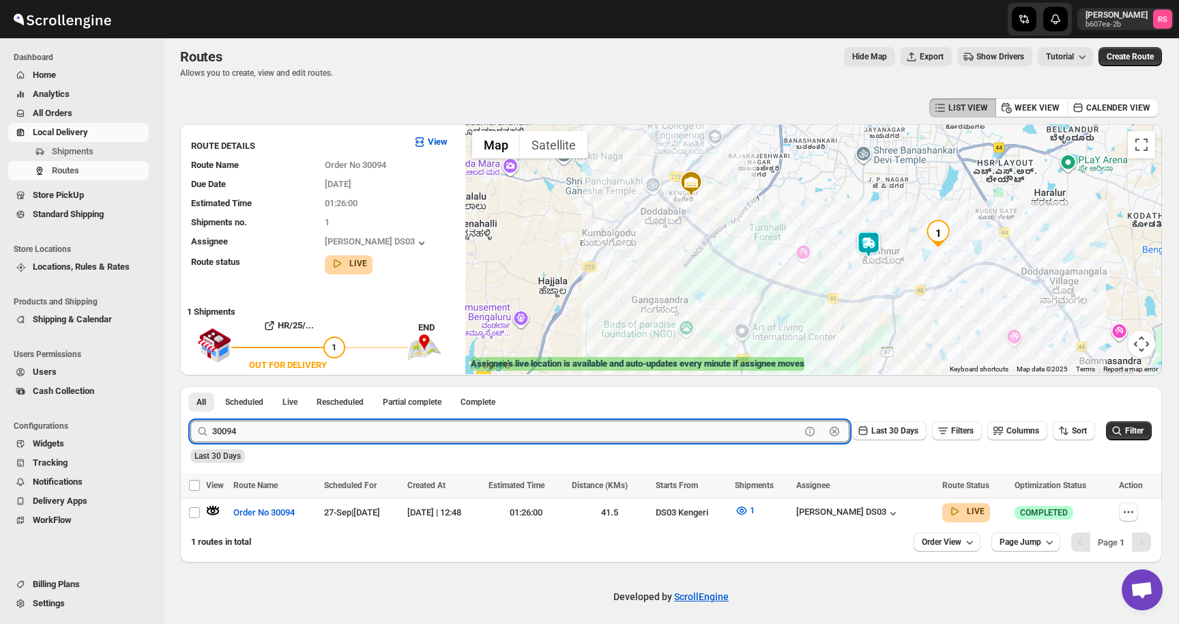
click at [311, 420] on input "30094" at bounding box center [506, 431] width 588 height 22
click at [352, 424] on input "30094" at bounding box center [506, 431] width 588 height 22
click at [190, 386] on button "Submit" at bounding box center [209, 393] width 39 height 14
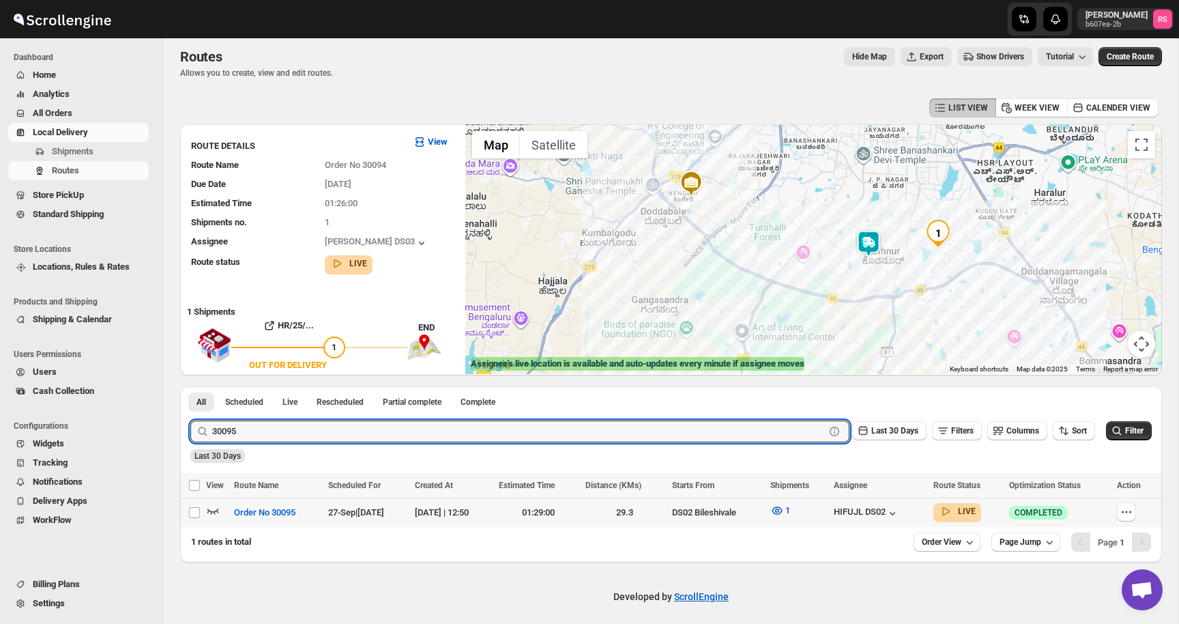
click at [219, 506] on icon "button" at bounding box center [213, 511] width 14 height 14
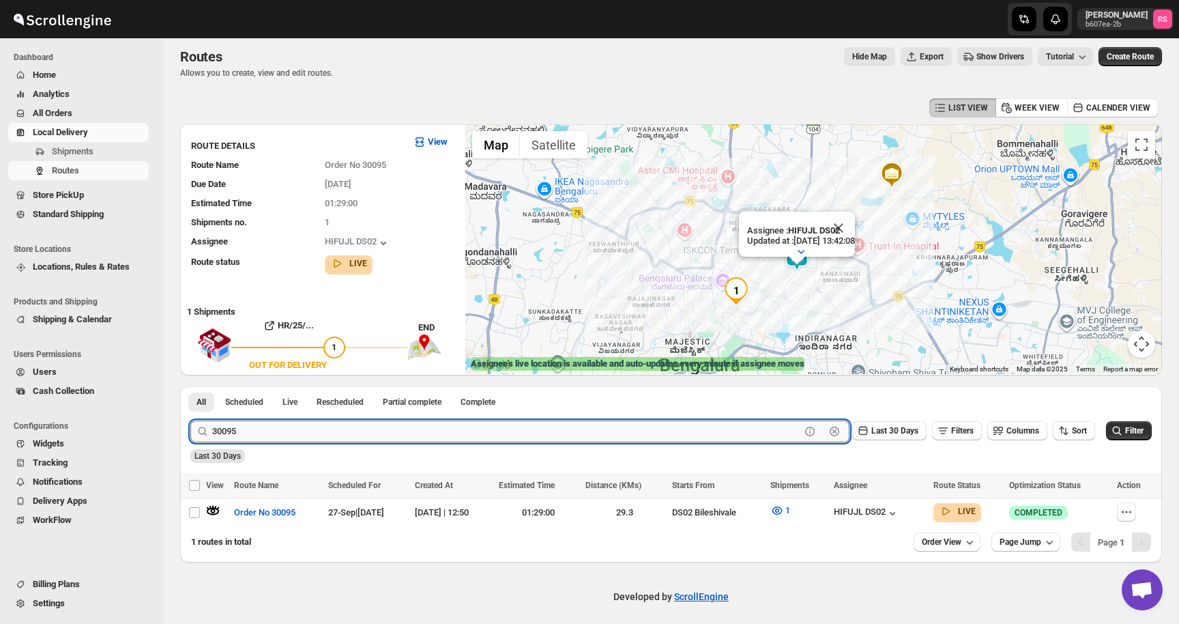
click at [294, 431] on input "30095" at bounding box center [506, 431] width 588 height 22
click at [346, 438] on input "30095" at bounding box center [506, 431] width 588 height 22
click at [190, 386] on button "Submit" at bounding box center [209, 393] width 39 height 14
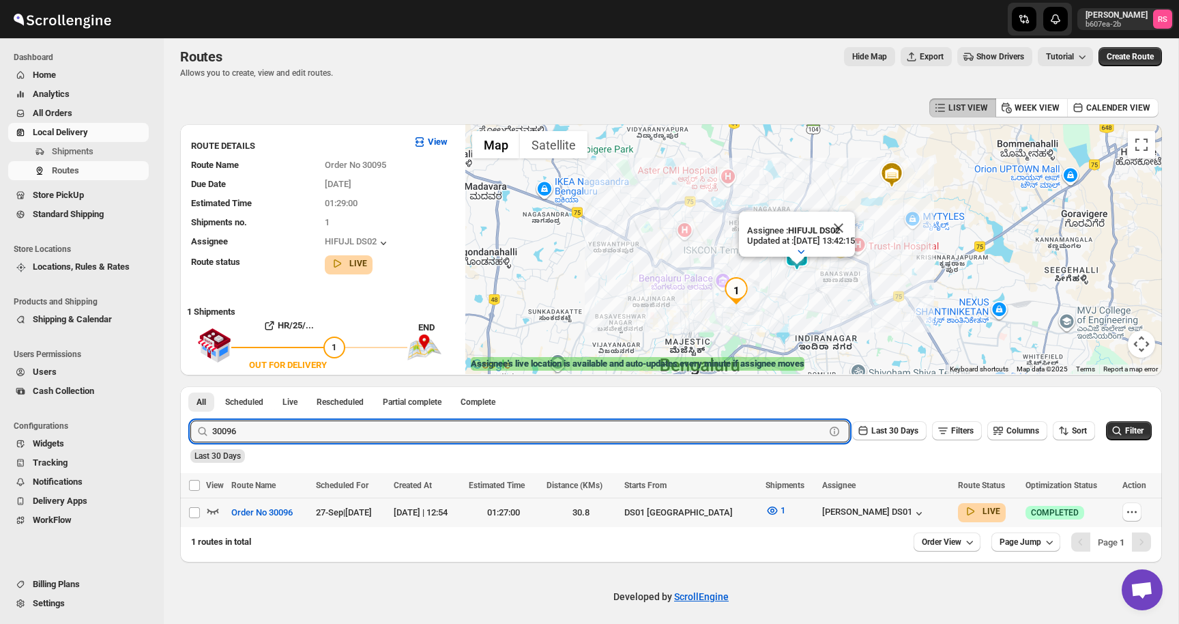
click at [217, 509] on icon "button" at bounding box center [214, 511] width 12 height 5
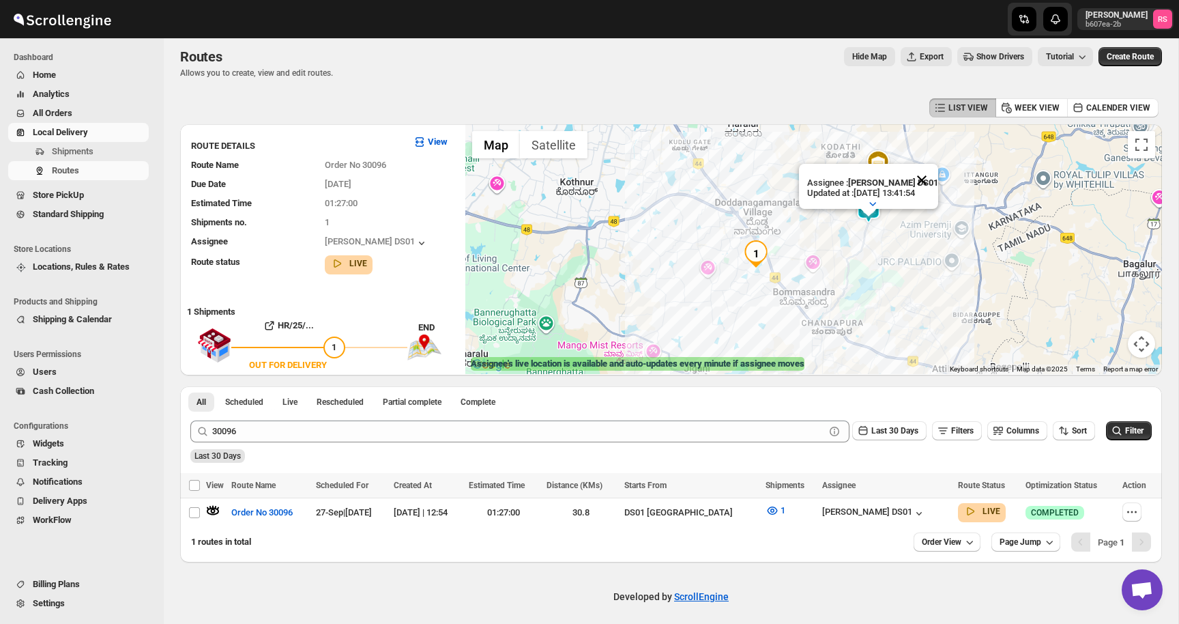
click at [925, 185] on button "Close" at bounding box center [922, 180] width 33 height 33
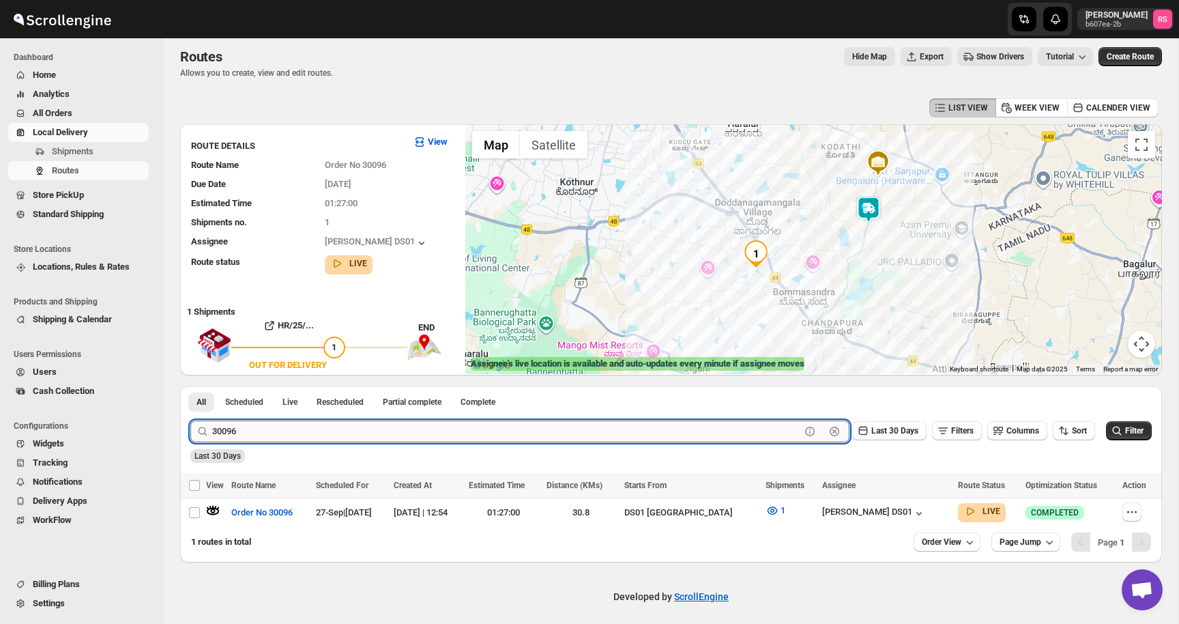
click at [341, 427] on input "30096" at bounding box center [506, 431] width 588 height 22
click at [360, 429] on input "30096" at bounding box center [506, 431] width 588 height 22
click at [190, 386] on button "Submit" at bounding box center [209, 393] width 39 height 14
click at [208, 509] on icon "button" at bounding box center [214, 511] width 12 height 5
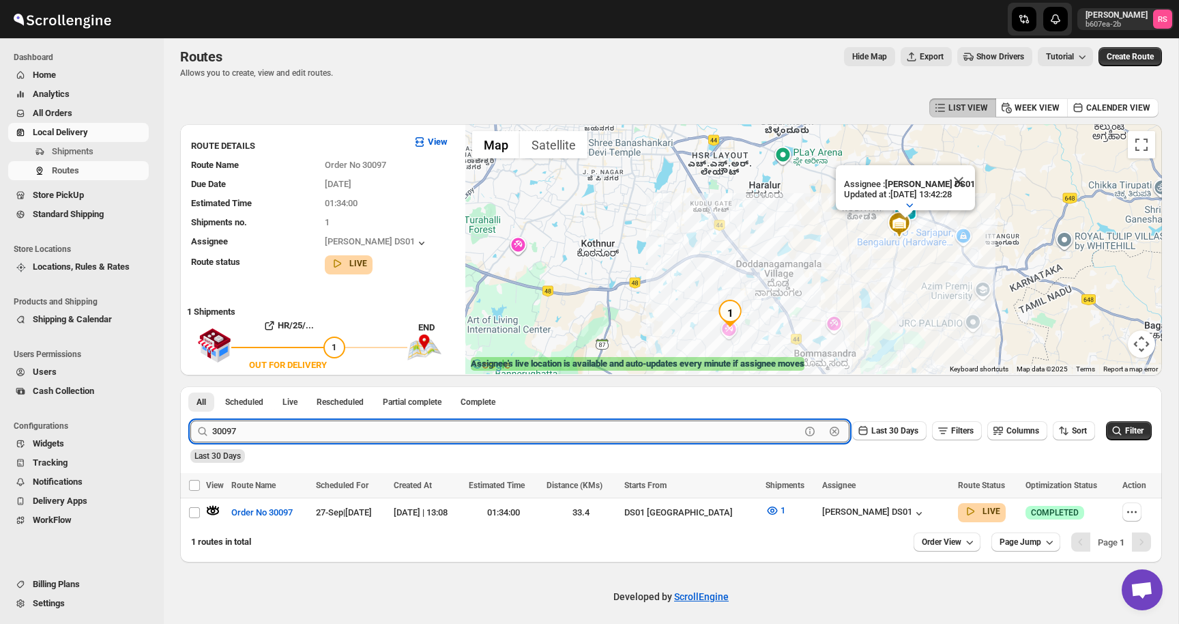
click at [289, 426] on input "30097" at bounding box center [506, 431] width 588 height 22
click at [311, 432] on input "30097" at bounding box center [506, 431] width 588 height 22
click at [190, 386] on button "Submit" at bounding box center [209, 393] width 39 height 14
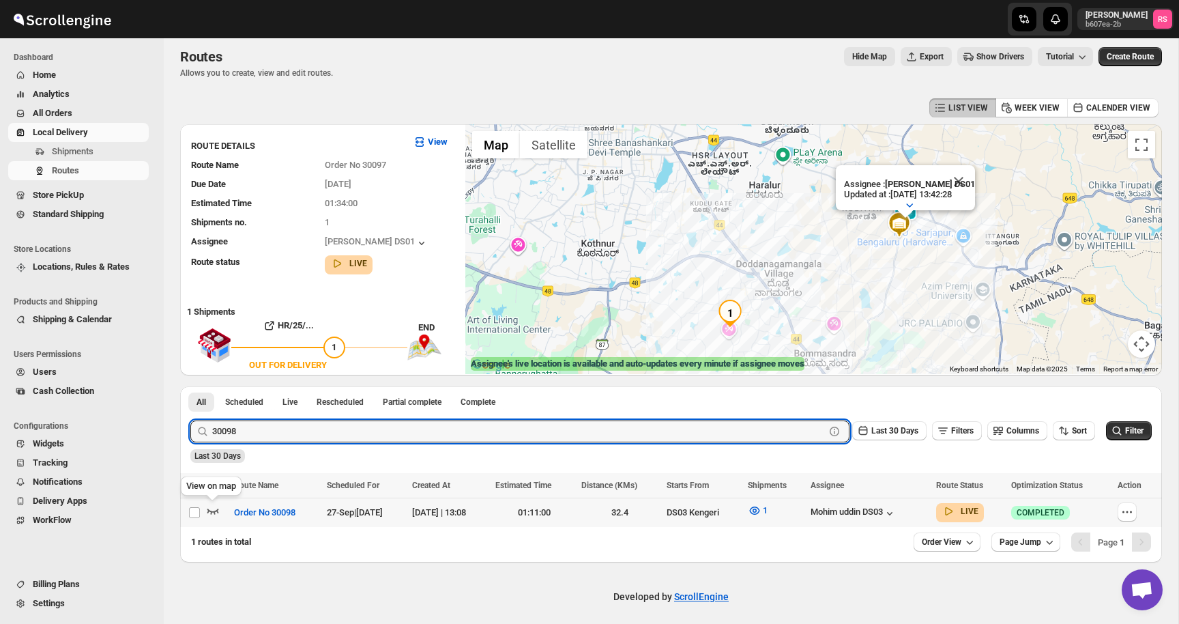
click at [212, 507] on icon "button" at bounding box center [213, 511] width 14 height 14
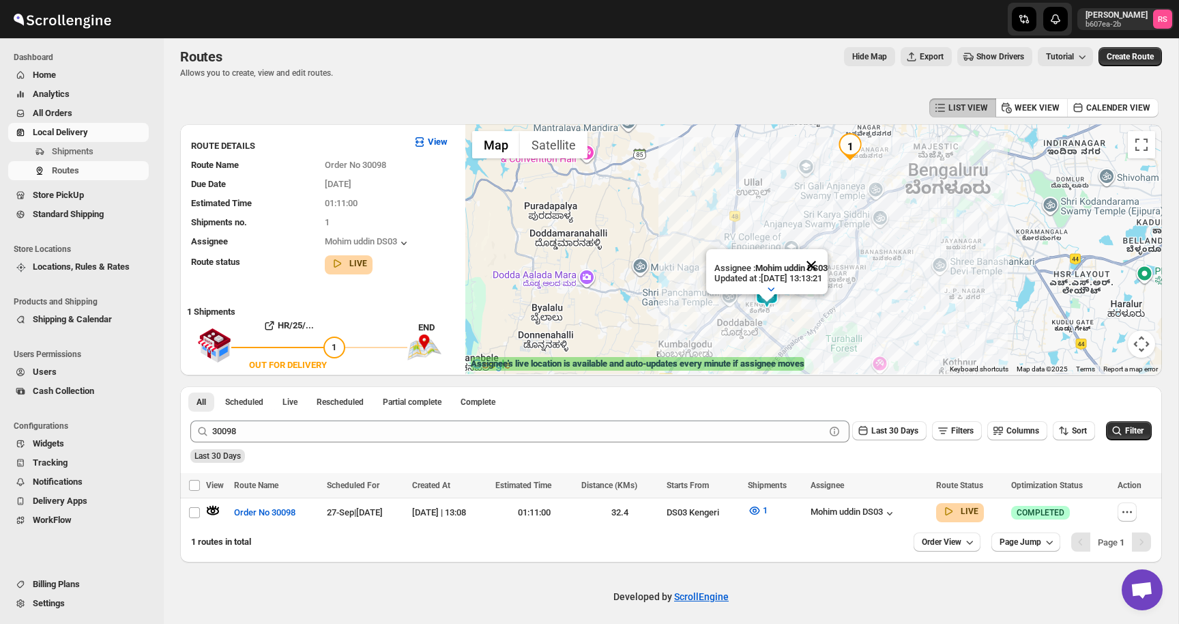
click at [828, 272] on button "Close" at bounding box center [811, 265] width 33 height 33
click at [897, 513] on div "Mohim uddin DS03" at bounding box center [854, 513] width 86 height 14
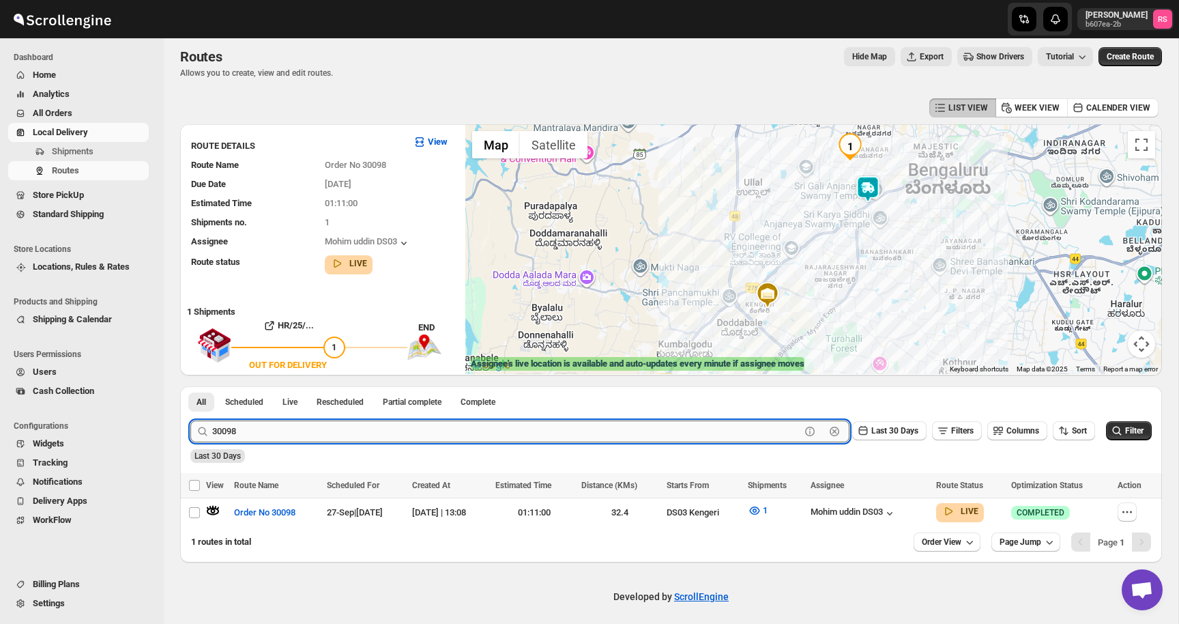
click at [270, 427] on input "30098" at bounding box center [506, 431] width 588 height 22
click at [300, 432] on input "30098" at bounding box center [506, 431] width 588 height 22
click at [190, 386] on button "Submit" at bounding box center [209, 393] width 39 height 14
click at [217, 505] on icon "button" at bounding box center [213, 511] width 14 height 14
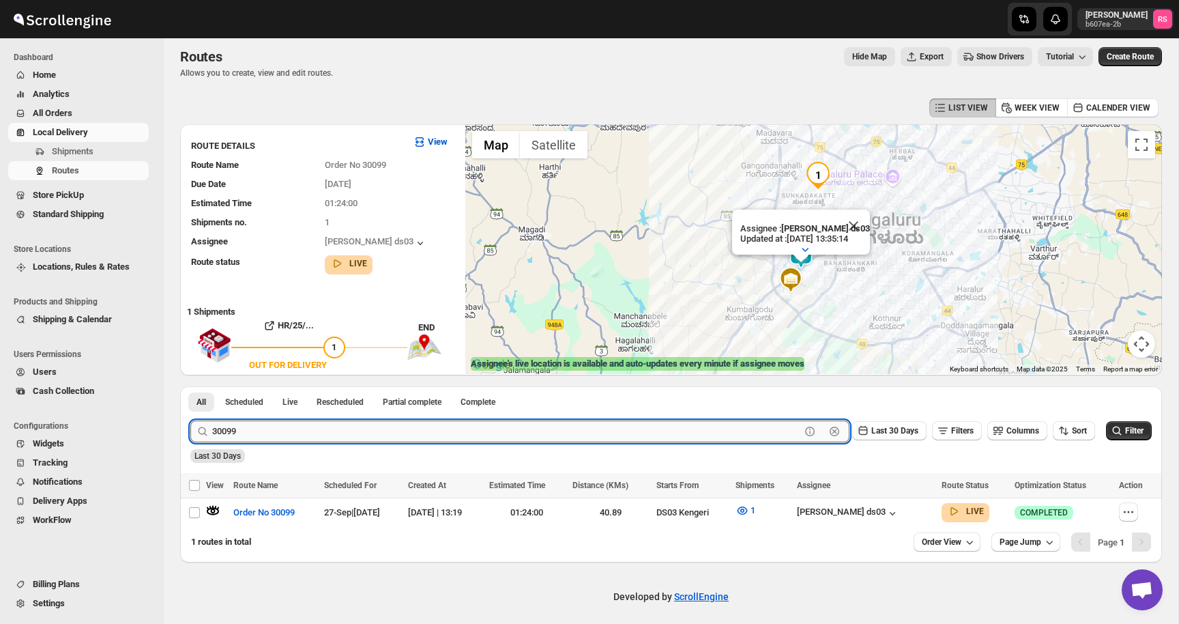
click at [313, 429] on input "30099" at bounding box center [506, 431] width 588 height 22
click at [356, 429] on input "30099" at bounding box center [506, 431] width 588 height 22
click at [190, 386] on button "Submit" at bounding box center [209, 393] width 39 height 14
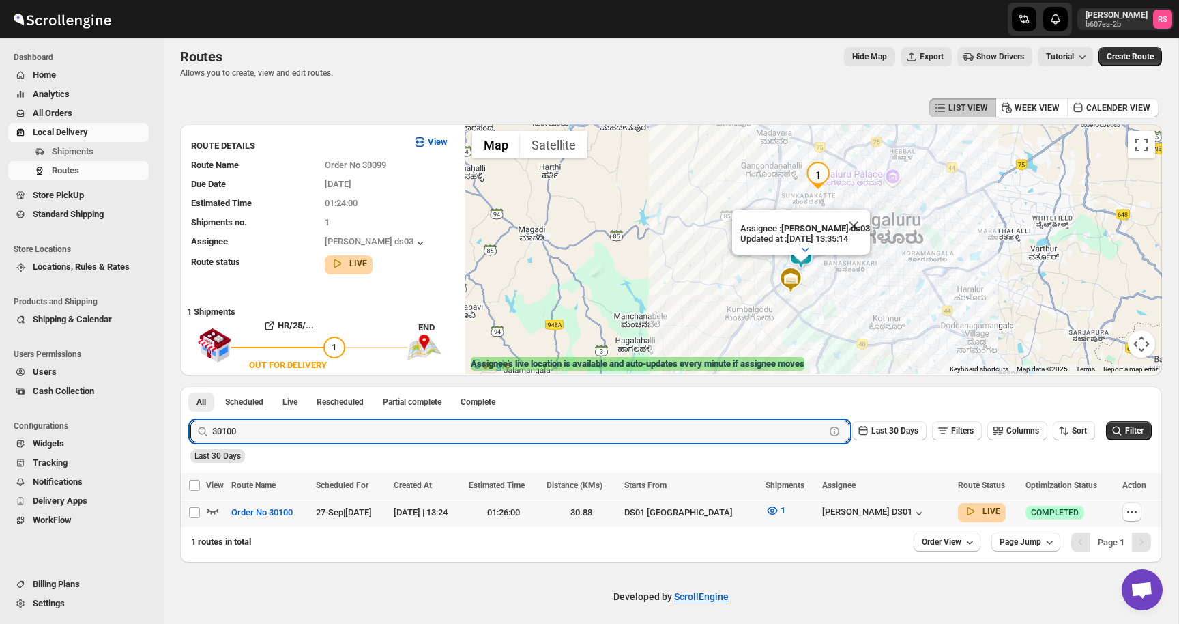
click at [210, 511] on icon "button" at bounding box center [213, 511] width 14 height 14
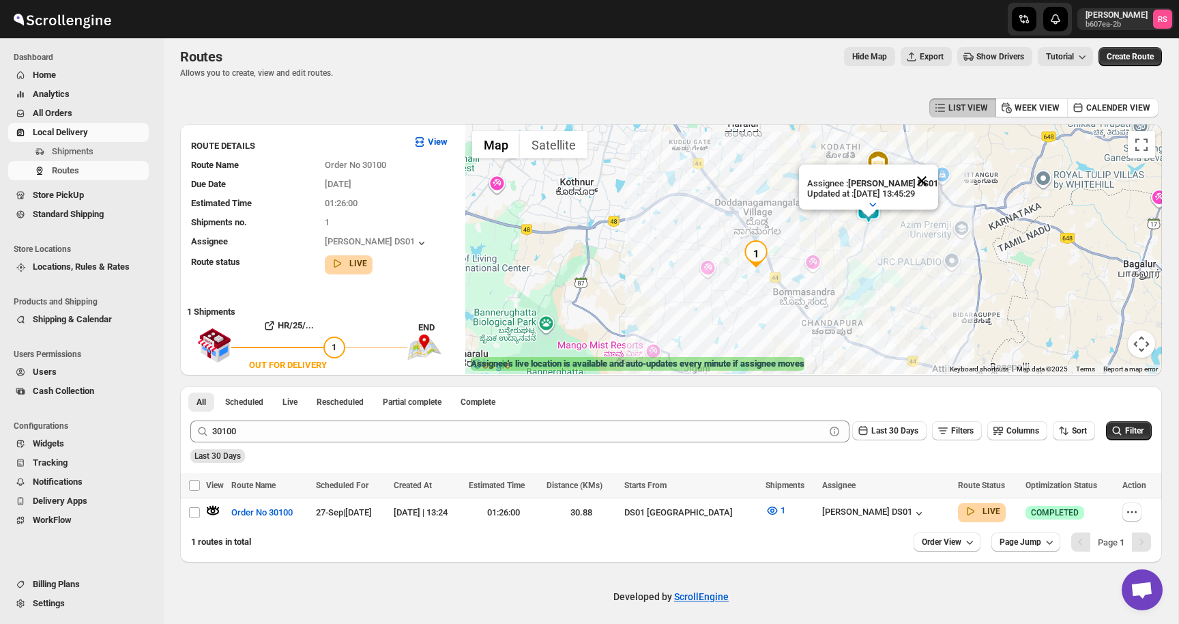
click at [930, 177] on button "Close" at bounding box center [922, 180] width 33 height 33
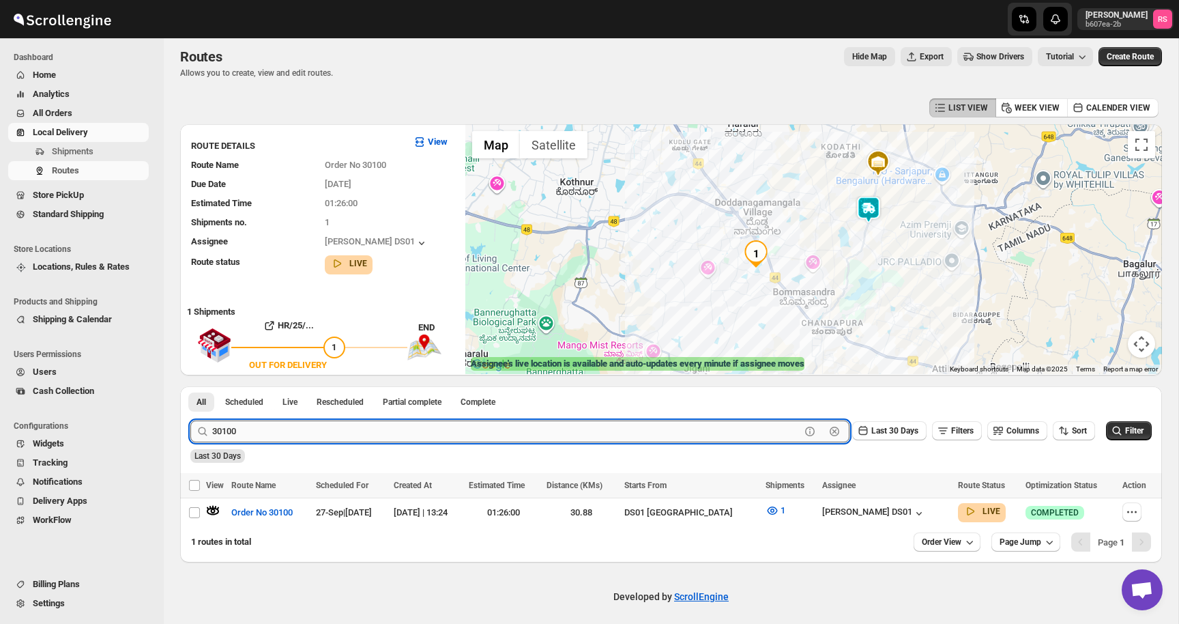
click at [288, 434] on input "30100" at bounding box center [506, 431] width 588 height 22
click at [190, 386] on button "Submit" at bounding box center [209, 393] width 39 height 14
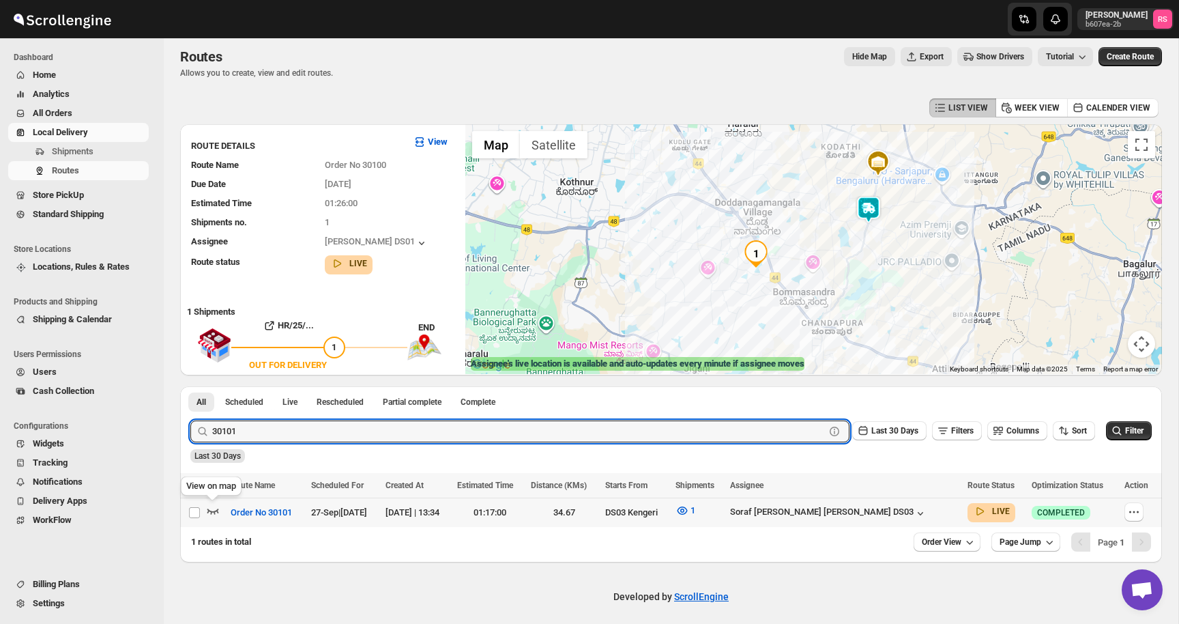
click at [217, 511] on icon "button" at bounding box center [213, 511] width 14 height 14
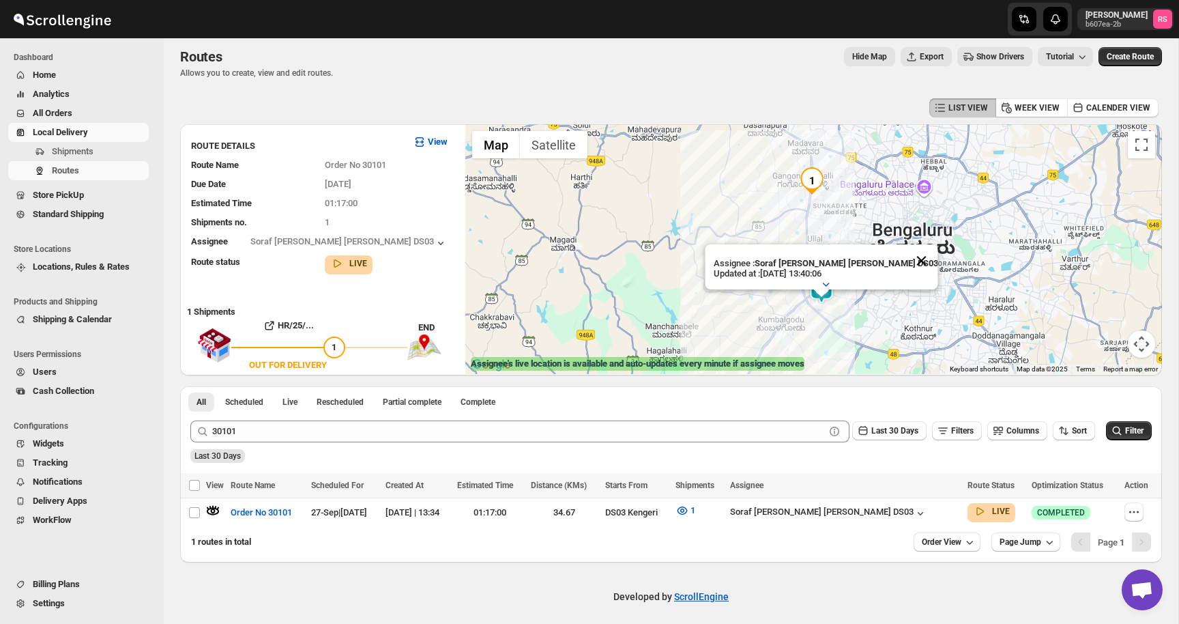
click at [905, 260] on button "Close" at bounding box center [921, 260] width 33 height 33
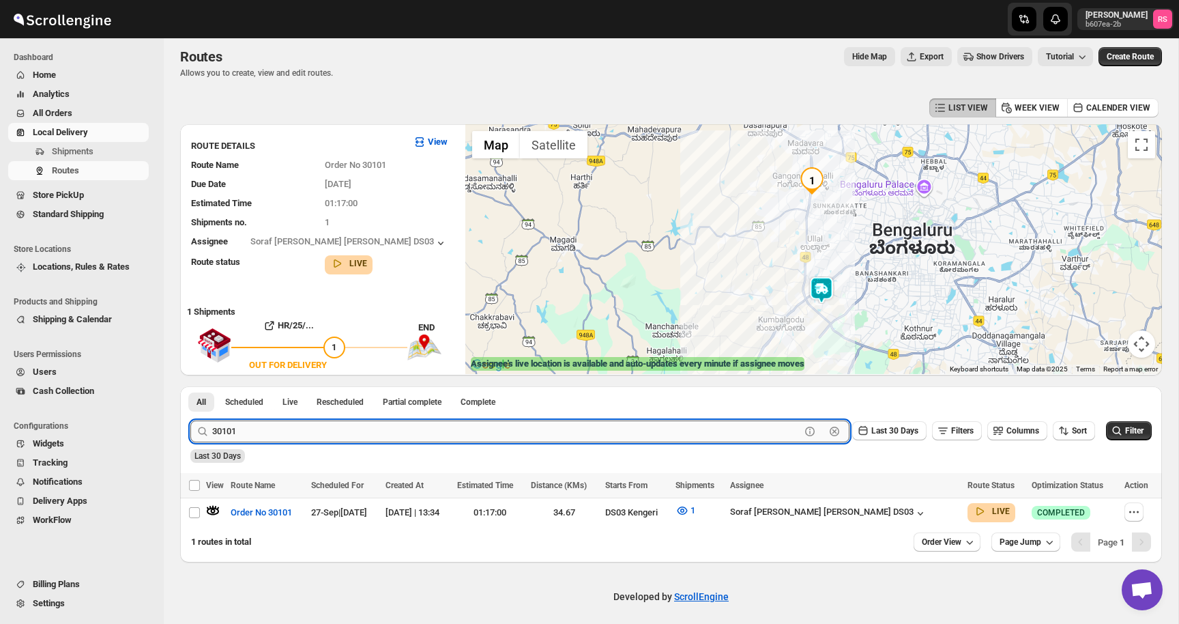
click at [276, 435] on input "30101" at bounding box center [506, 431] width 588 height 22
click at [190, 386] on button "Submit" at bounding box center [209, 393] width 39 height 14
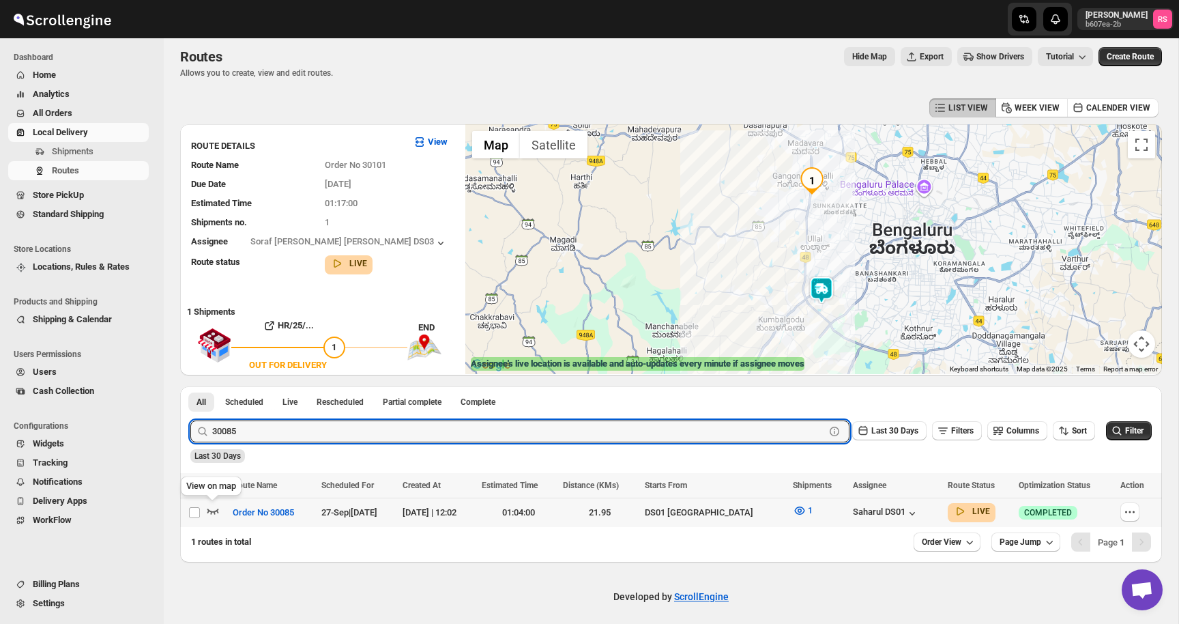
click at [207, 509] on icon "button" at bounding box center [213, 511] width 14 height 14
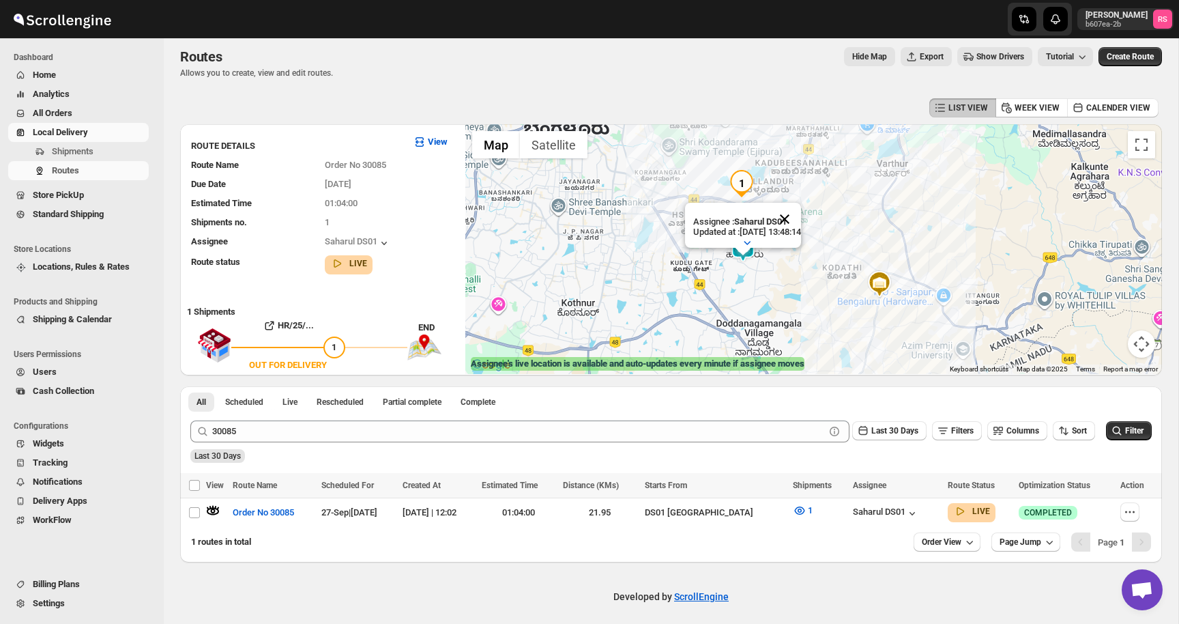
click at [800, 218] on button "Close" at bounding box center [785, 219] width 33 height 33
click at [749, 248] on img at bounding box center [743, 248] width 27 height 27
click at [748, 246] on img at bounding box center [743, 248] width 27 height 27
click at [801, 186] on button "Close" at bounding box center [785, 191] width 33 height 33
click at [220, 508] on div at bounding box center [217, 513] width 23 height 18
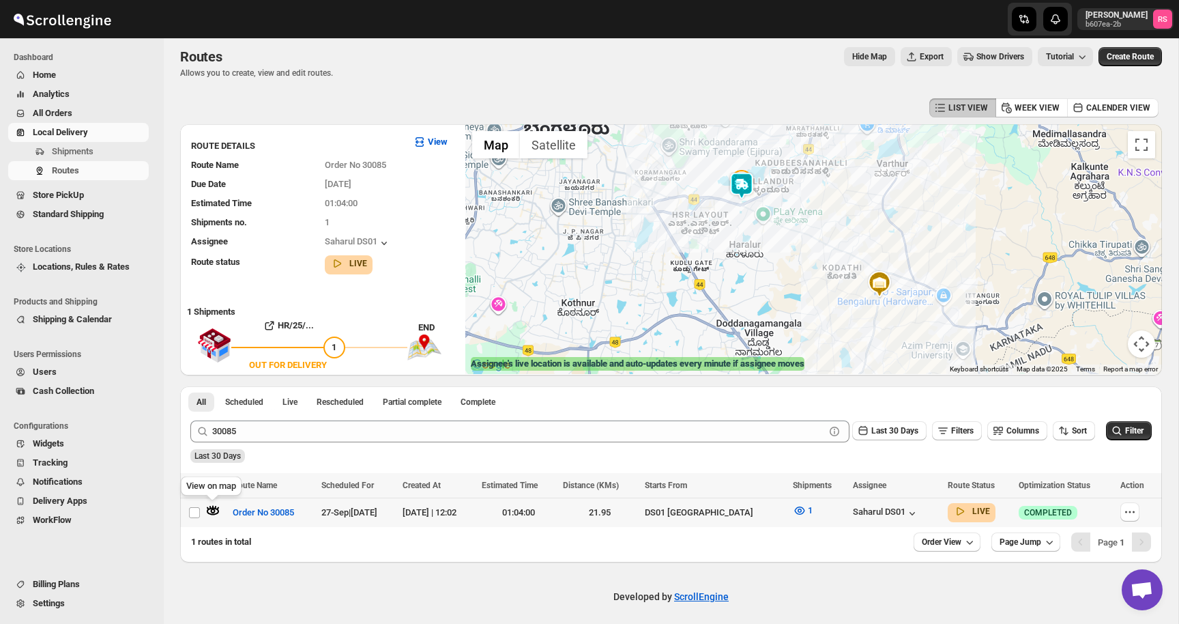
click at [211, 510] on icon "button" at bounding box center [213, 511] width 5 height 5
click at [800, 149] on button "Close" at bounding box center [783, 156] width 33 height 33
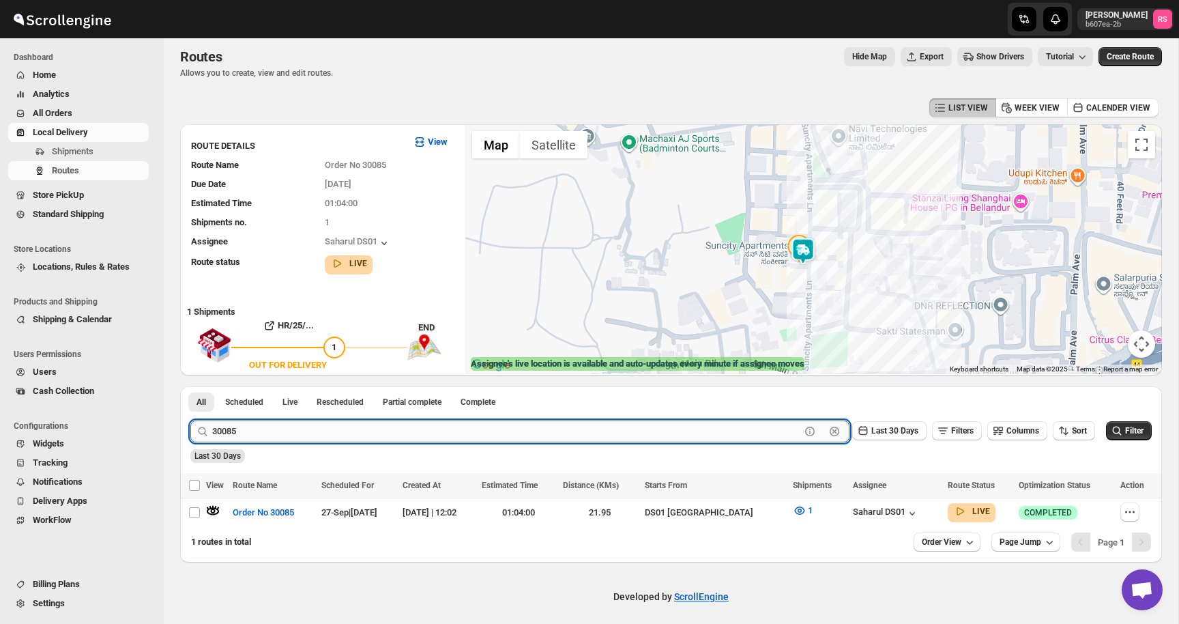
click at [268, 429] on input "30085" at bounding box center [506, 431] width 588 height 22
click at [304, 434] on input "30085" at bounding box center [506, 431] width 588 height 22
click at [235, 431] on input "30085" at bounding box center [506, 431] width 588 height 22
click at [190, 386] on button "Submit" at bounding box center [209, 393] width 39 height 14
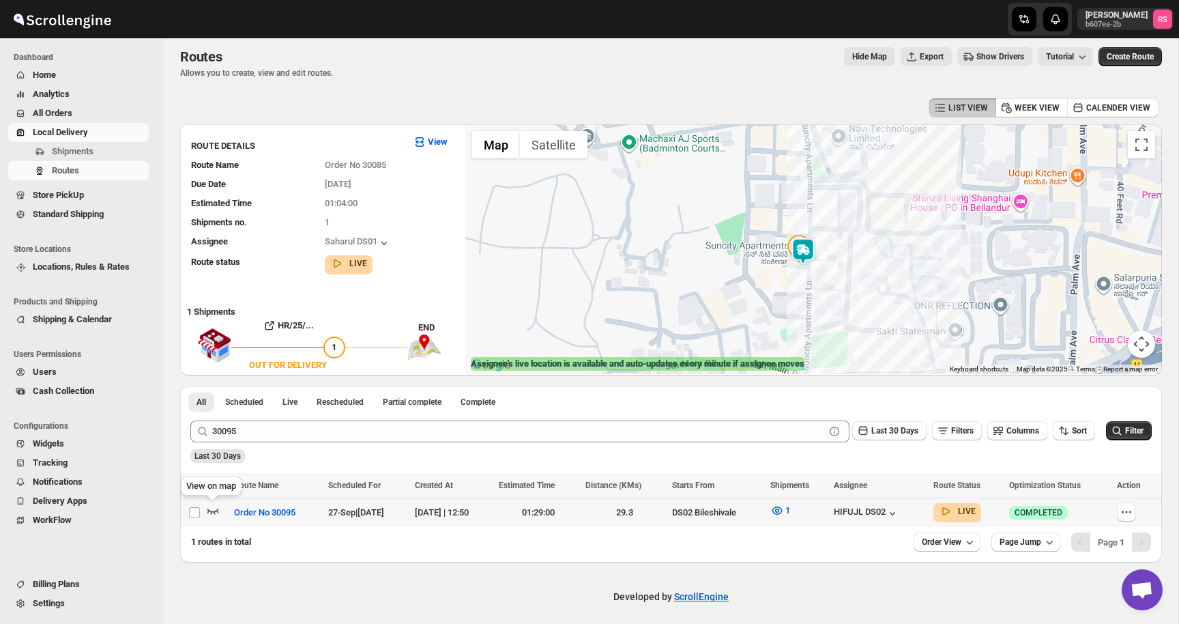
click at [213, 509] on icon "button" at bounding box center [213, 511] width 14 height 14
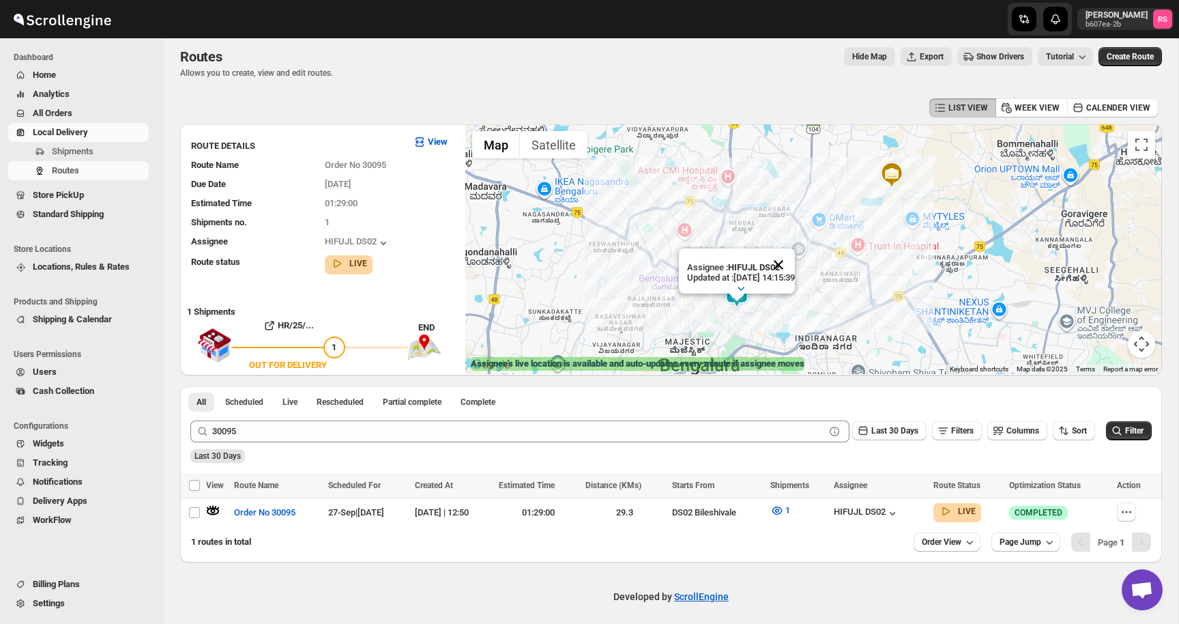
click at [795, 267] on button "Close" at bounding box center [778, 264] width 33 height 33
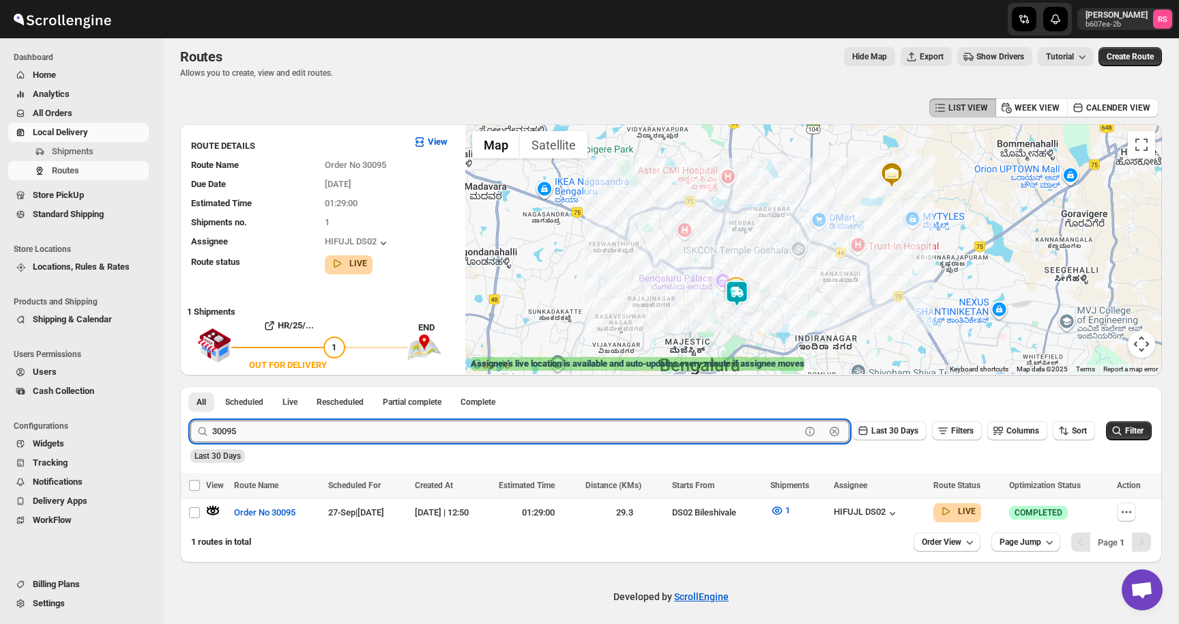
click at [263, 431] on input "30095" at bounding box center [506, 431] width 588 height 22
click at [304, 430] on input "30095" at bounding box center [506, 431] width 588 height 22
click at [190, 386] on button "Submit" at bounding box center [209, 393] width 39 height 14
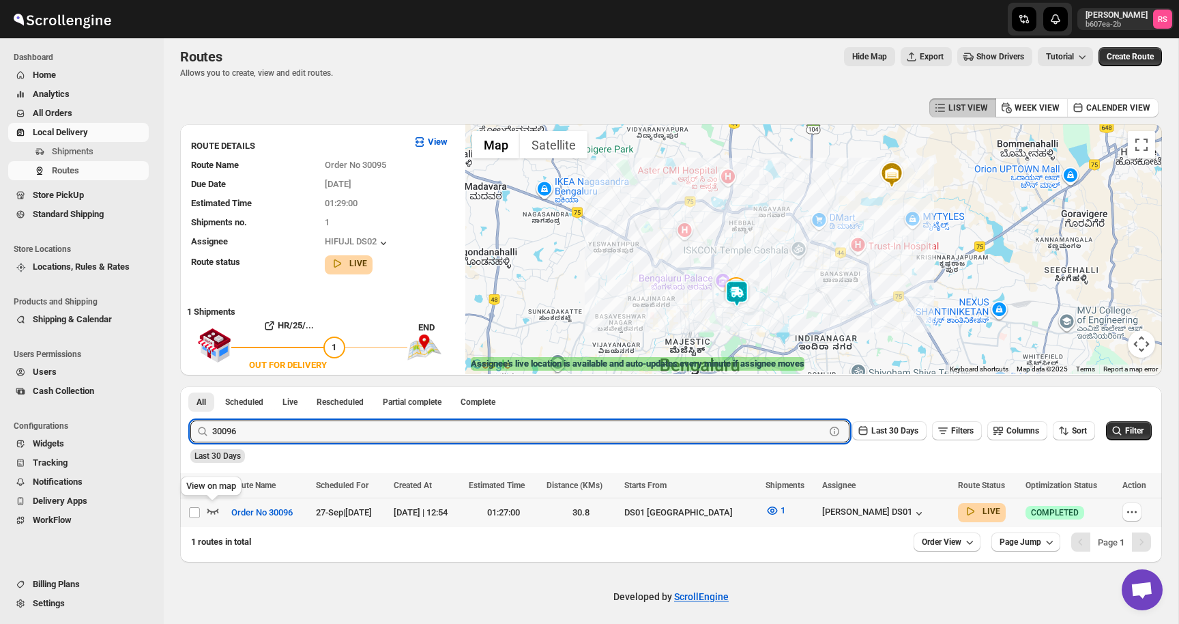
click at [214, 508] on icon "button" at bounding box center [213, 511] width 14 height 14
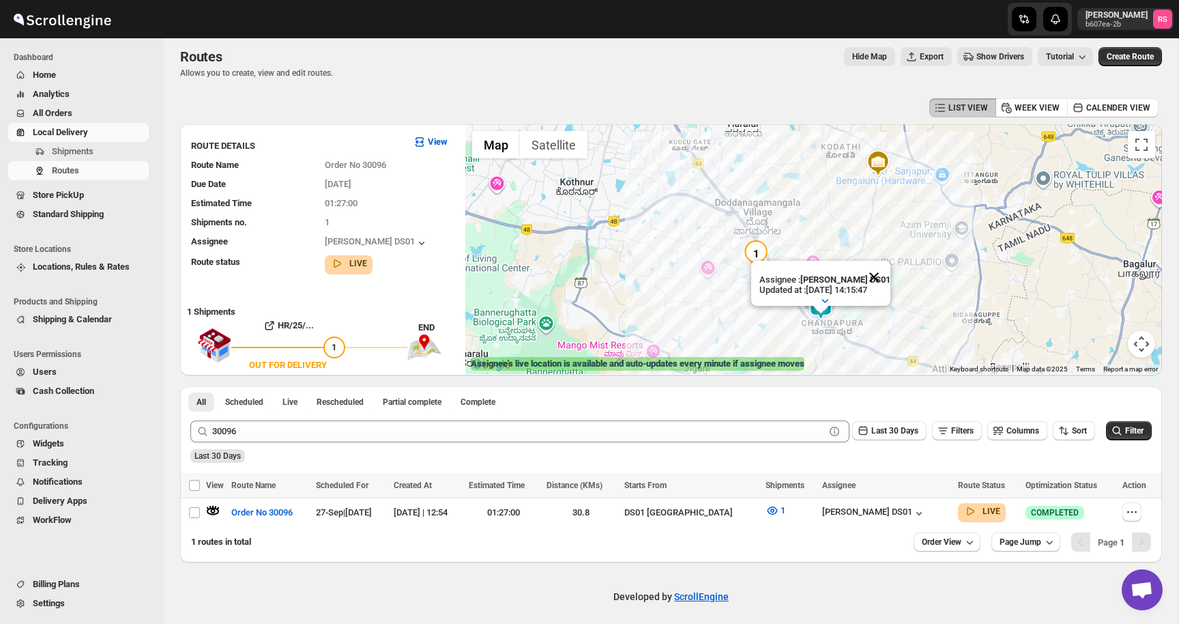
click at [883, 272] on button "Close" at bounding box center [874, 277] width 33 height 33
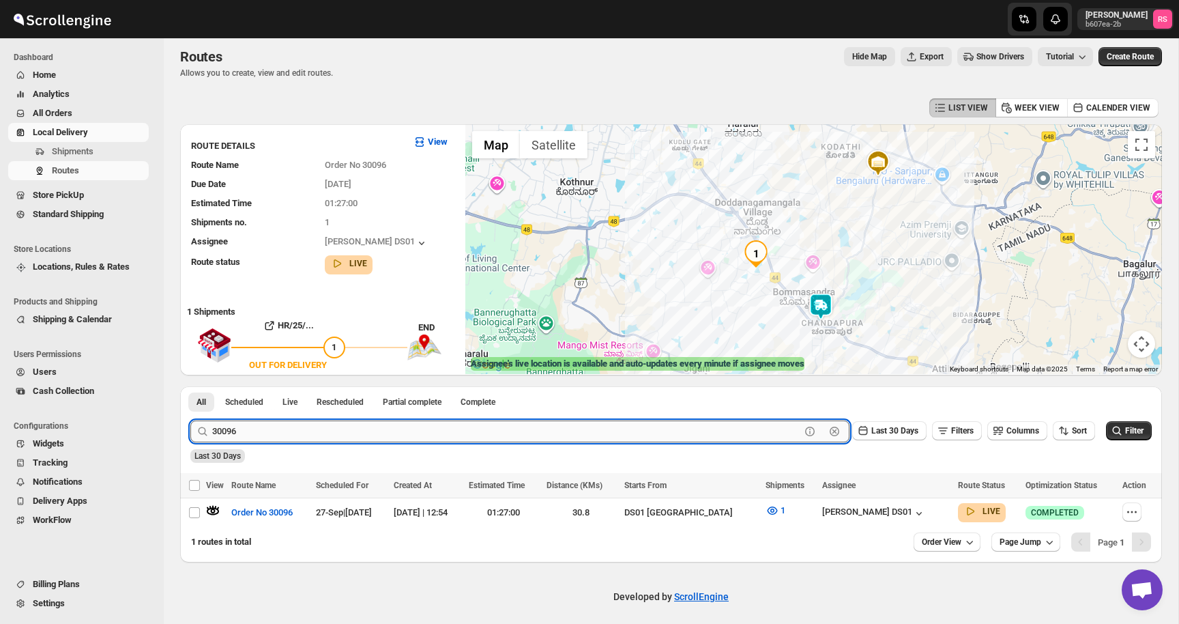
click at [327, 433] on input "30096" at bounding box center [506, 431] width 588 height 22
click at [372, 432] on input "30096" at bounding box center [506, 431] width 588 height 22
type input "30097"
click at [190, 386] on button "Submit" at bounding box center [209, 393] width 39 height 14
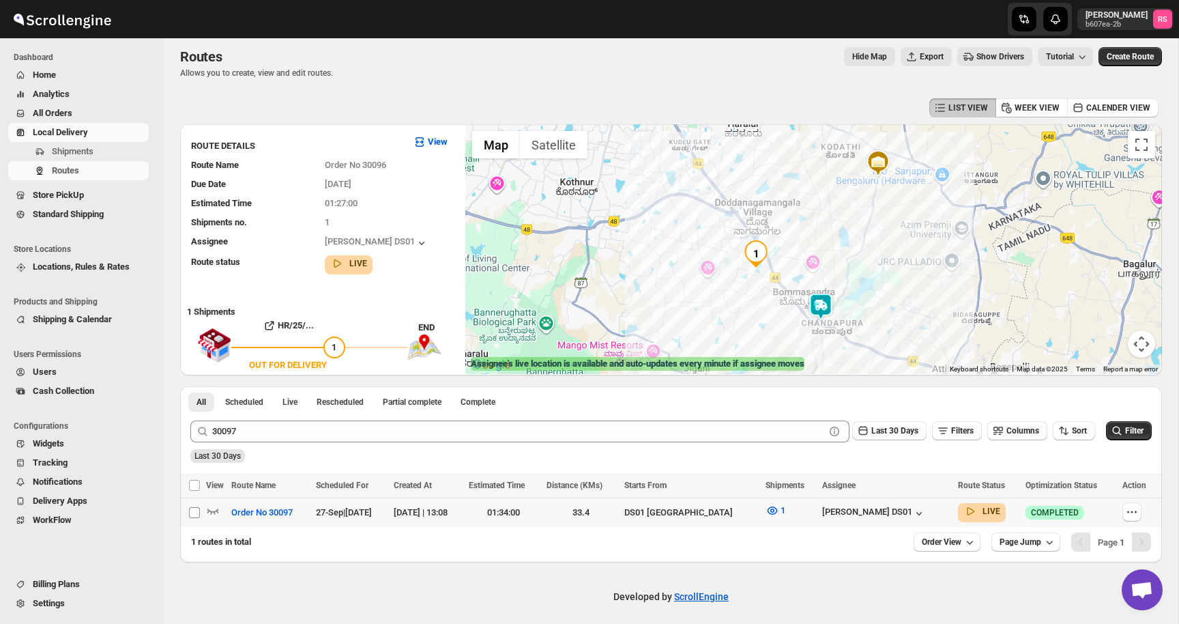
click at [200, 507] on span at bounding box center [194, 512] width 12 height 12
click at [200, 507] on input "Select route" at bounding box center [194, 512] width 11 height 11
checkbox input "false"
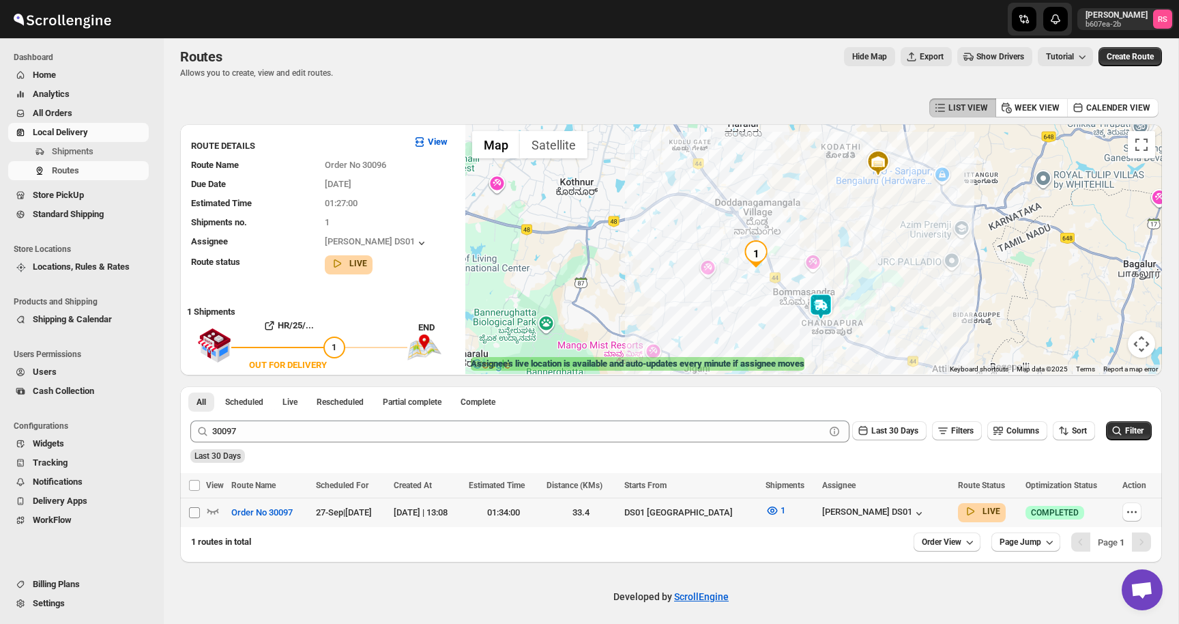
checkbox input "false"
click at [212, 507] on icon "button" at bounding box center [213, 511] width 14 height 14
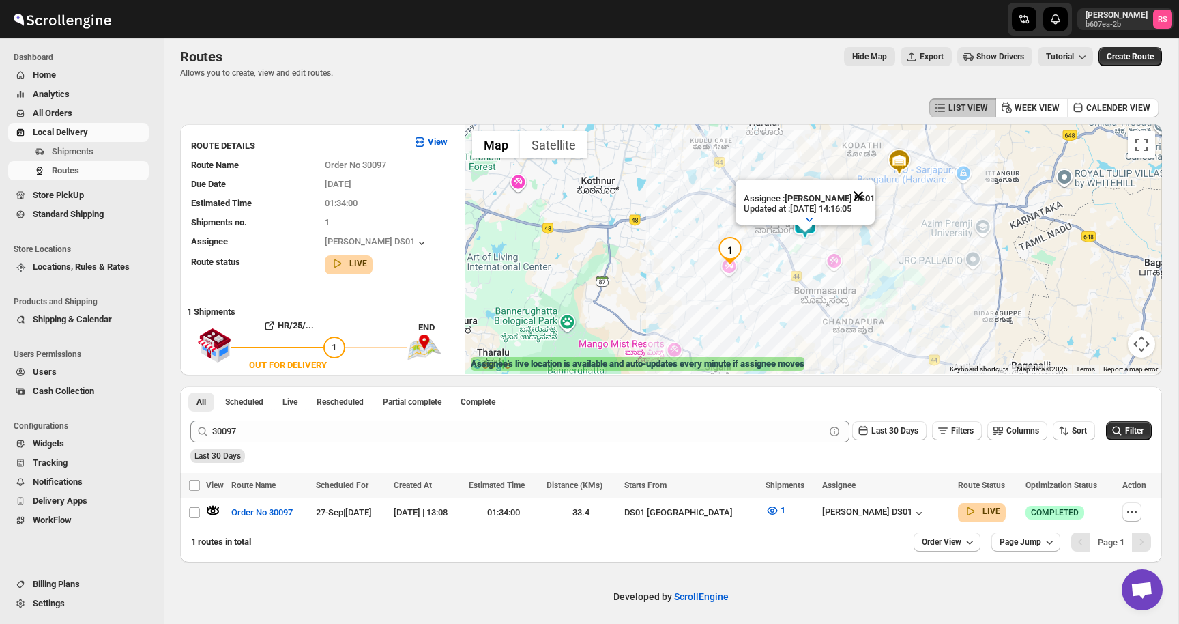
click at [857, 194] on button "Close" at bounding box center [858, 196] width 33 height 33
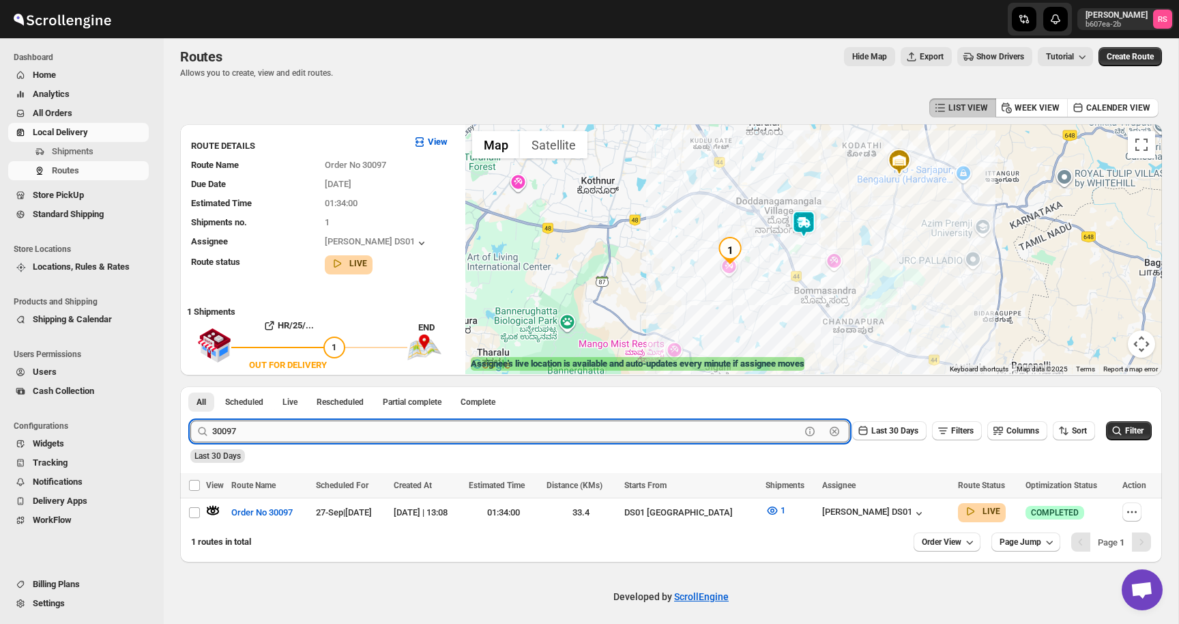
click at [298, 436] on input "30097" at bounding box center [506, 431] width 588 height 22
click at [304, 432] on input "30097" at bounding box center [506, 431] width 588 height 22
type input "30101"
click at [190, 386] on button "Submit" at bounding box center [209, 393] width 39 height 14
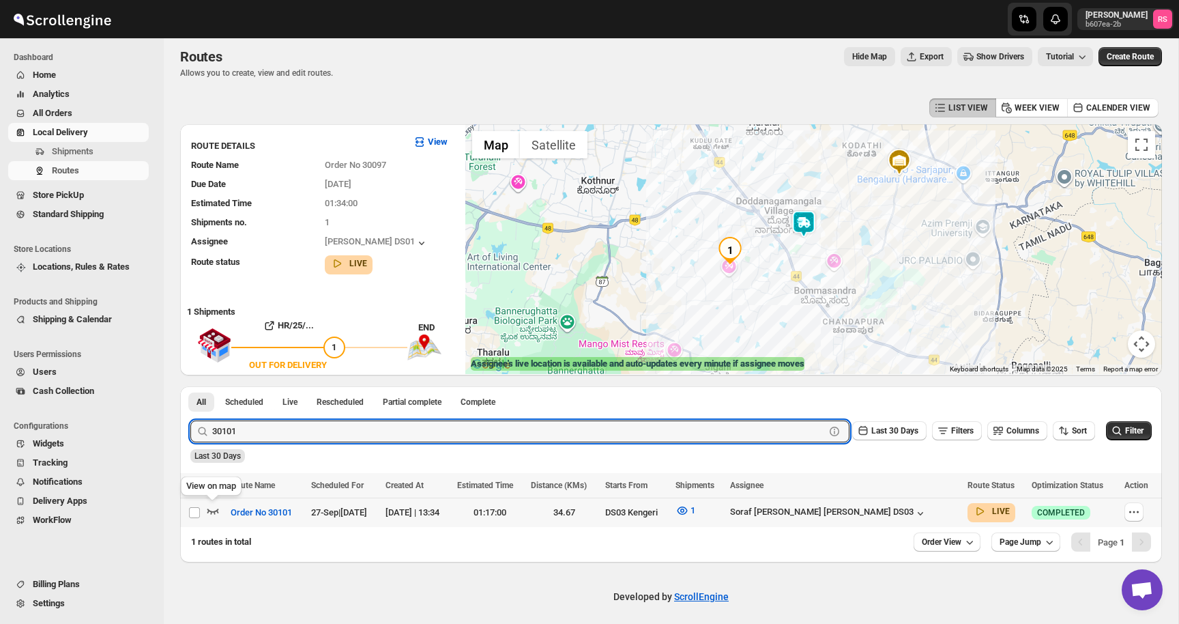
click at [213, 511] on icon "button" at bounding box center [214, 511] width 12 height 5
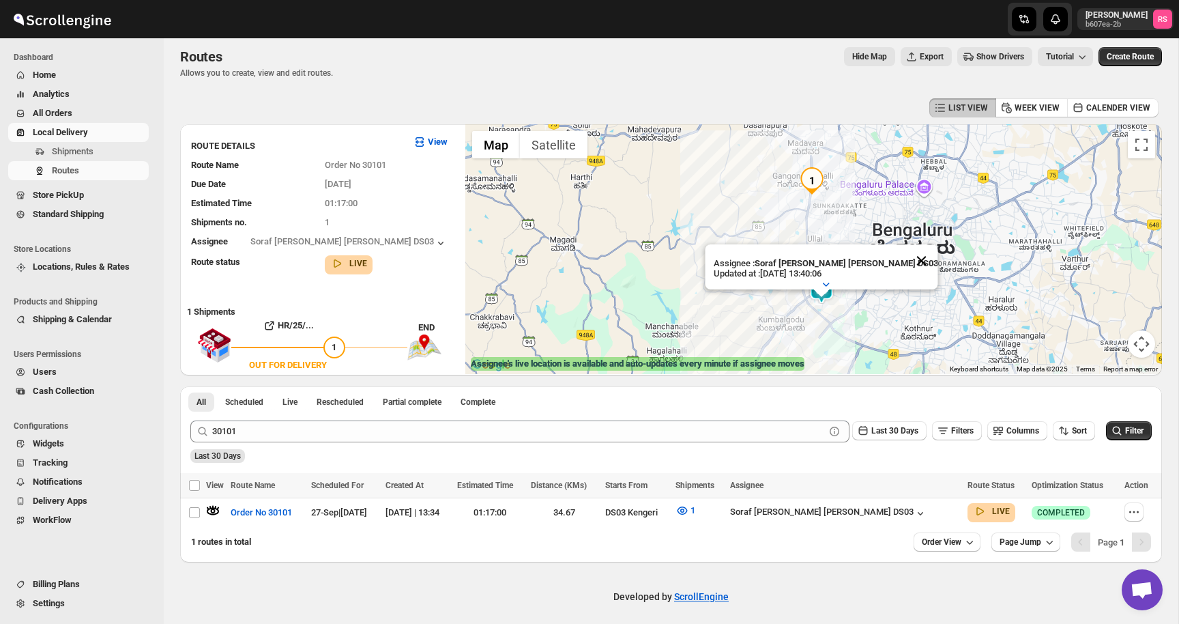
click at [905, 260] on button "Close" at bounding box center [921, 260] width 33 height 33
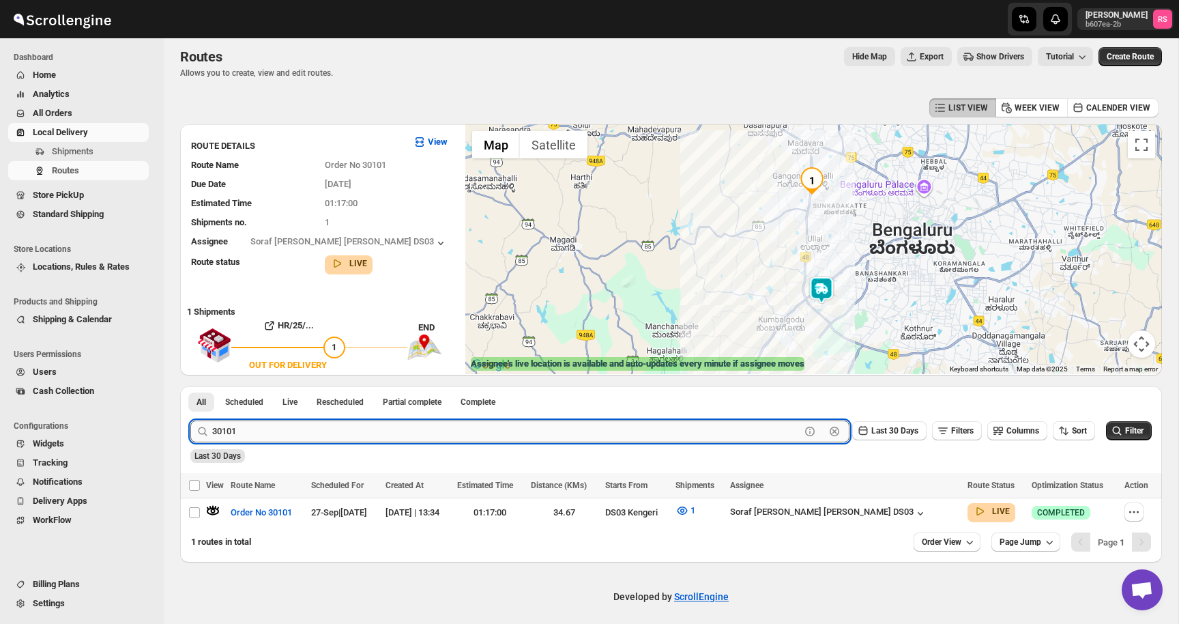
click at [247, 427] on input "30101" at bounding box center [506, 431] width 588 height 22
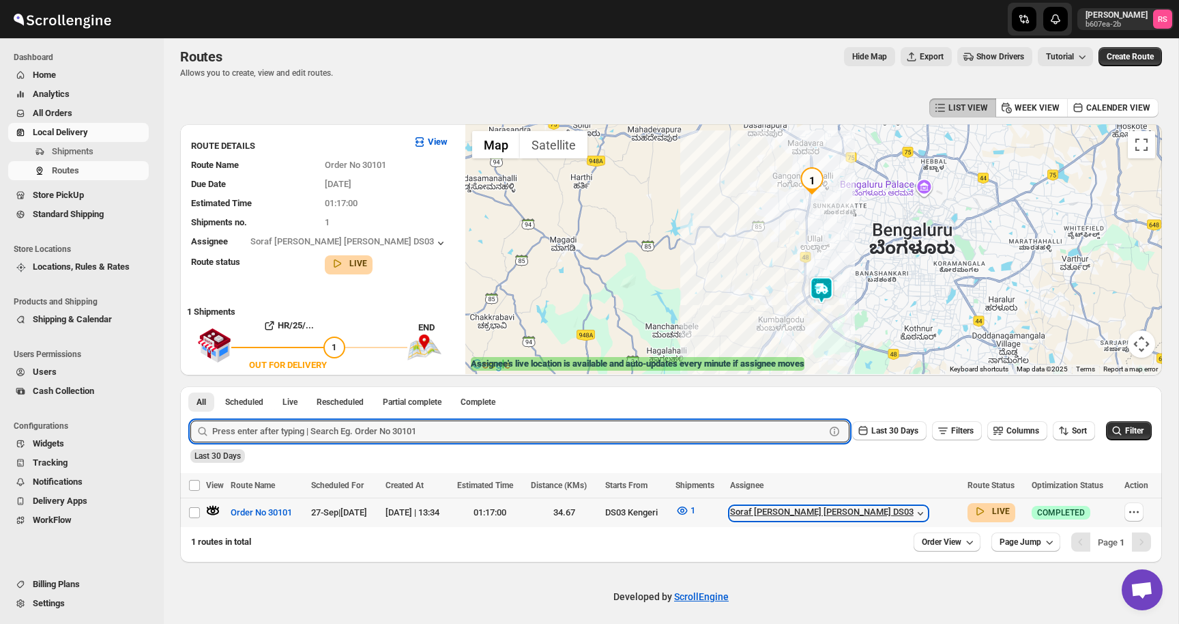
click at [855, 511] on div "Soraf [PERSON_NAME] [PERSON_NAME] DS03" at bounding box center [828, 513] width 197 height 14
click at [310, 435] on input "text" at bounding box center [518, 431] width 613 height 22
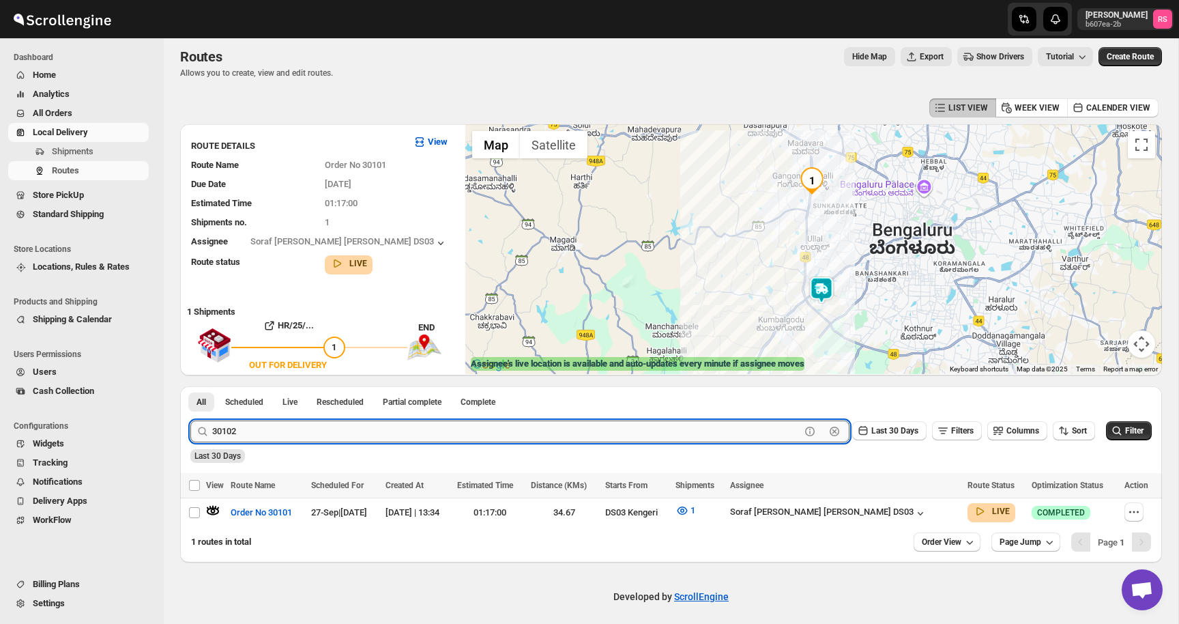
click at [190, 386] on button "Submit" at bounding box center [209, 393] width 39 height 14
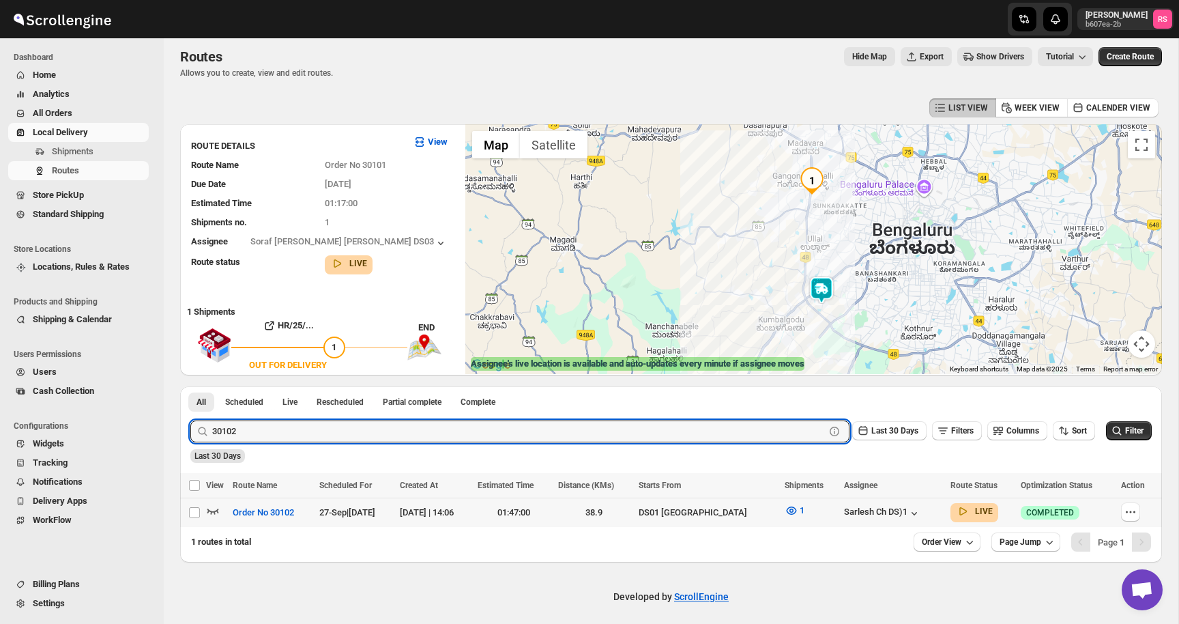
click at [212, 504] on icon "button" at bounding box center [213, 511] width 14 height 14
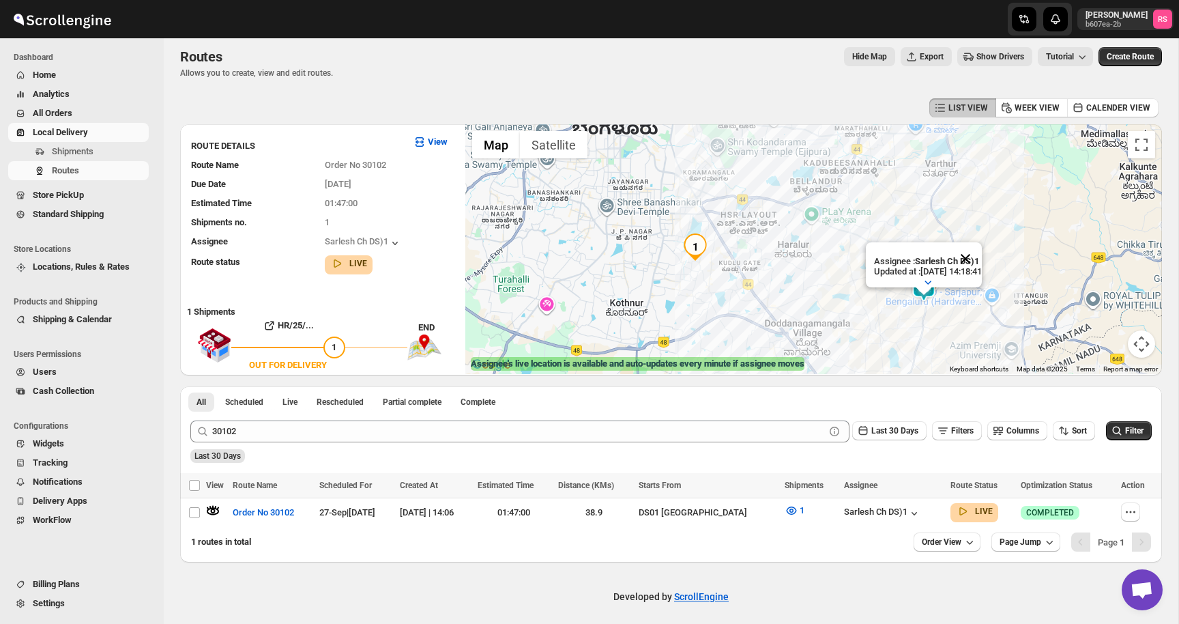
click at [982, 253] on button "Close" at bounding box center [965, 258] width 33 height 33
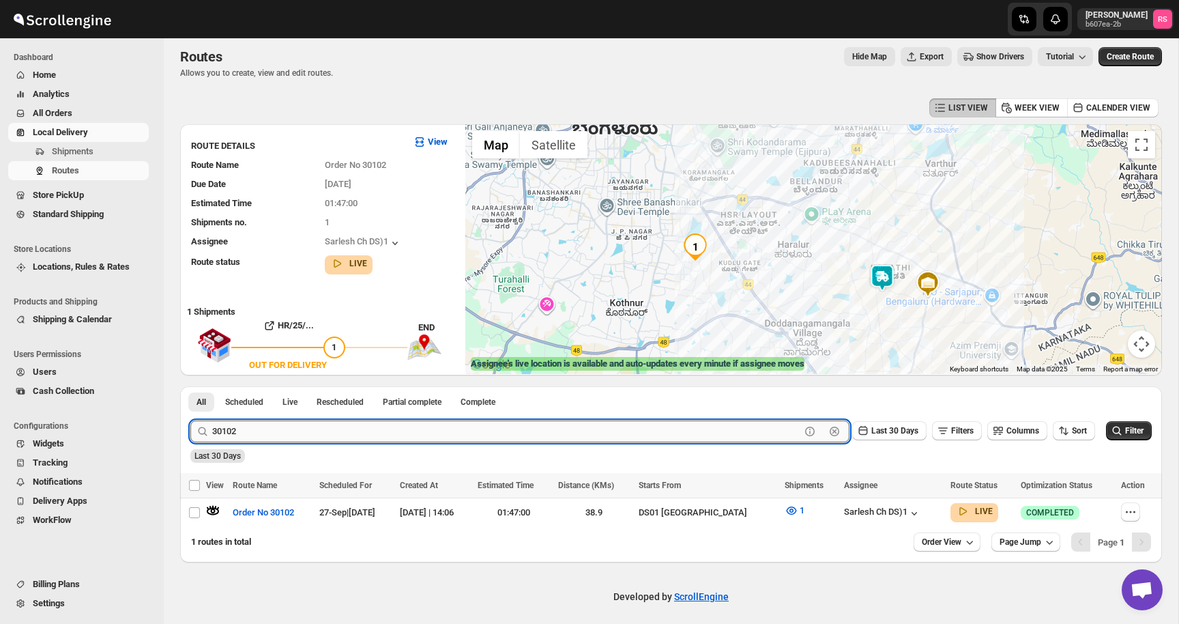
click at [305, 432] on input "30102" at bounding box center [506, 431] width 588 height 22
click at [313, 432] on input "30102" at bounding box center [506, 431] width 588 height 22
click at [190, 386] on button "Submit" at bounding box center [209, 393] width 39 height 14
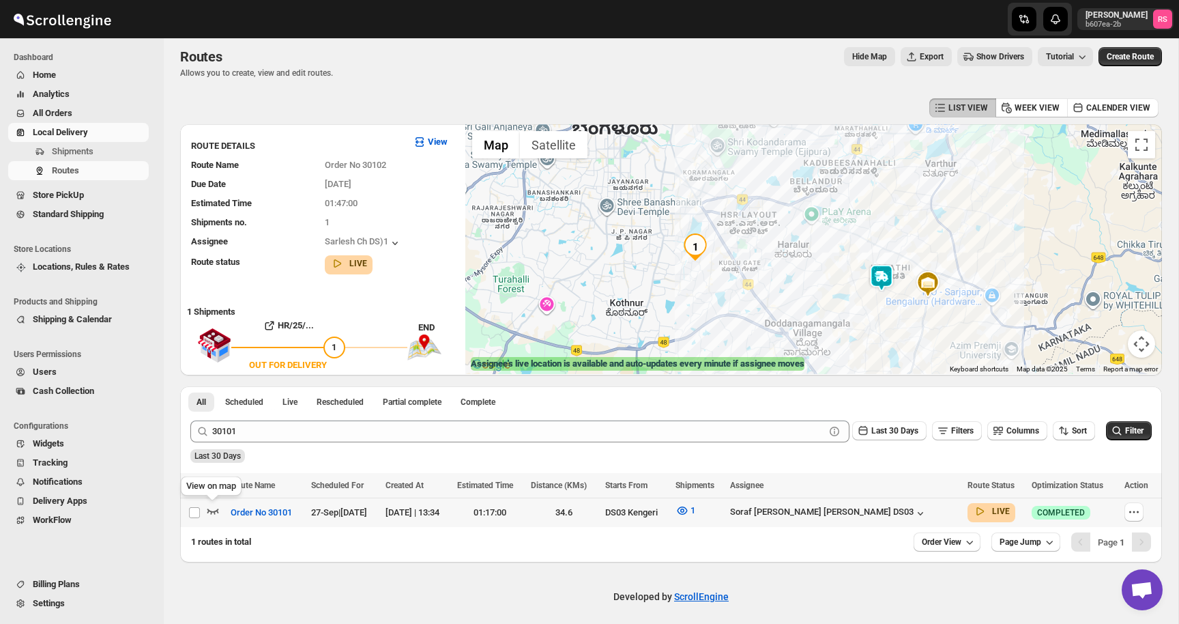
click at [218, 509] on icon "button" at bounding box center [214, 511] width 12 height 5
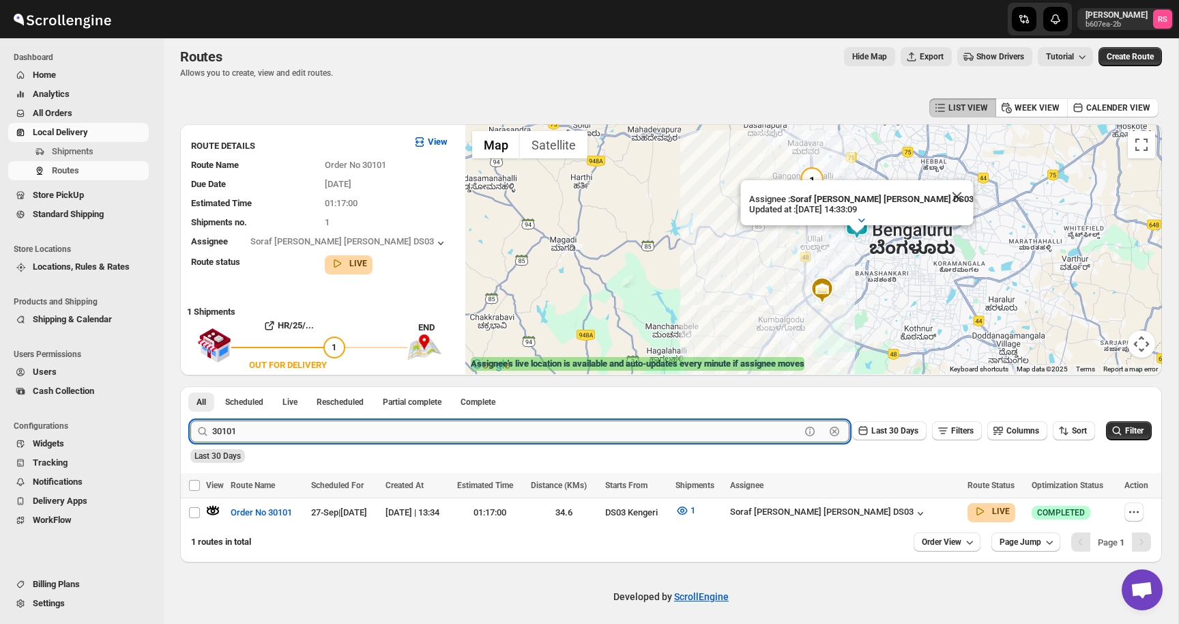
click at [338, 431] on input "30101" at bounding box center [506, 431] width 588 height 22
click at [190, 386] on button "Submit" at bounding box center [209, 393] width 39 height 14
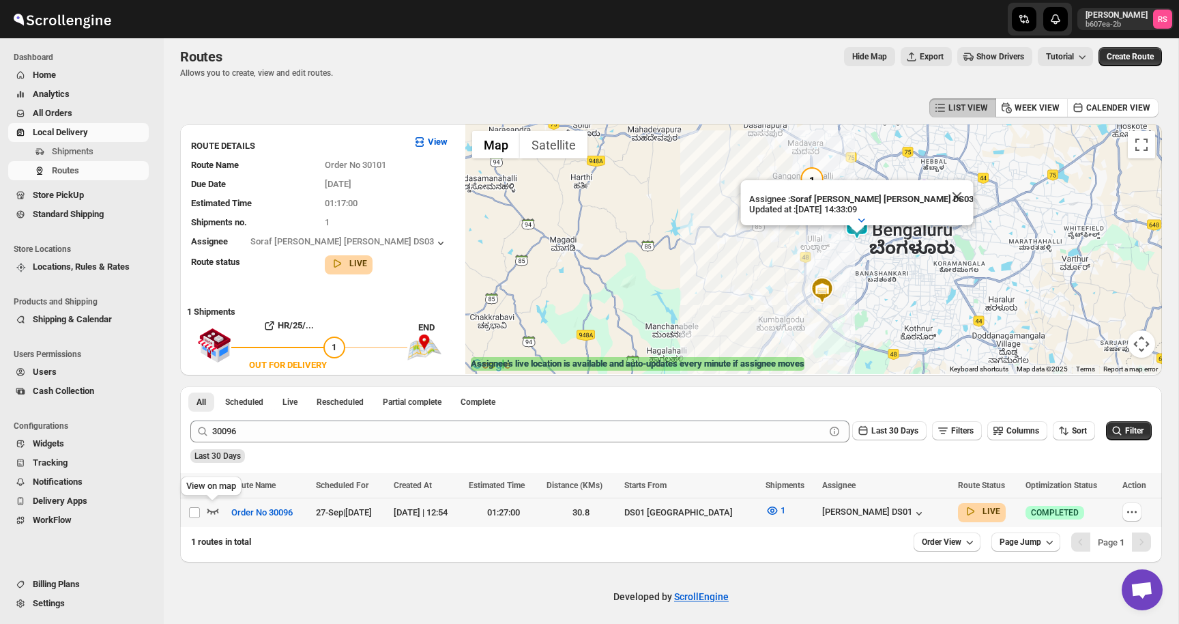
click at [218, 506] on icon "button" at bounding box center [213, 511] width 14 height 14
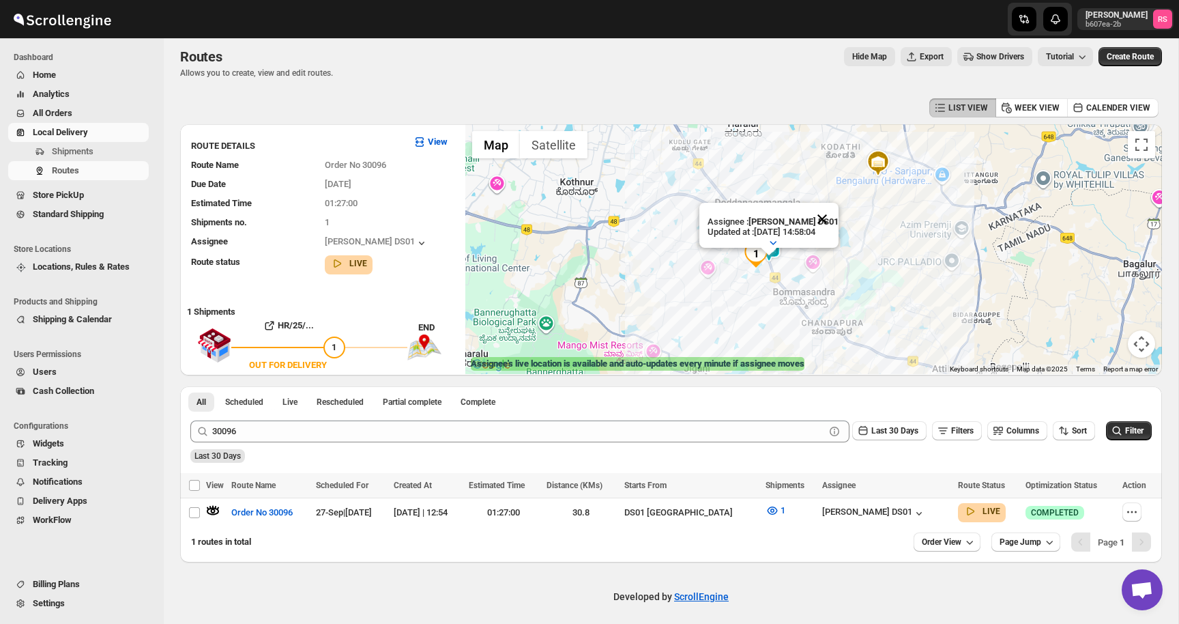
click at [821, 215] on button "Close" at bounding box center [822, 219] width 33 height 33
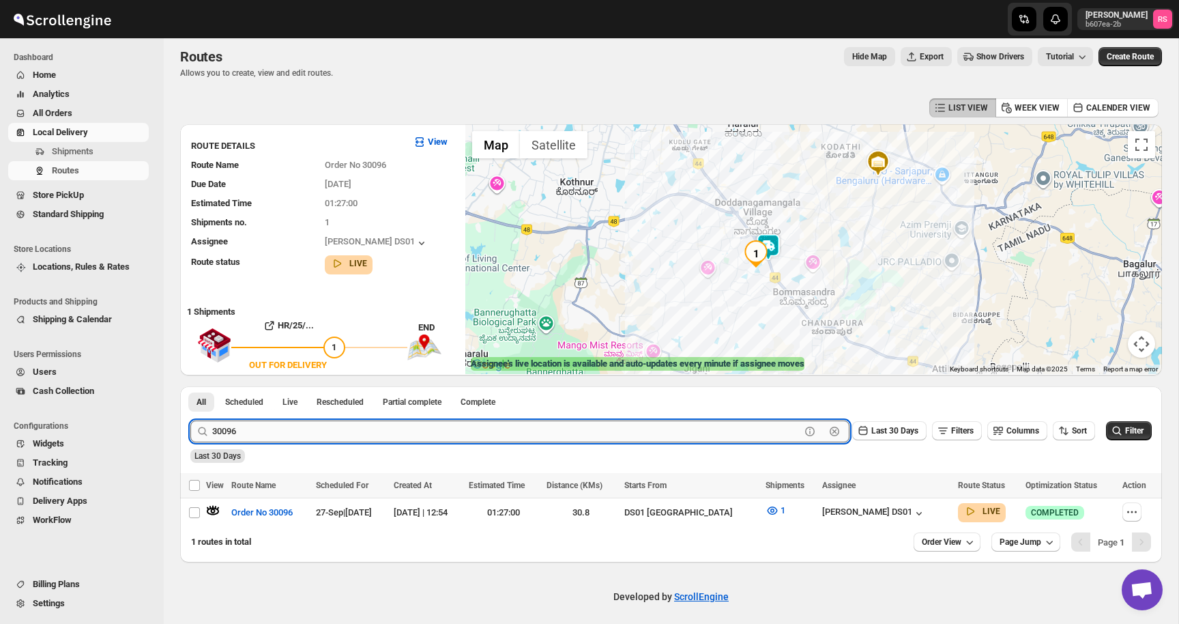
click at [261, 438] on input "30096" at bounding box center [506, 431] width 588 height 22
click at [190, 386] on button "Submit" at bounding box center [209, 393] width 39 height 14
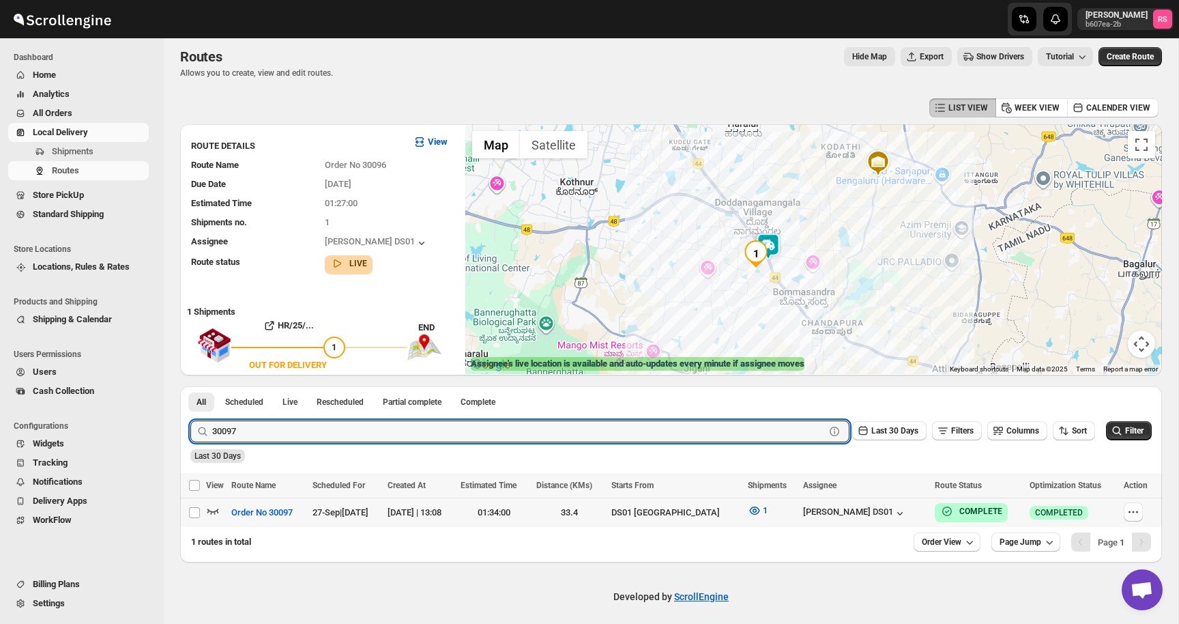
click at [212, 508] on icon "button" at bounding box center [213, 511] width 14 height 14
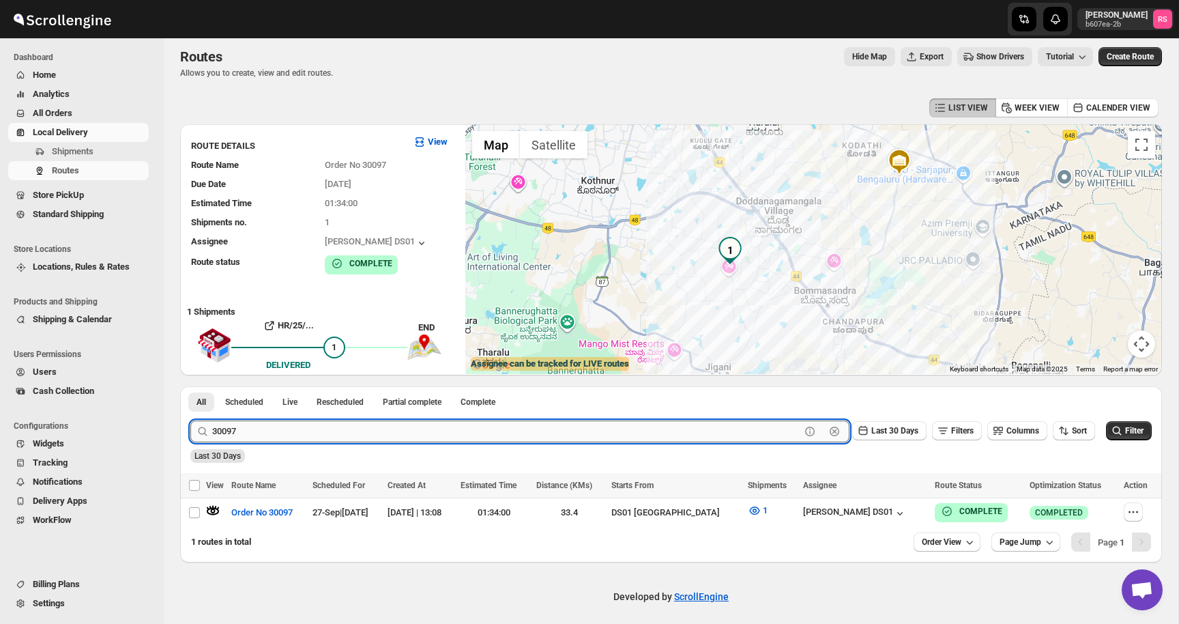
click at [343, 431] on input "30097" at bounding box center [506, 431] width 588 height 22
click at [190, 386] on button "Submit" at bounding box center [209, 393] width 39 height 14
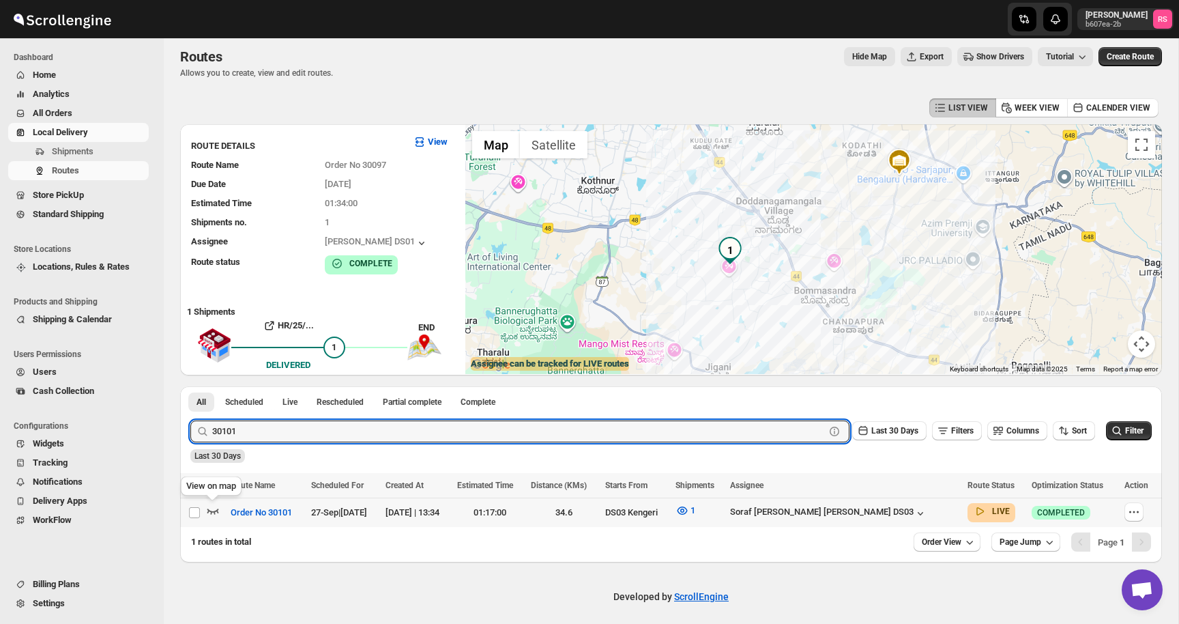
click at [214, 511] on icon "button" at bounding box center [214, 511] width 12 height 5
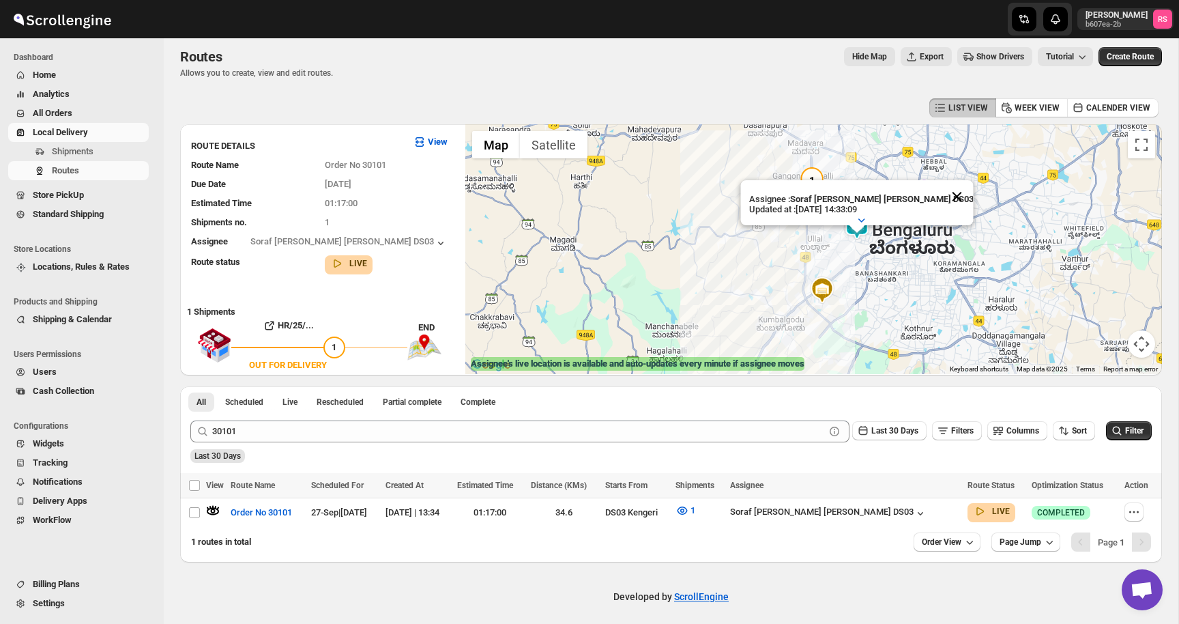
click at [941, 201] on button "Close" at bounding box center [957, 196] width 33 height 33
click at [885, 210] on div at bounding box center [814, 249] width 697 height 250
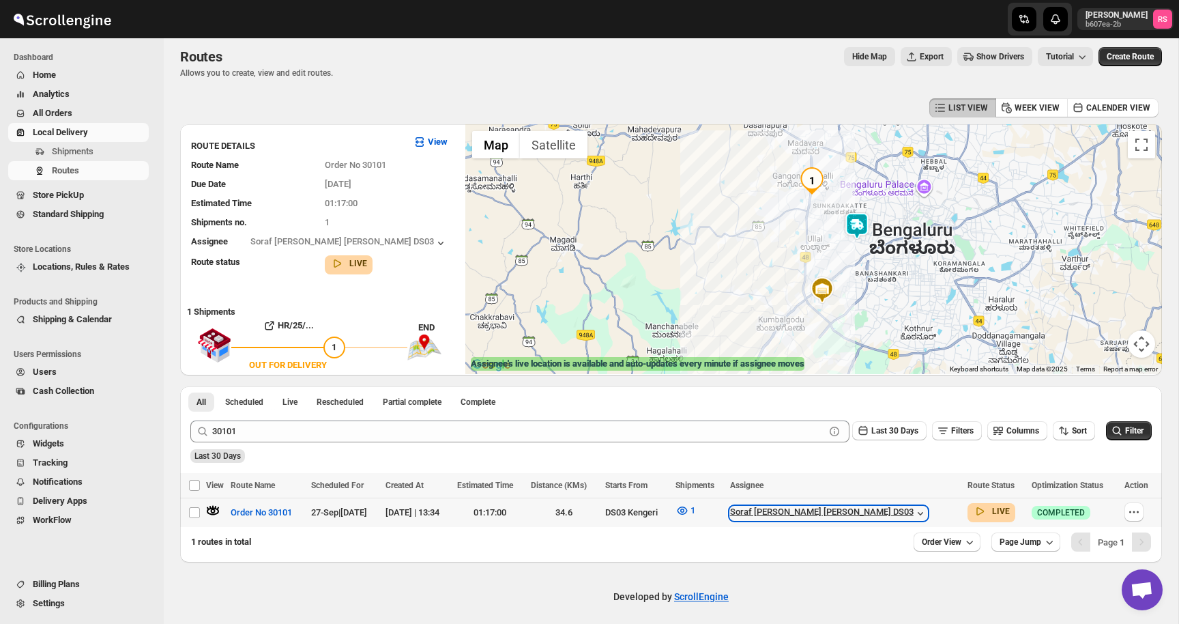
click at [897, 518] on div "Soraf [PERSON_NAME] [PERSON_NAME] DS03" at bounding box center [828, 513] width 197 height 14
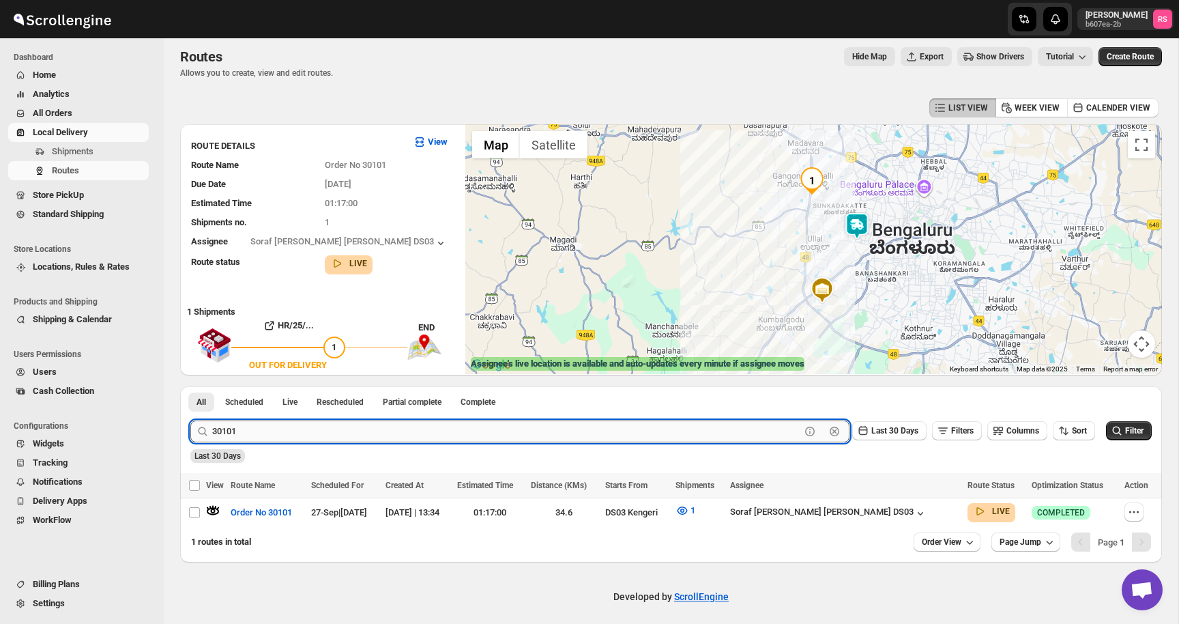
click at [296, 434] on input "30101" at bounding box center [506, 431] width 588 height 22
click at [190, 386] on button "Submit" at bounding box center [209, 393] width 39 height 14
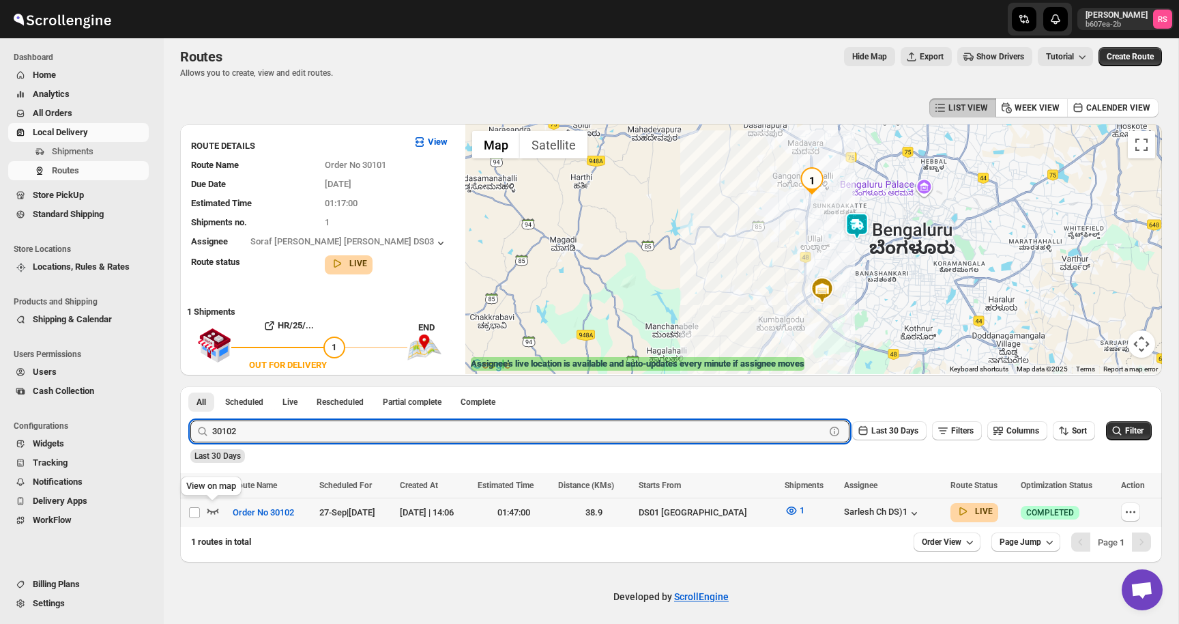
click at [210, 509] on icon "button" at bounding box center [213, 511] width 14 height 14
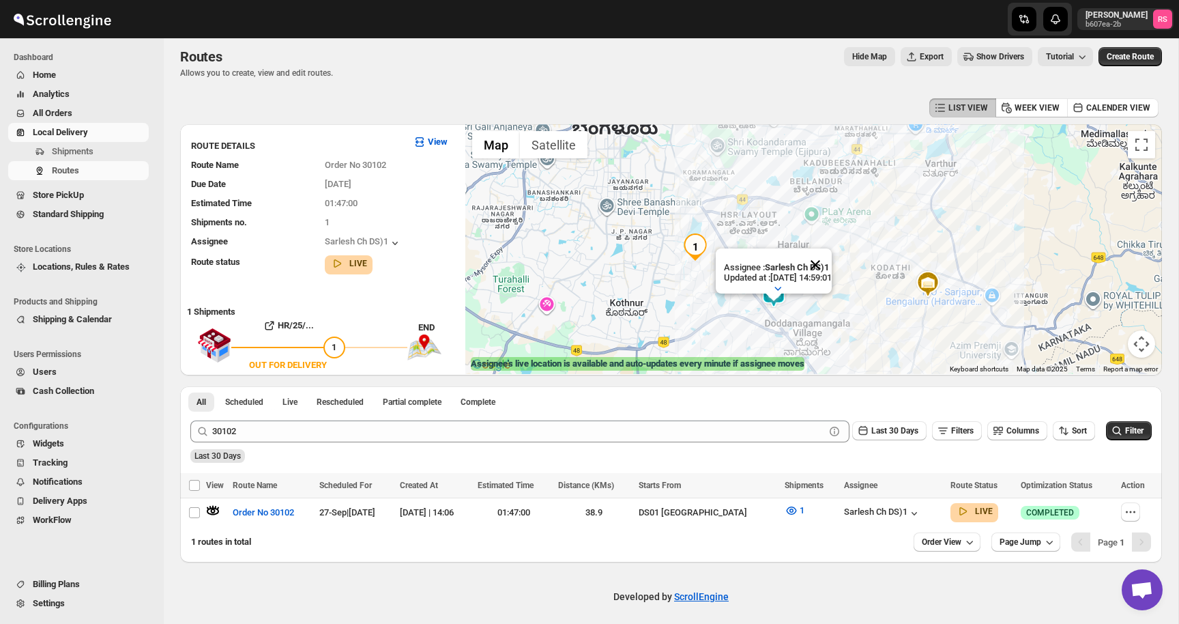
click at [831, 259] on button "Close" at bounding box center [815, 264] width 33 height 33
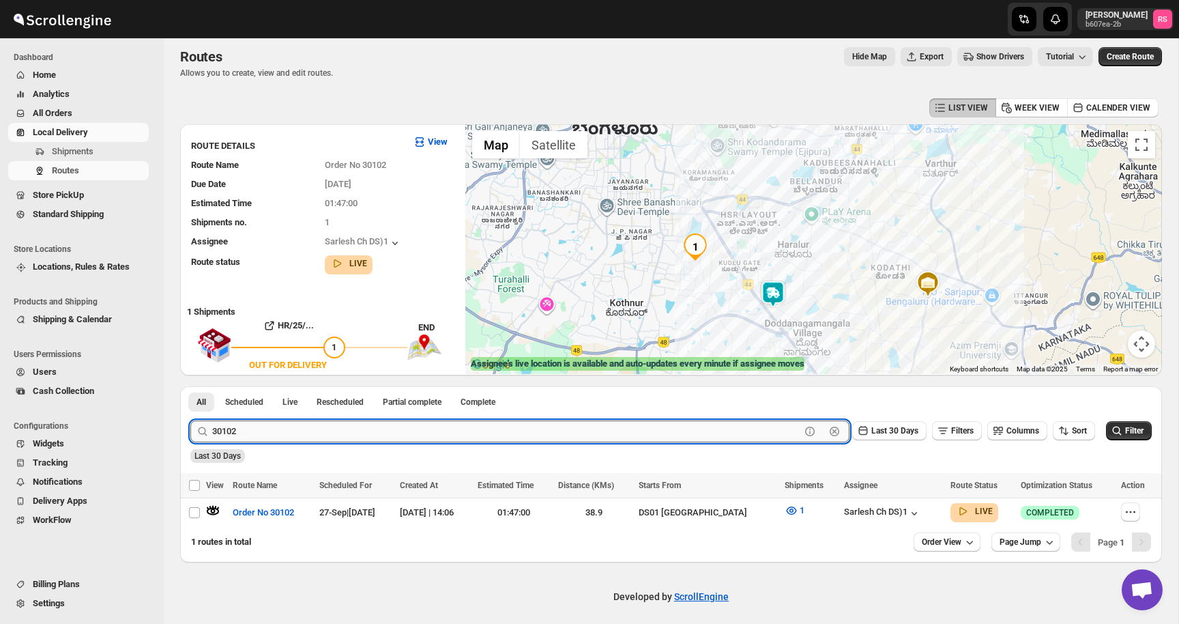
click at [273, 428] on input "30102" at bounding box center [506, 431] width 588 height 22
click at [333, 433] on input "30102" at bounding box center [506, 431] width 588 height 22
type input "30103"
click at [190, 386] on button "Submit" at bounding box center [209, 393] width 39 height 14
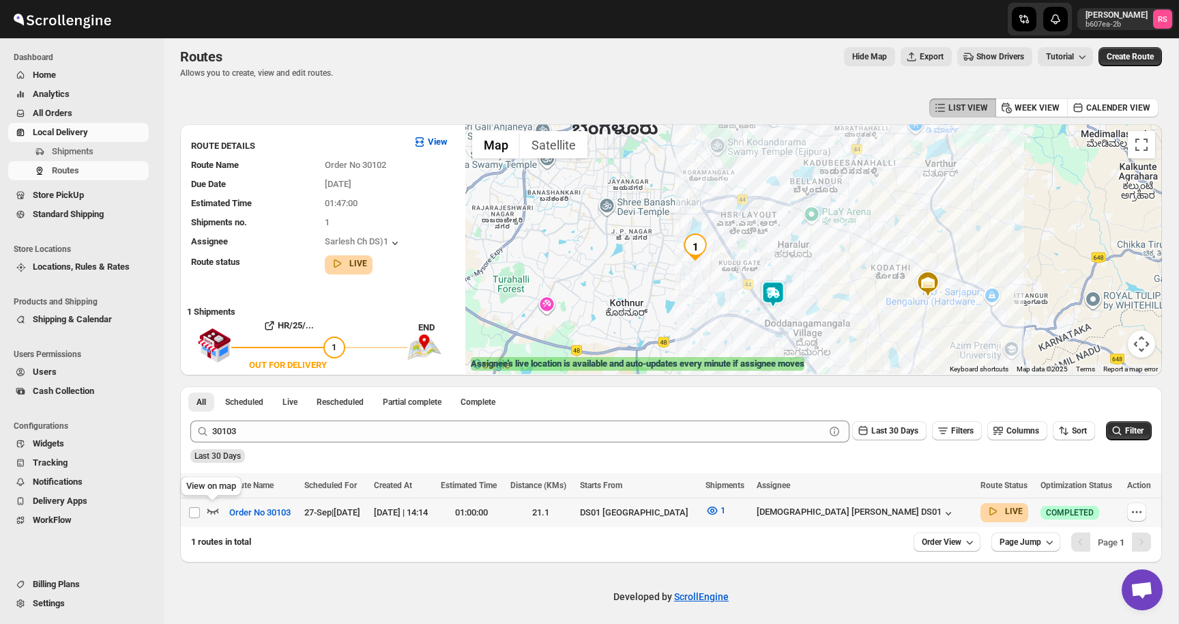
click at [218, 507] on icon "button" at bounding box center [213, 511] width 14 height 14
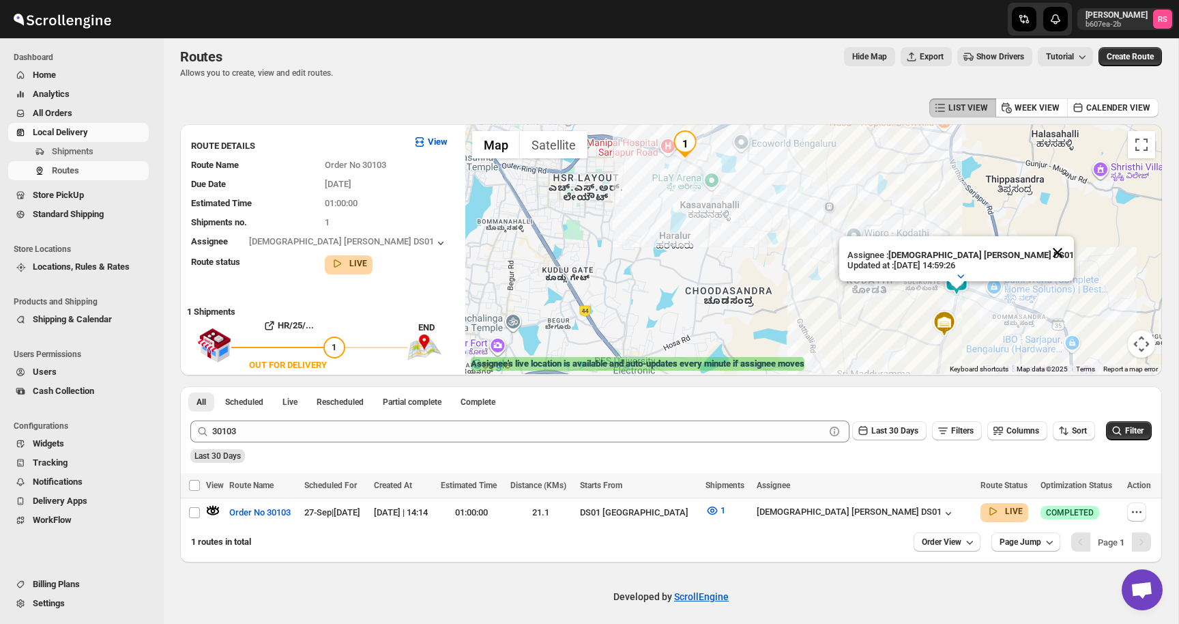
click at [1042, 251] on button "Close" at bounding box center [1058, 252] width 33 height 33
click at [954, 285] on img at bounding box center [956, 281] width 27 height 27
click at [958, 279] on img at bounding box center [956, 281] width 27 height 27
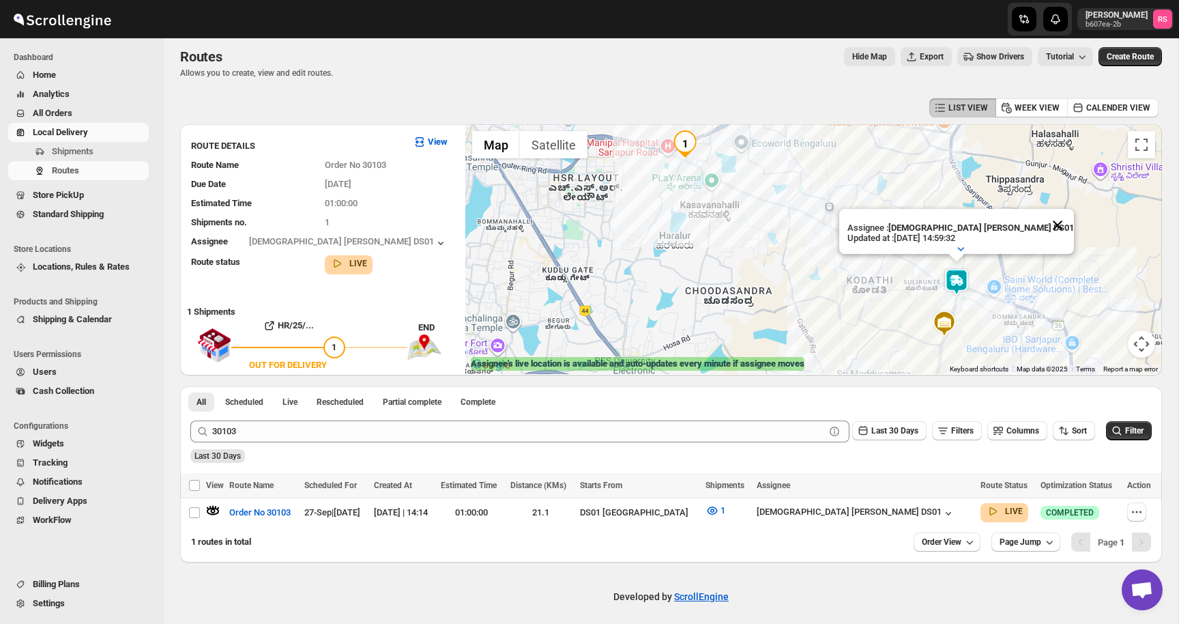
click at [1042, 228] on button "Close" at bounding box center [1058, 225] width 33 height 33
click at [1130, 507] on icon "button" at bounding box center [1137, 512] width 14 height 14
checkbox input "true"
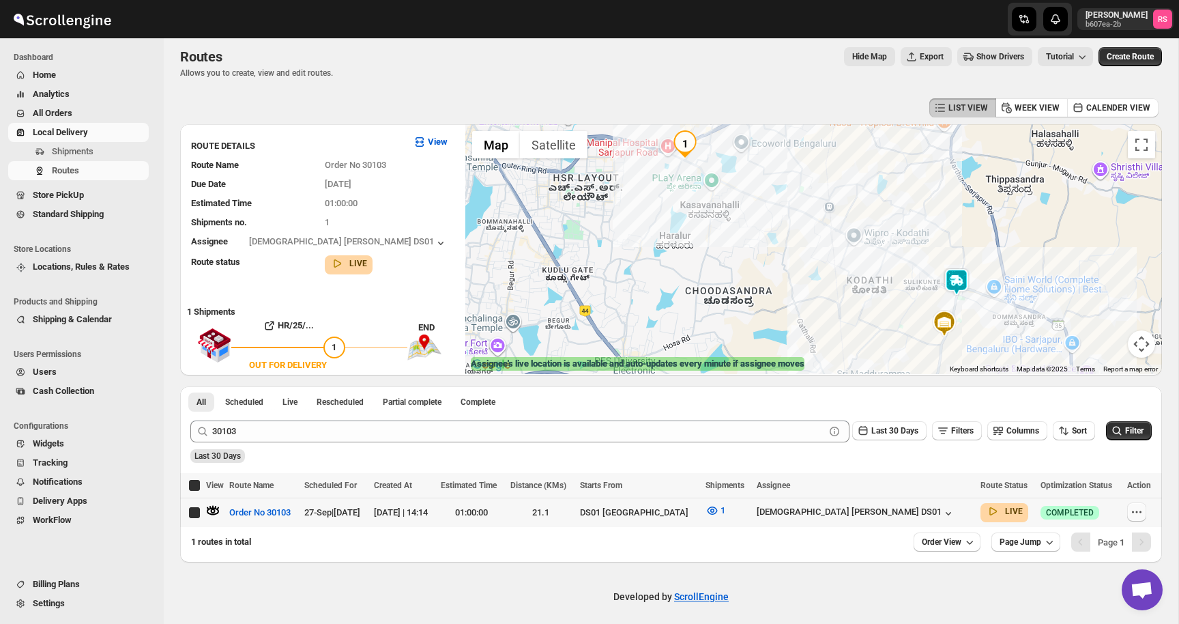
checkbox input "true"
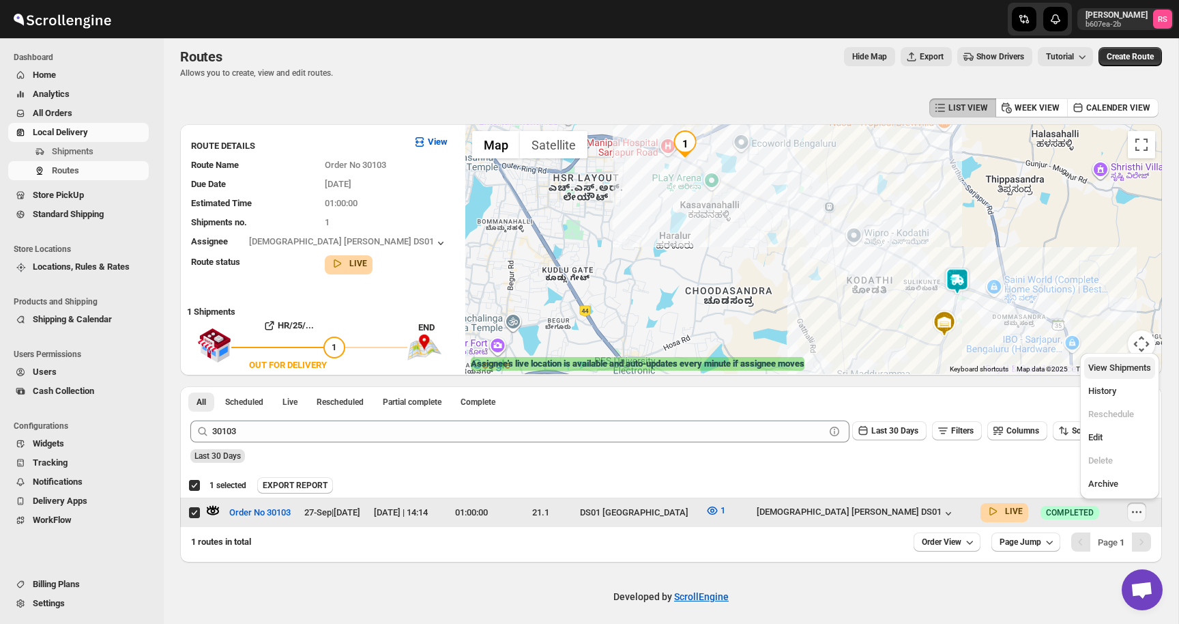
click at [1109, 364] on span "View Shipments" at bounding box center [1120, 367] width 63 height 10
checkbox input "false"
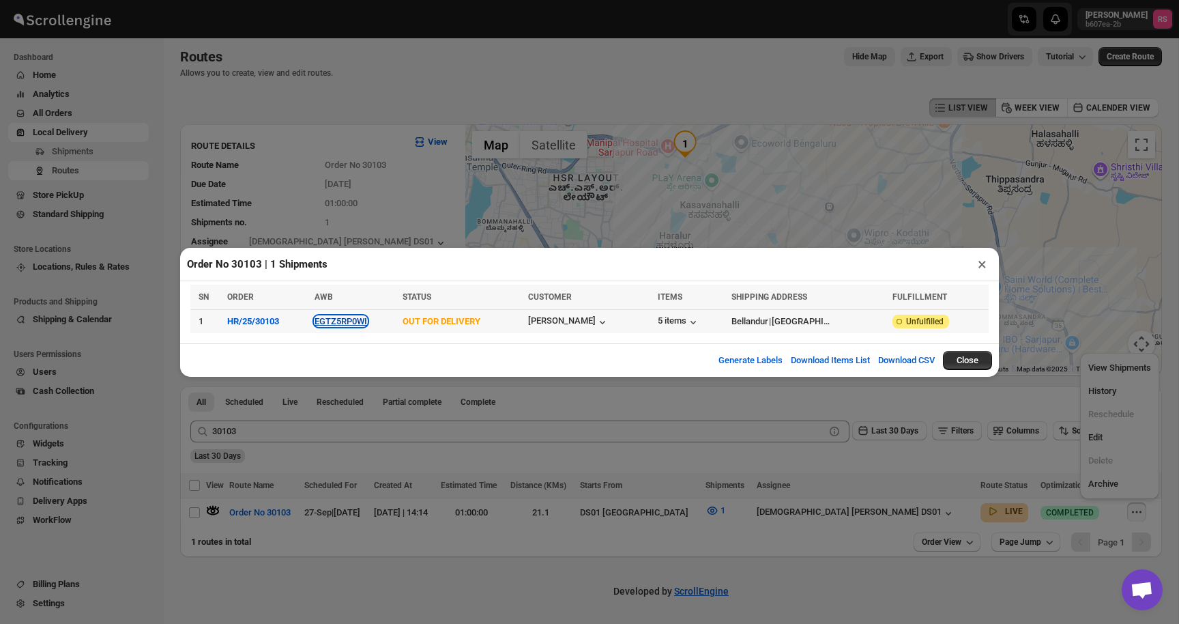
click at [352, 317] on button "EGTZ5RP0WI" at bounding box center [341, 321] width 53 height 10
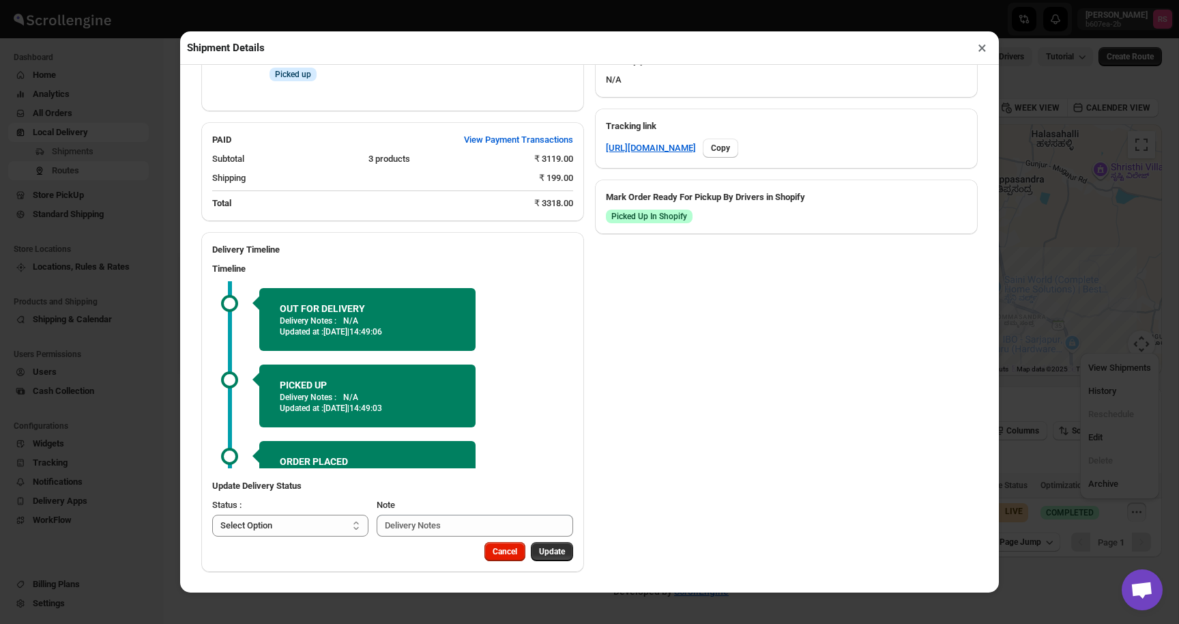
scroll to position [757, 0]
click at [983, 46] on button "×" at bounding box center [983, 47] width 20 height 19
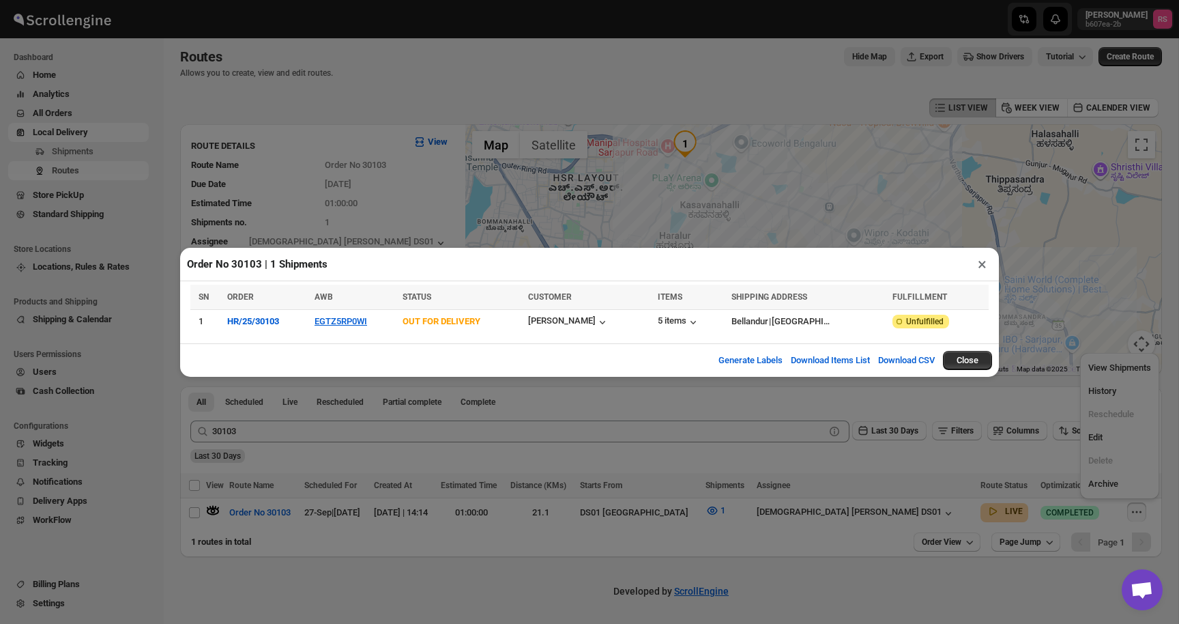
click at [984, 259] on button "×" at bounding box center [983, 264] width 20 height 19
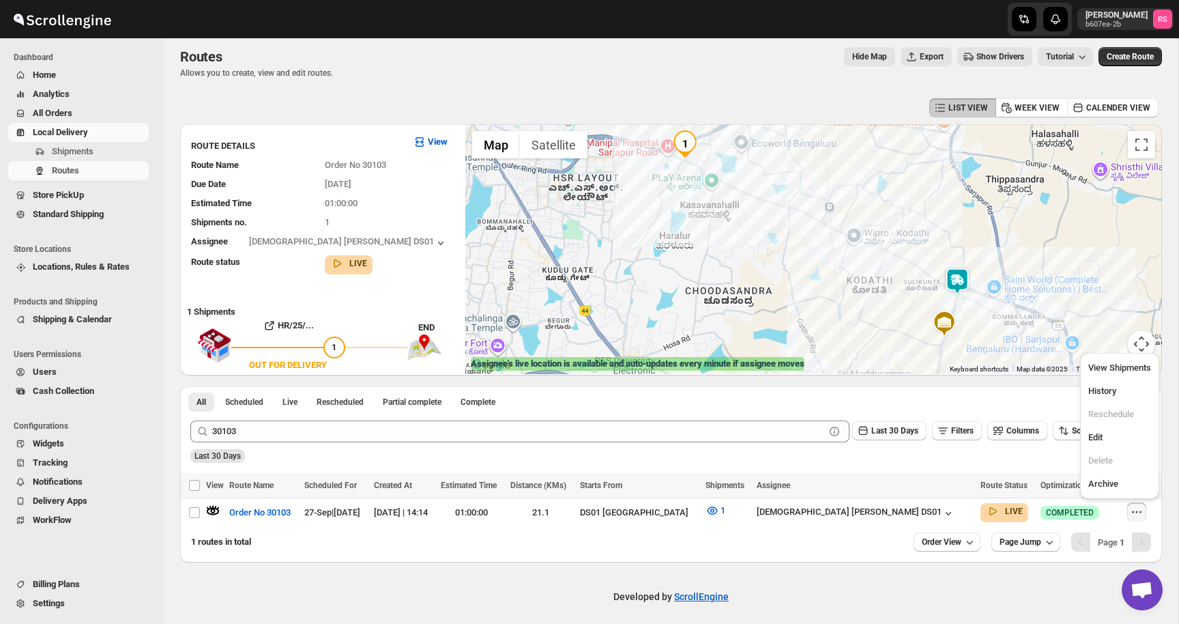
click at [438, 587] on div "Developed by ScrollEngine" at bounding box center [671, 596] width 1015 height 68
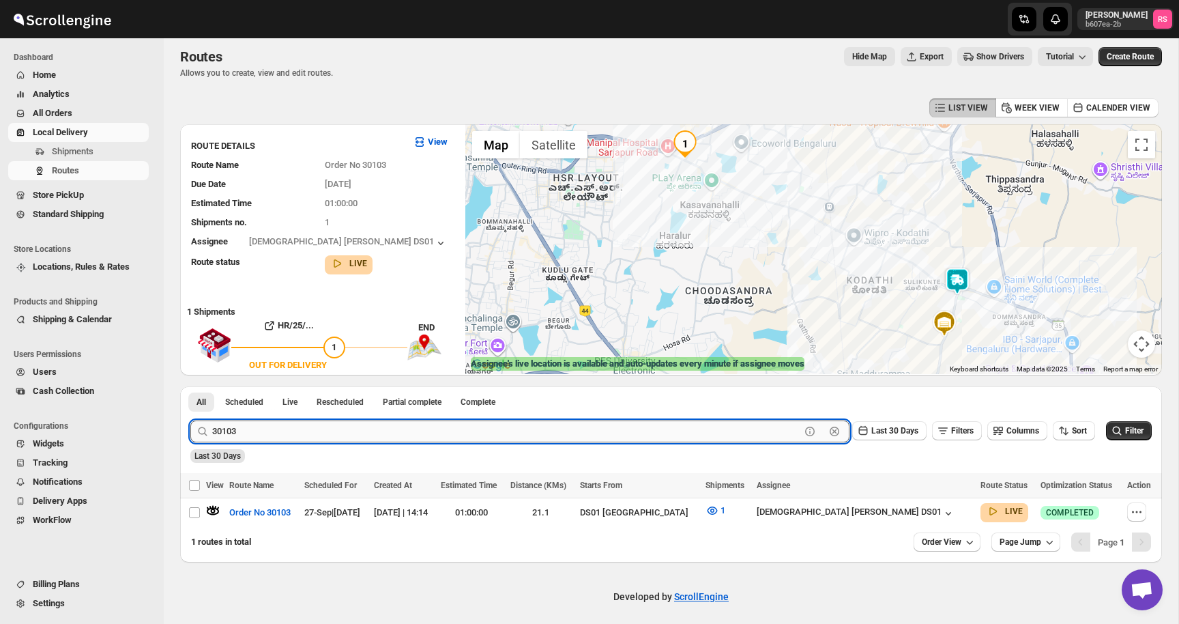
click at [255, 433] on input "30103" at bounding box center [506, 431] width 588 height 22
click at [309, 426] on input "30103" at bounding box center [506, 431] width 588 height 22
click at [190, 386] on button "Submit" at bounding box center [209, 393] width 39 height 14
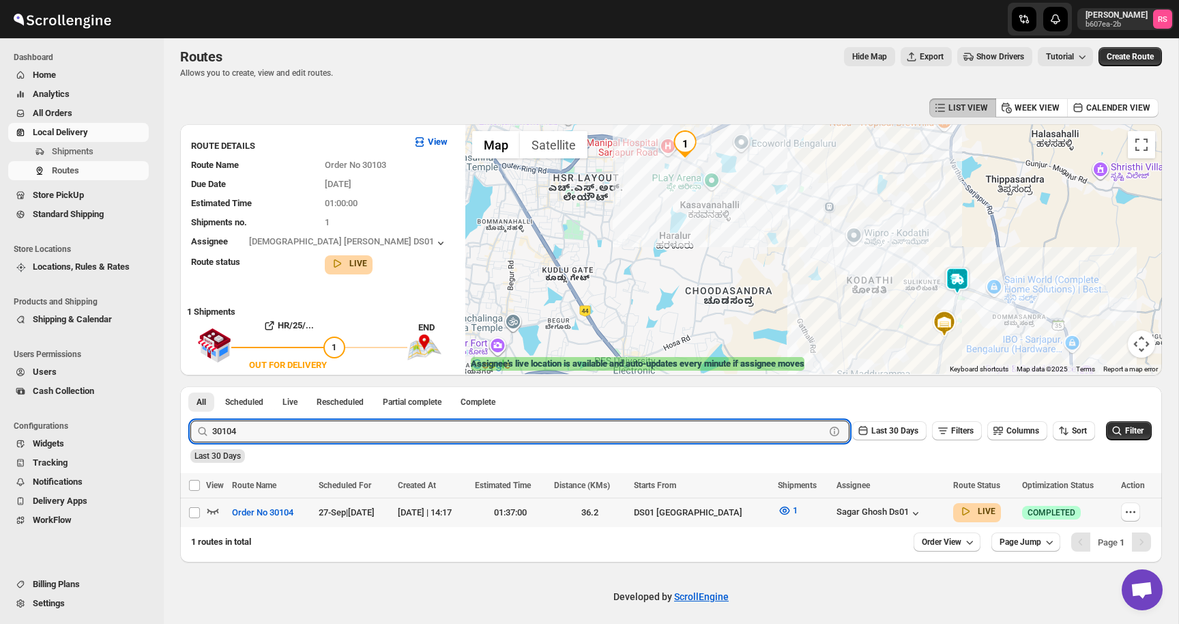
click at [213, 506] on icon "button" at bounding box center [213, 511] width 14 height 14
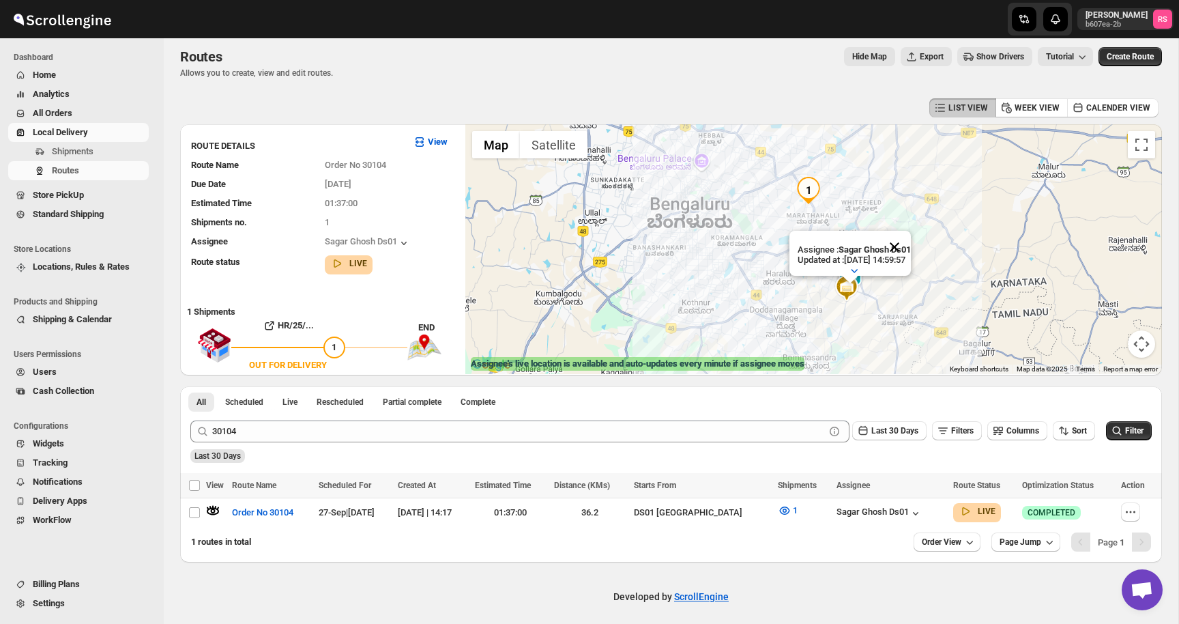
click at [910, 250] on button "Close" at bounding box center [894, 247] width 33 height 33
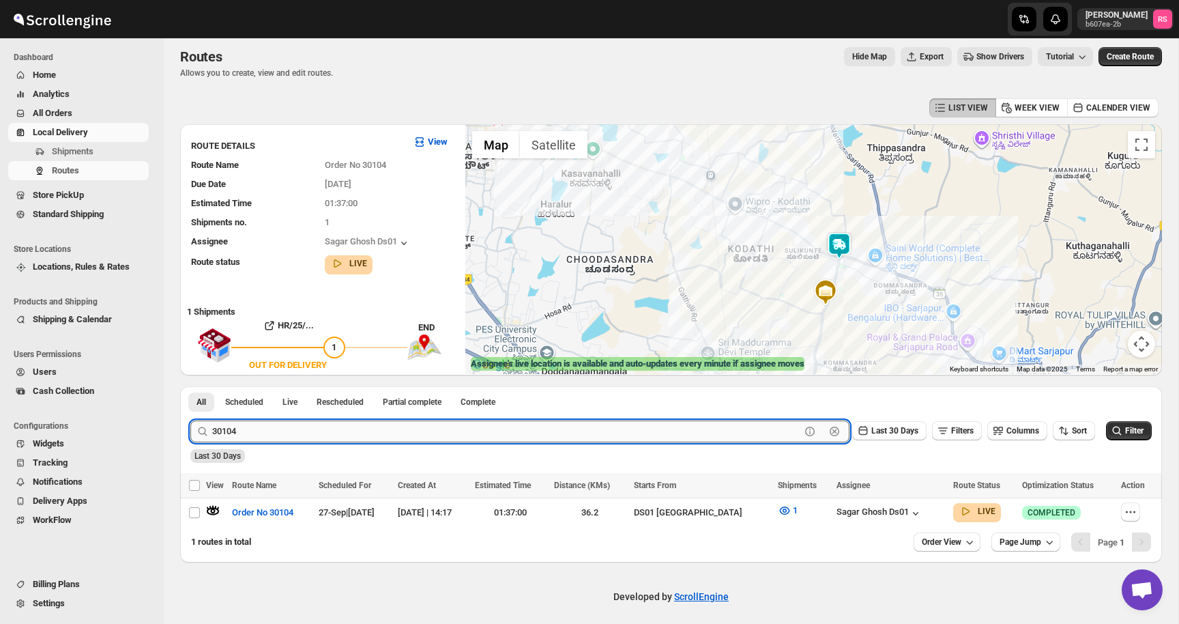
click at [407, 432] on input "30104" at bounding box center [506, 431] width 588 height 22
click at [431, 425] on input "30104" at bounding box center [506, 431] width 588 height 22
click at [190, 386] on button "Submit" at bounding box center [209, 393] width 39 height 14
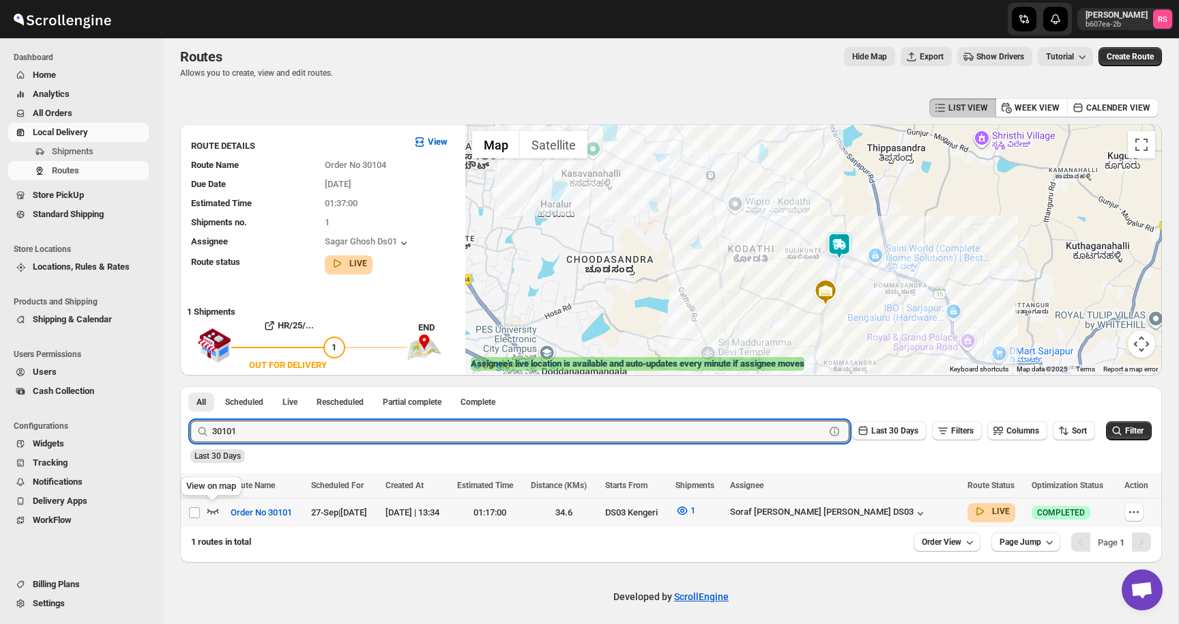
click at [215, 509] on icon "button" at bounding box center [213, 511] width 14 height 14
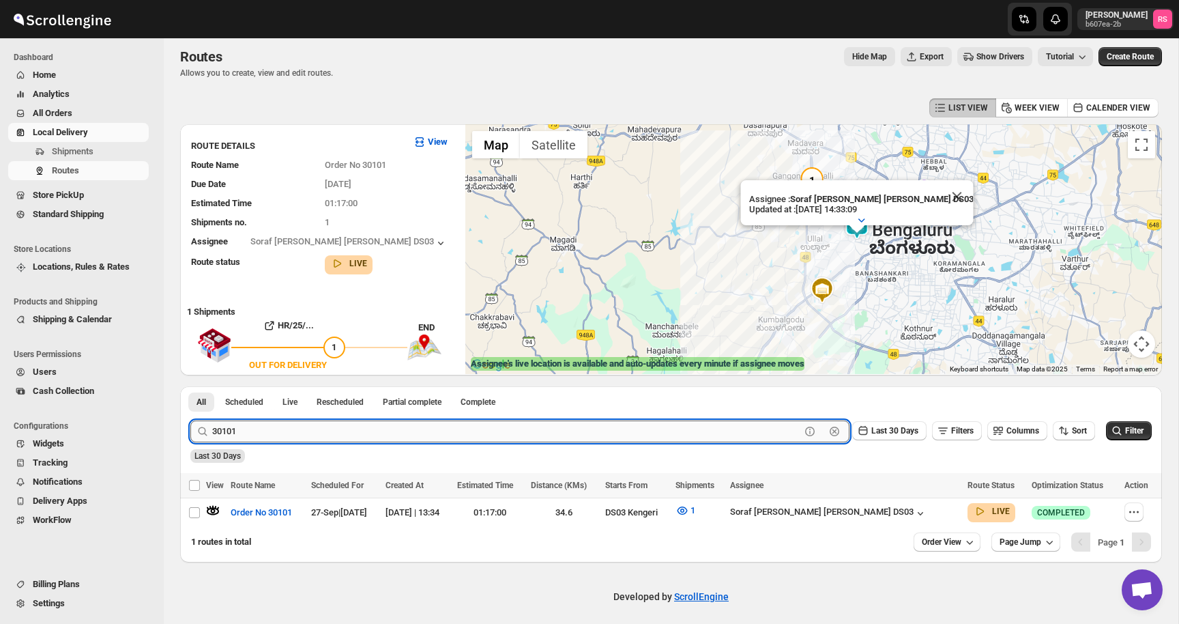
click at [303, 423] on input "30101" at bounding box center [506, 431] width 588 height 22
click at [326, 428] on input "30101" at bounding box center [506, 431] width 588 height 22
click at [190, 386] on button "Submit" at bounding box center [209, 393] width 39 height 14
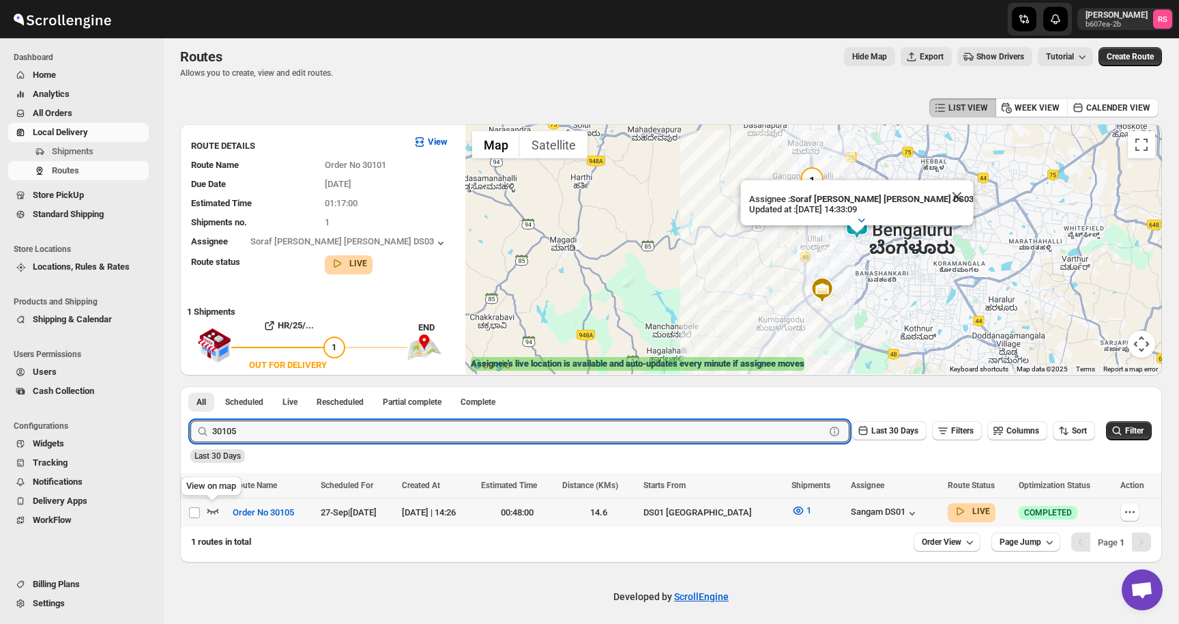
click at [207, 515] on icon "button" at bounding box center [213, 511] width 14 height 14
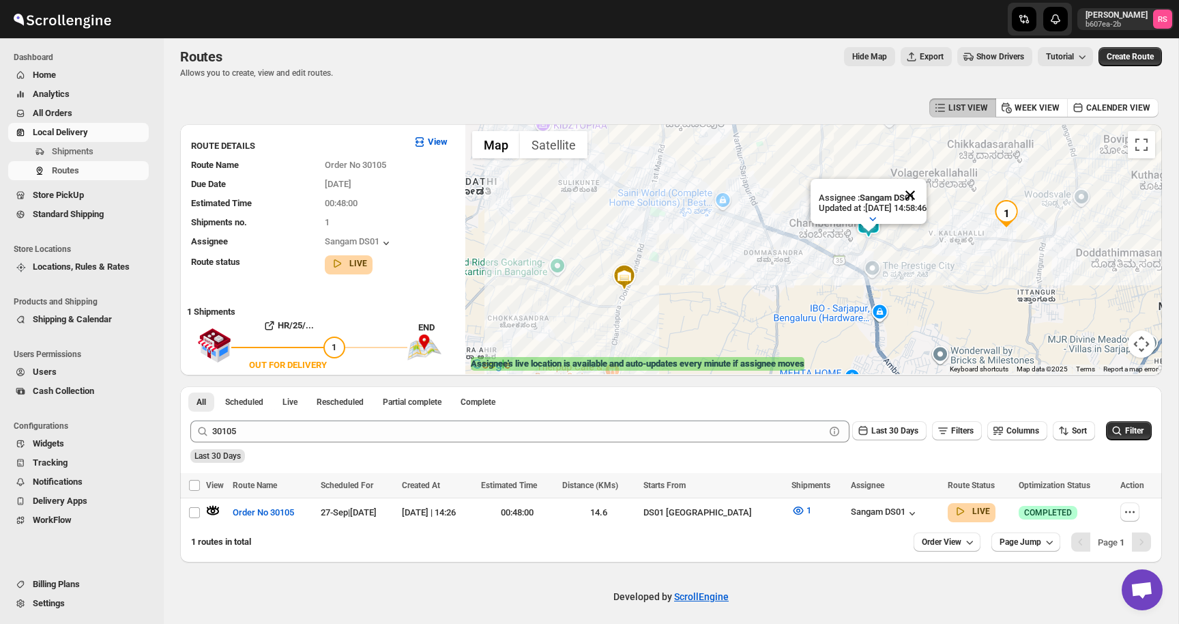
click at [923, 188] on button "Close" at bounding box center [910, 195] width 33 height 33
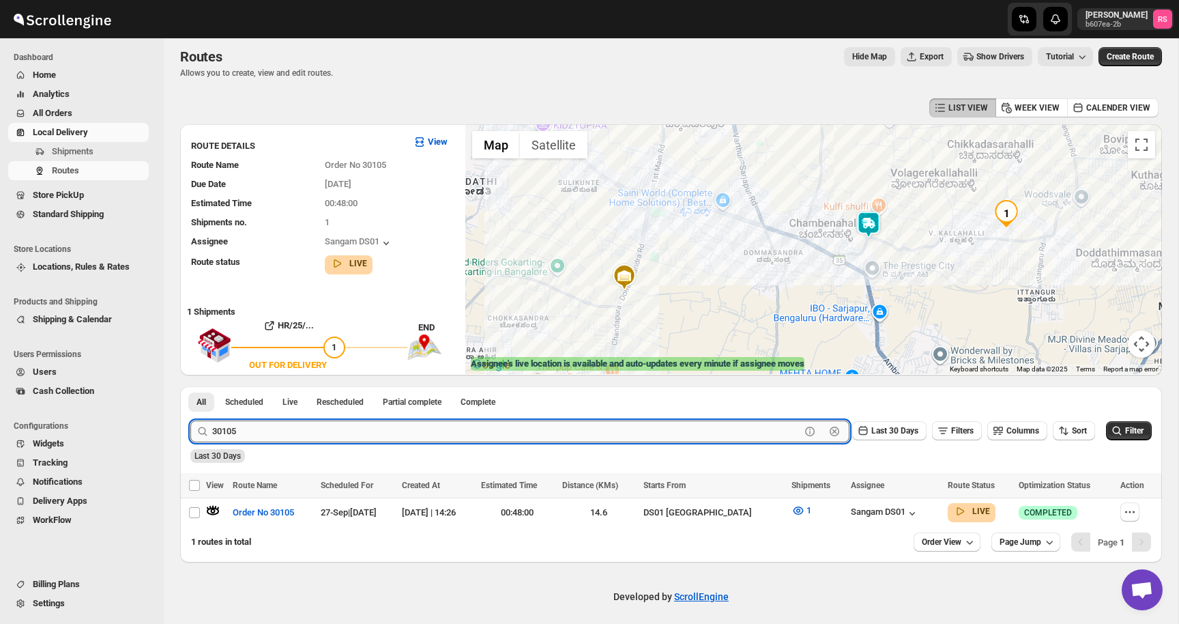
click at [302, 437] on input "30105" at bounding box center [506, 431] width 588 height 22
click at [340, 436] on input "30105" at bounding box center [506, 431] width 588 height 22
type input "30101"
click at [190, 386] on button "Submit" at bounding box center [209, 393] width 39 height 14
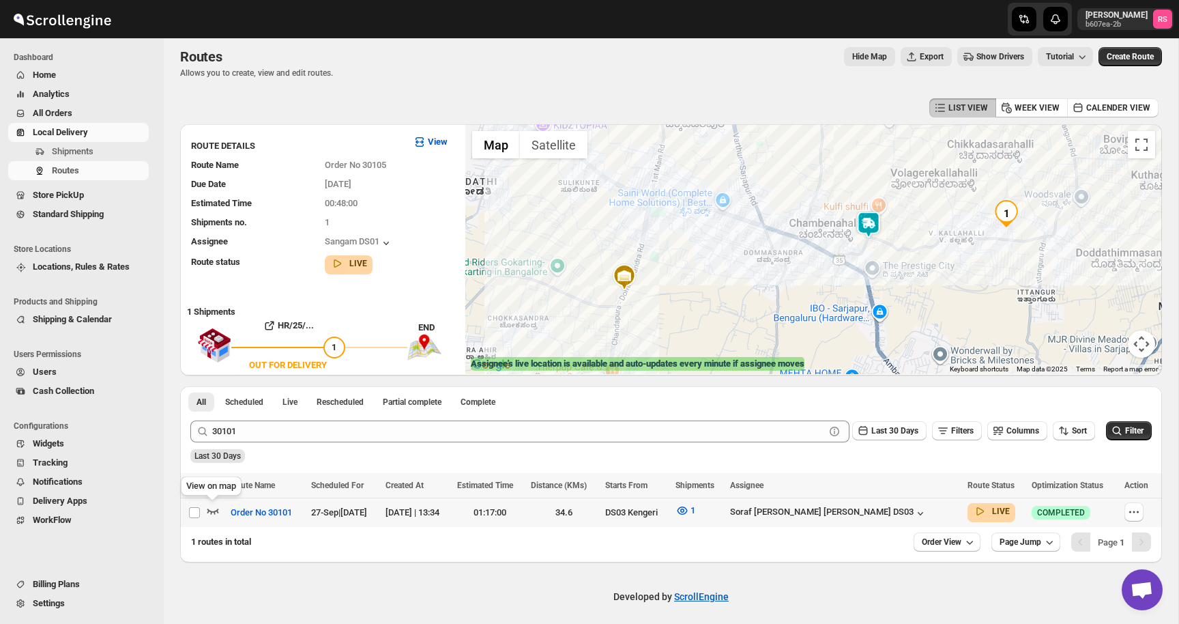
click at [211, 506] on icon "button" at bounding box center [213, 511] width 14 height 14
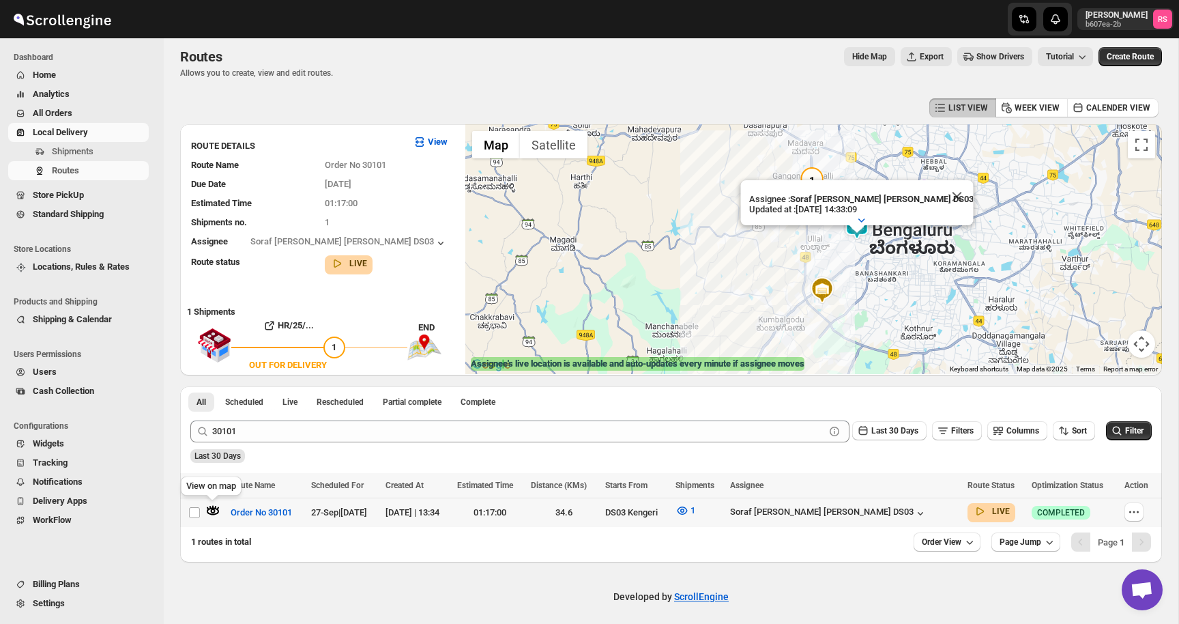
click at [212, 507] on icon "button" at bounding box center [212, 507] width 1 height 3
click at [215, 515] on icon "button" at bounding box center [213, 511] width 14 height 14
click at [212, 516] on icon "button" at bounding box center [213, 511] width 14 height 14
click at [941, 190] on button "Close" at bounding box center [957, 196] width 33 height 33
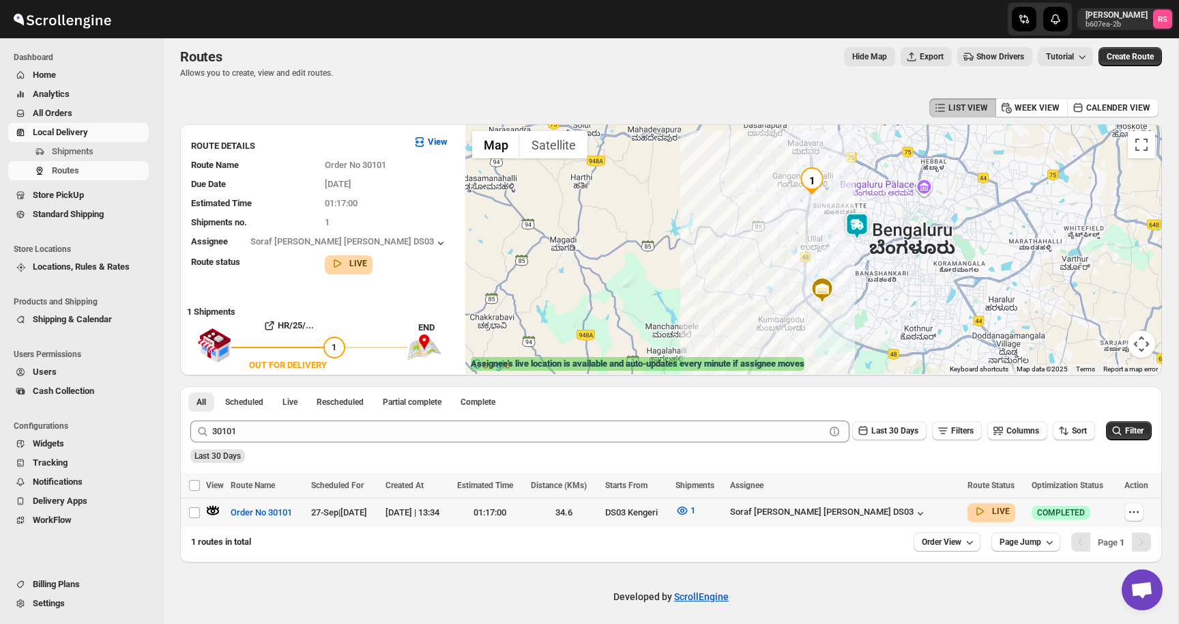
click at [219, 509] on icon "button" at bounding box center [213, 511] width 14 height 14
click at [941, 195] on button "Close" at bounding box center [957, 196] width 33 height 33
click at [215, 510] on icon "button" at bounding box center [213, 511] width 14 height 14
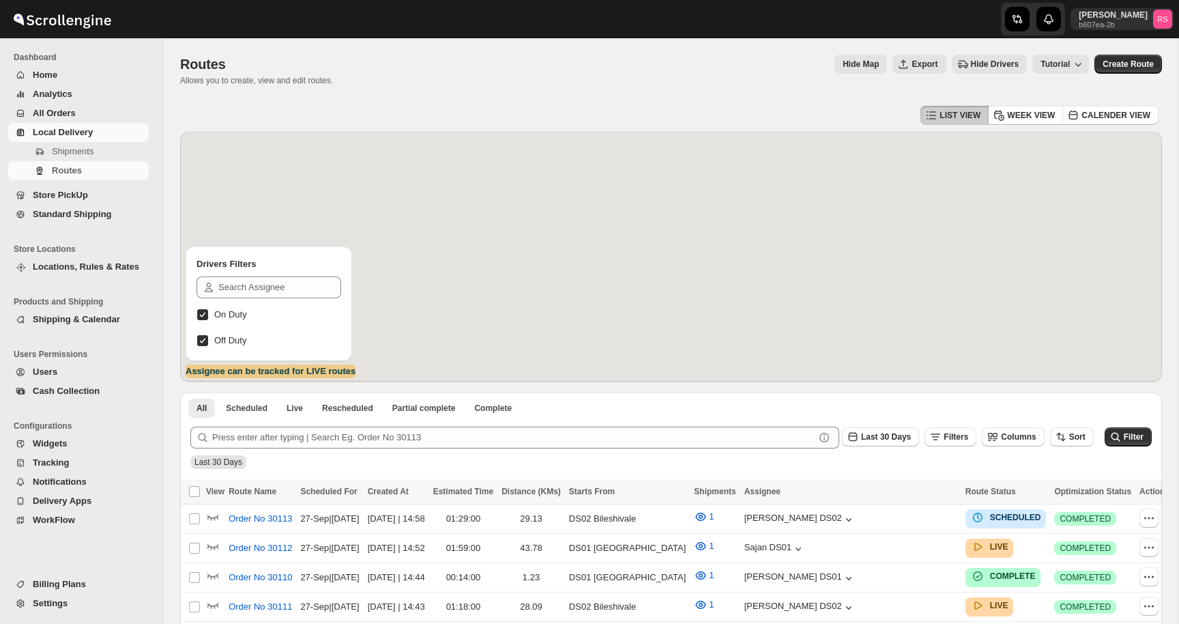
scroll to position [8, 0]
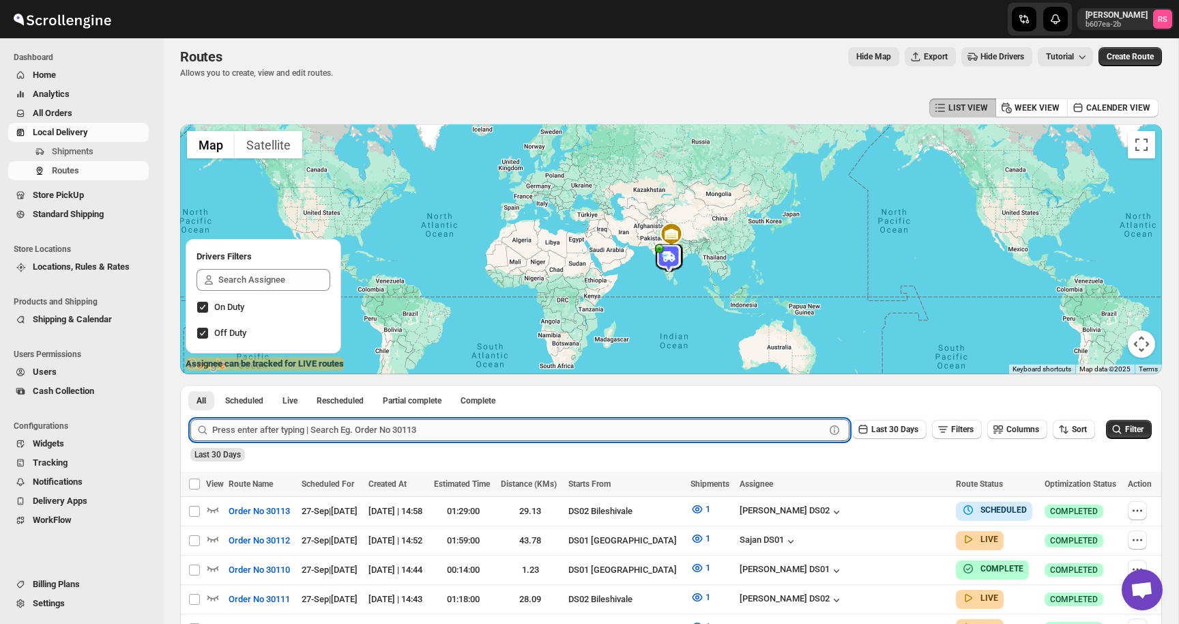
click at [310, 431] on input "text" at bounding box center [518, 430] width 613 height 22
click at [190, 385] on button "Submit" at bounding box center [209, 392] width 39 height 14
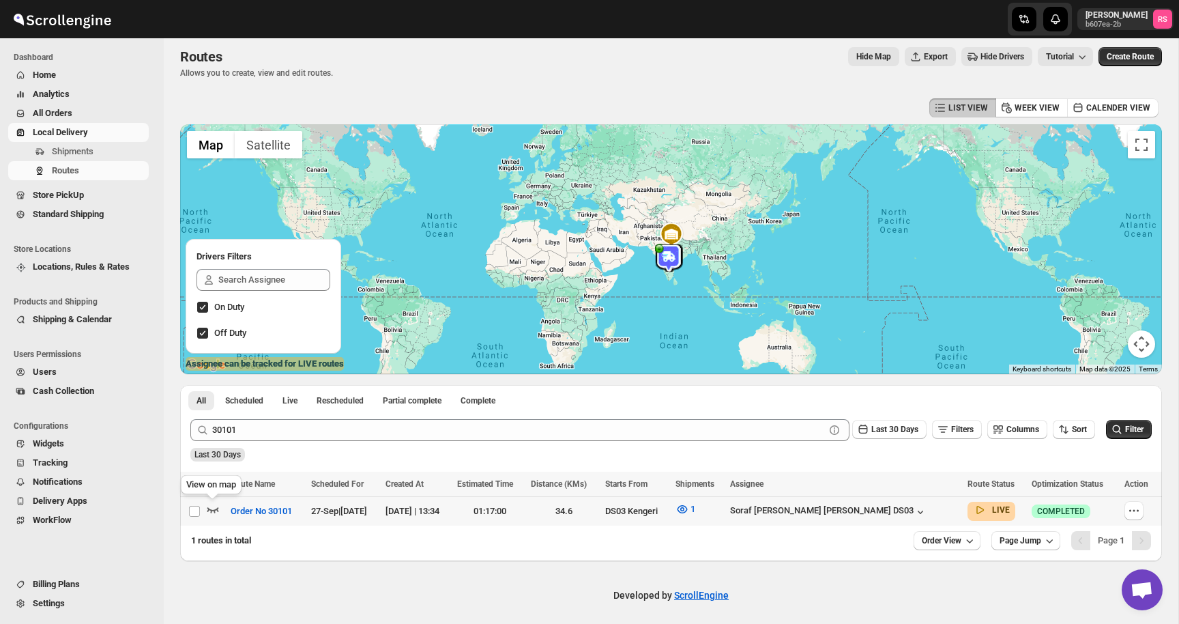
click at [208, 509] on icon "button" at bounding box center [214, 509] width 12 height 5
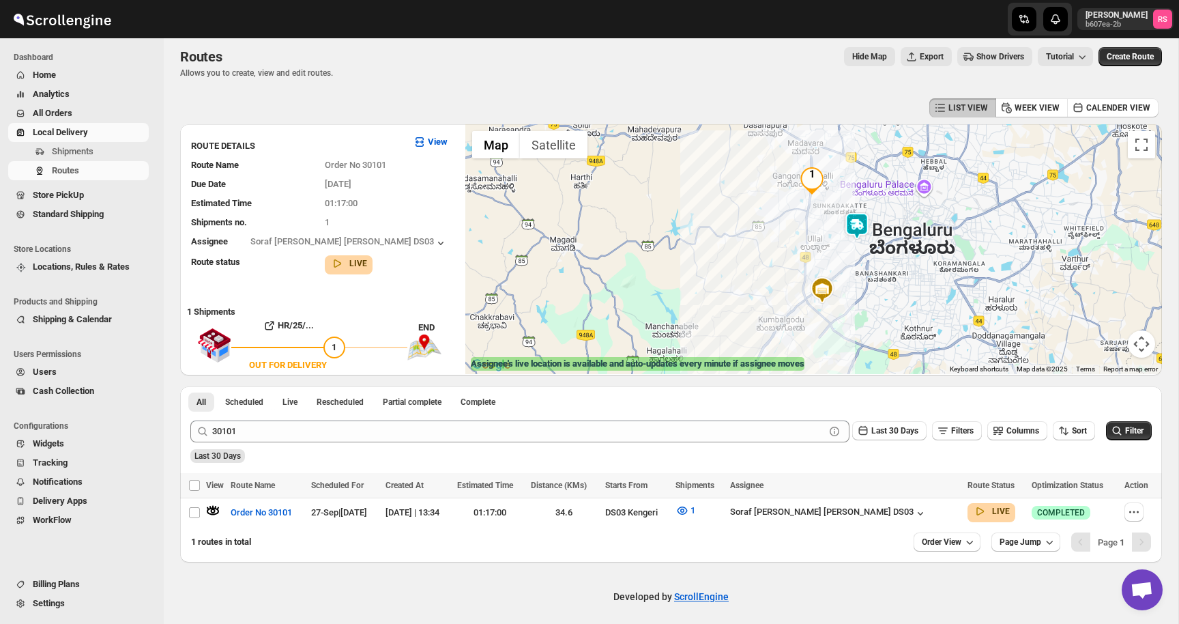
click at [857, 214] on img at bounding box center [857, 225] width 27 height 27
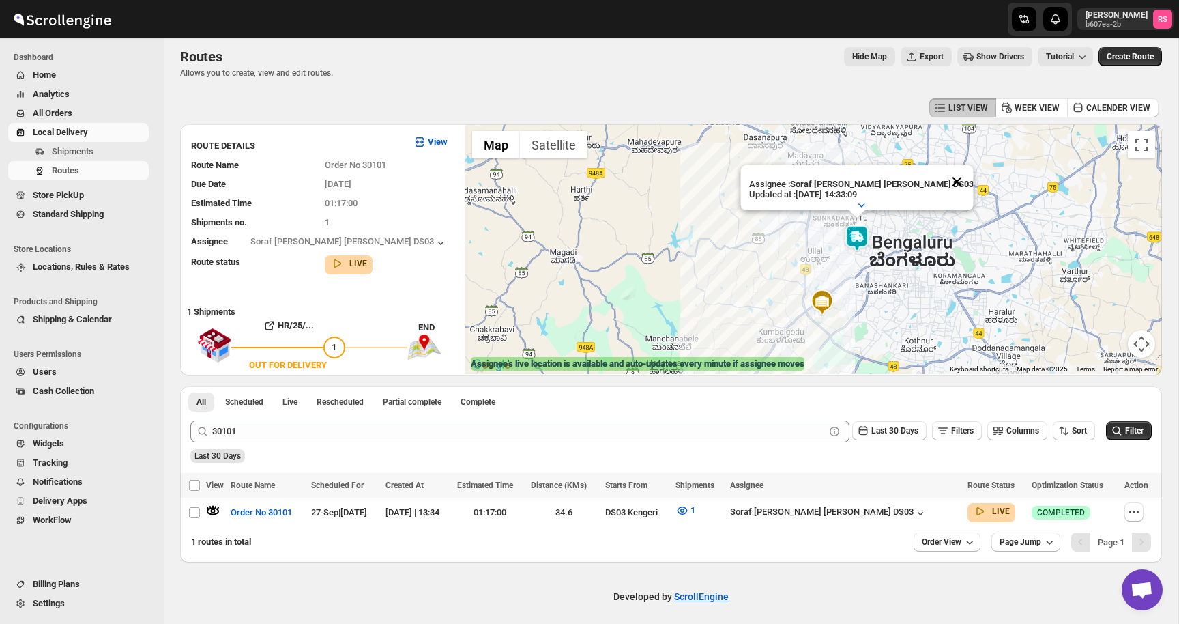
click at [941, 175] on button "Close" at bounding box center [957, 181] width 33 height 33
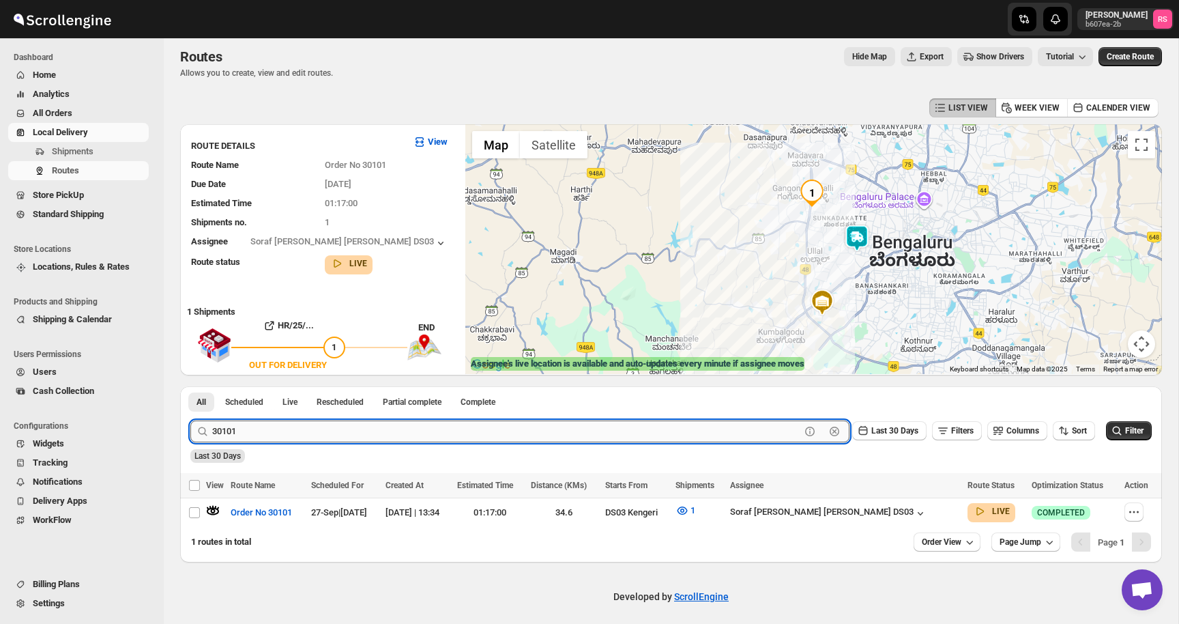
click at [468, 434] on input "30101" at bounding box center [506, 431] width 588 height 22
click at [501, 429] on input "30101" at bounding box center [506, 431] width 588 height 22
click at [190, 386] on button "Submit" at bounding box center [209, 393] width 39 height 14
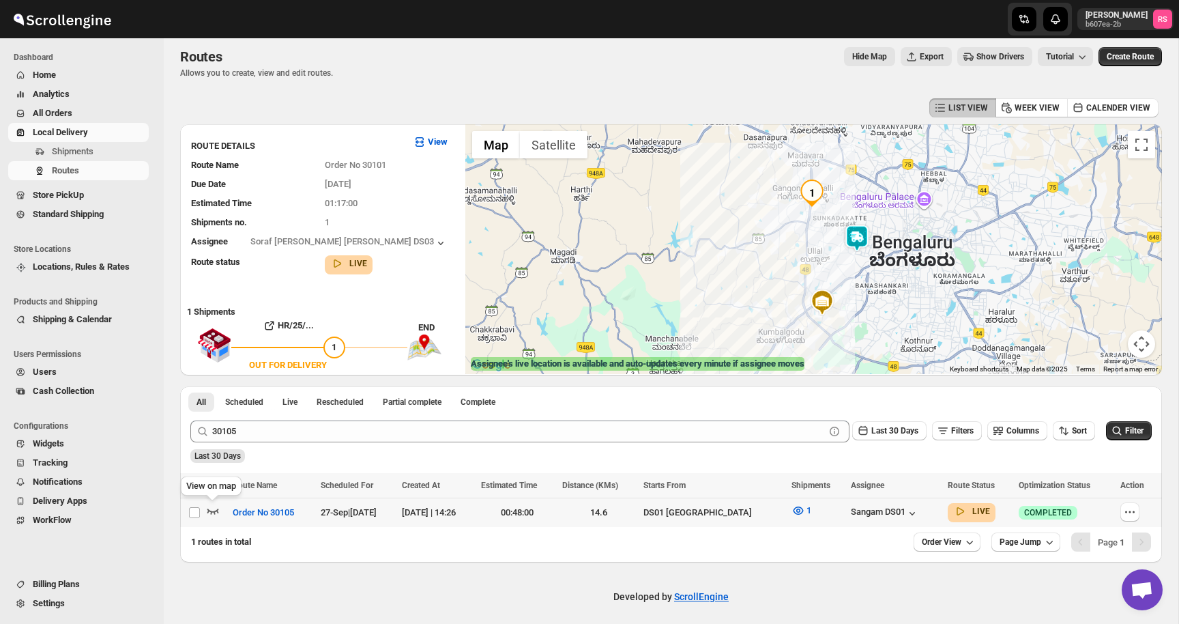
click at [218, 507] on icon "button" at bounding box center [213, 511] width 14 height 14
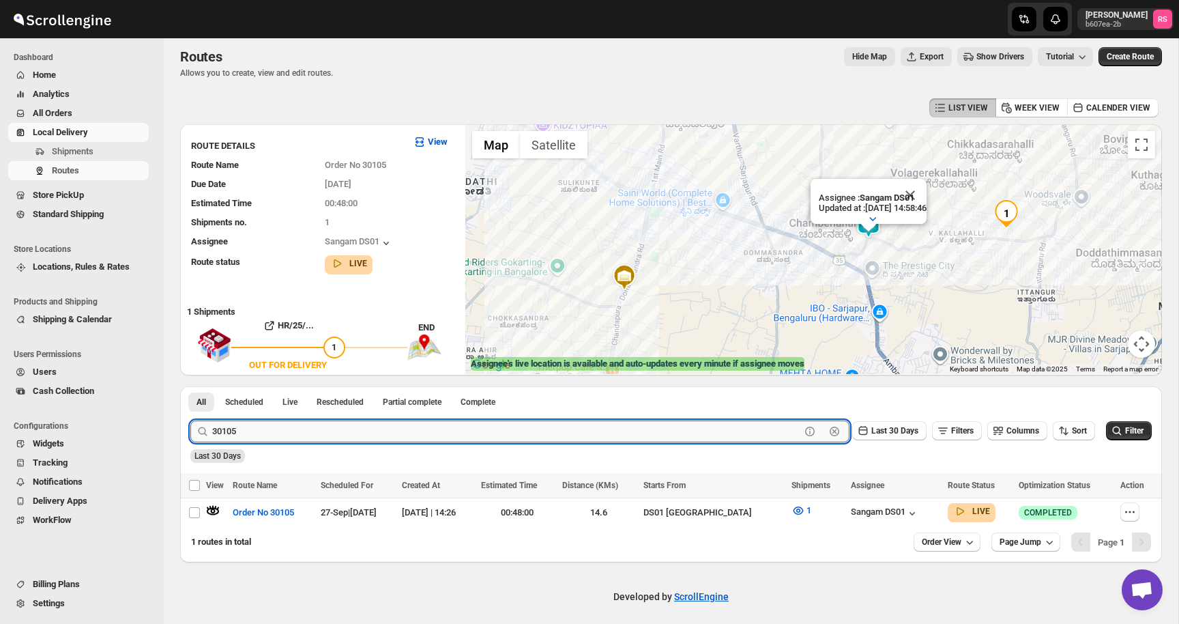
click at [348, 424] on input "30105" at bounding box center [506, 431] width 588 height 22
click at [190, 386] on button "Submit" at bounding box center [209, 393] width 39 height 14
click at [210, 509] on icon "button" at bounding box center [213, 511] width 14 height 14
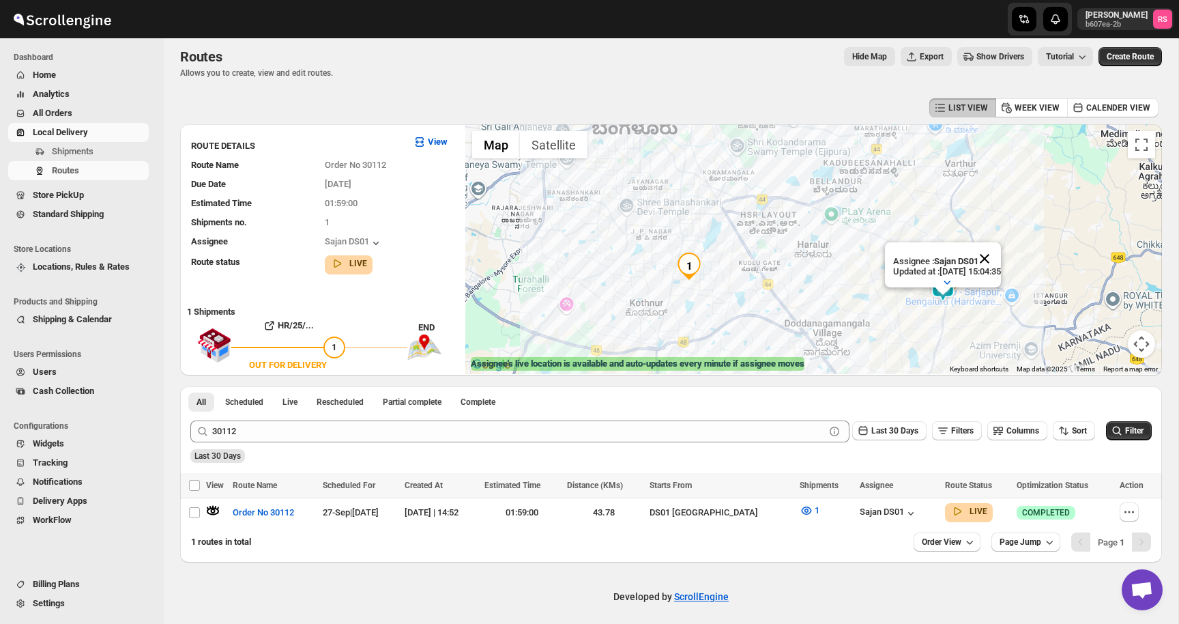
click at [1000, 263] on button "Close" at bounding box center [985, 258] width 33 height 33
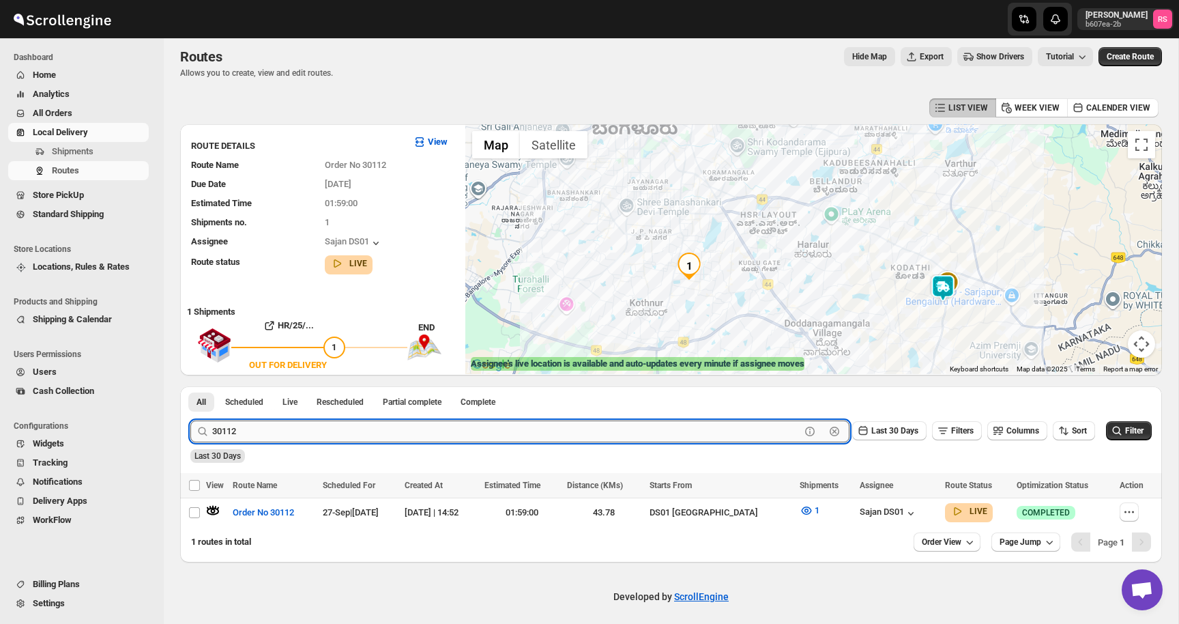
click at [472, 427] on input "30112" at bounding box center [506, 431] width 588 height 22
click at [479, 427] on input "30112" at bounding box center [506, 431] width 588 height 22
click at [190, 386] on button "Submit" at bounding box center [209, 393] width 39 height 14
click at [215, 509] on icon "button" at bounding box center [213, 511] width 14 height 14
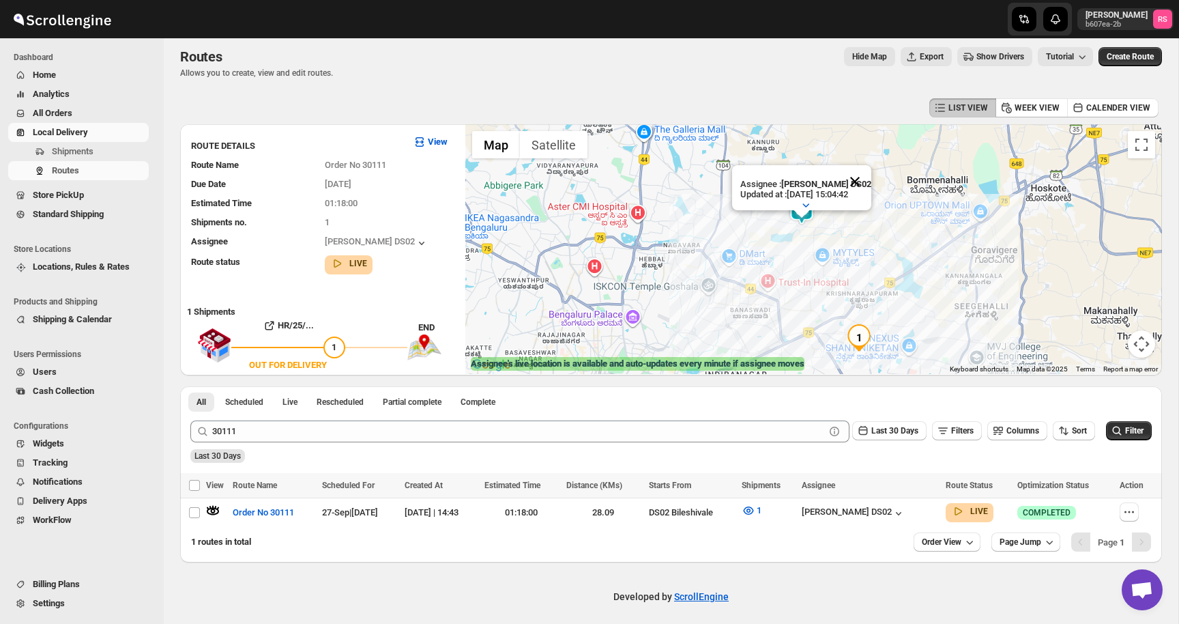
click at [857, 182] on button "Close" at bounding box center [855, 181] width 33 height 33
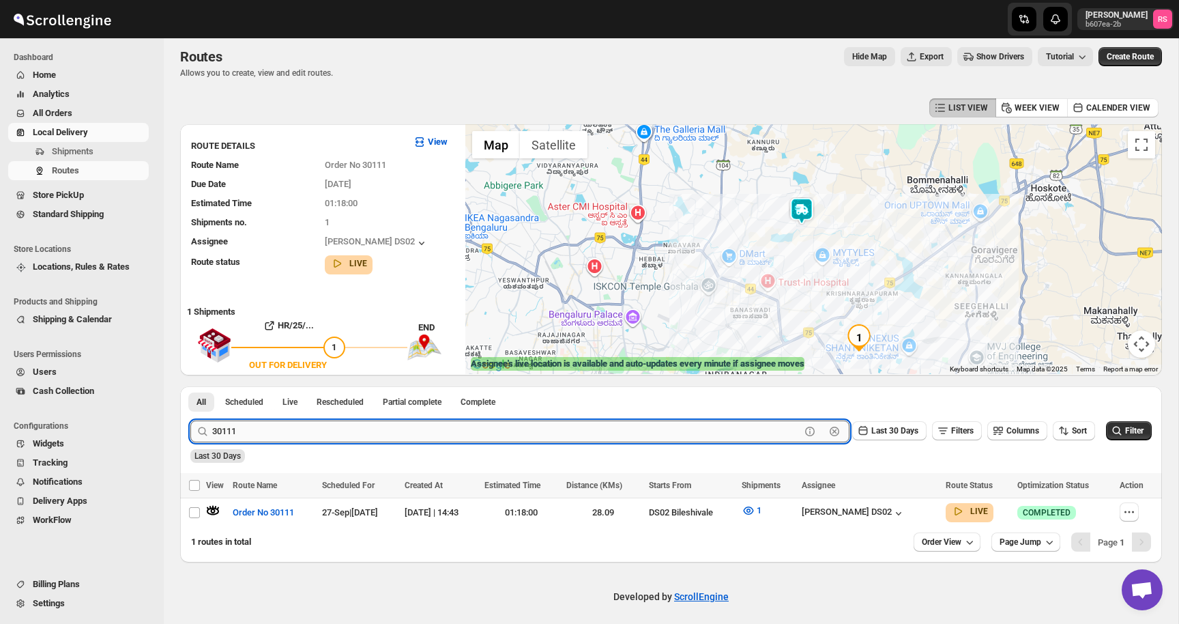
click at [293, 426] on input "30111" at bounding box center [506, 431] width 588 height 22
type input "30114"
click at [190, 386] on button "Submit" at bounding box center [209, 393] width 39 height 14
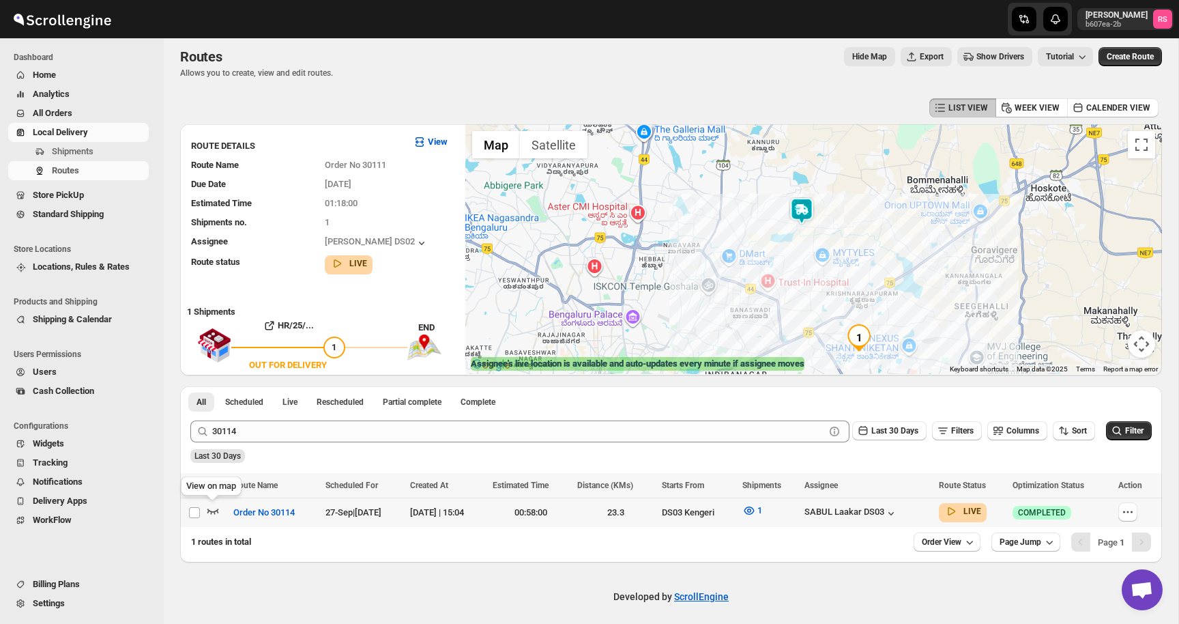
click at [218, 509] on icon "button" at bounding box center [214, 511] width 12 height 5
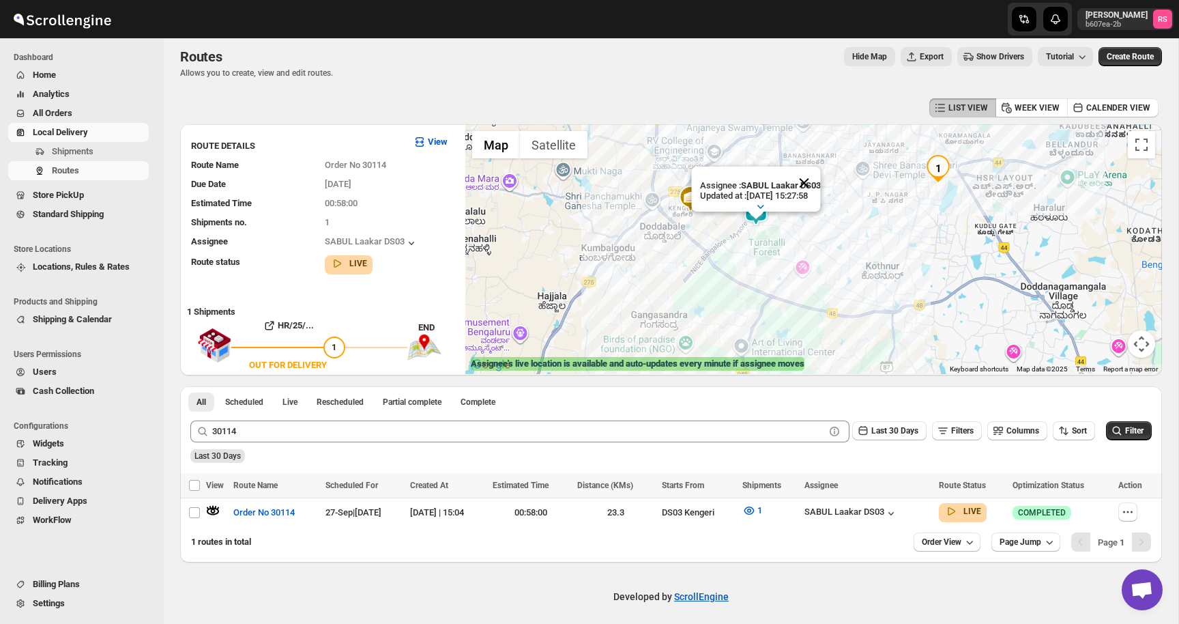
click at [810, 183] on button "Close" at bounding box center [804, 183] width 33 height 33
